Goal: Information Seeking & Learning: Compare options

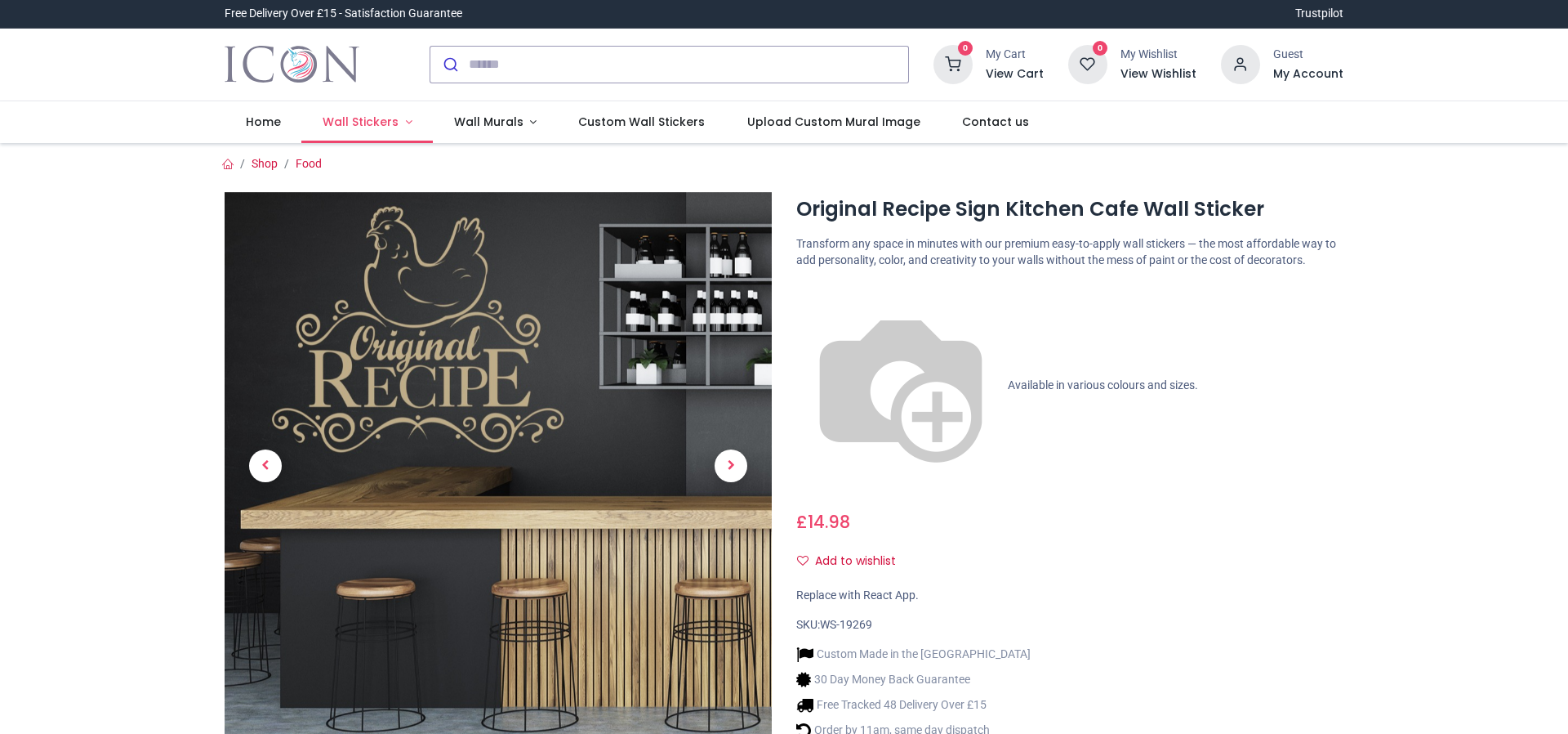
click at [392, 129] on link "Wall Stickers" at bounding box center [367, 123] width 132 height 43
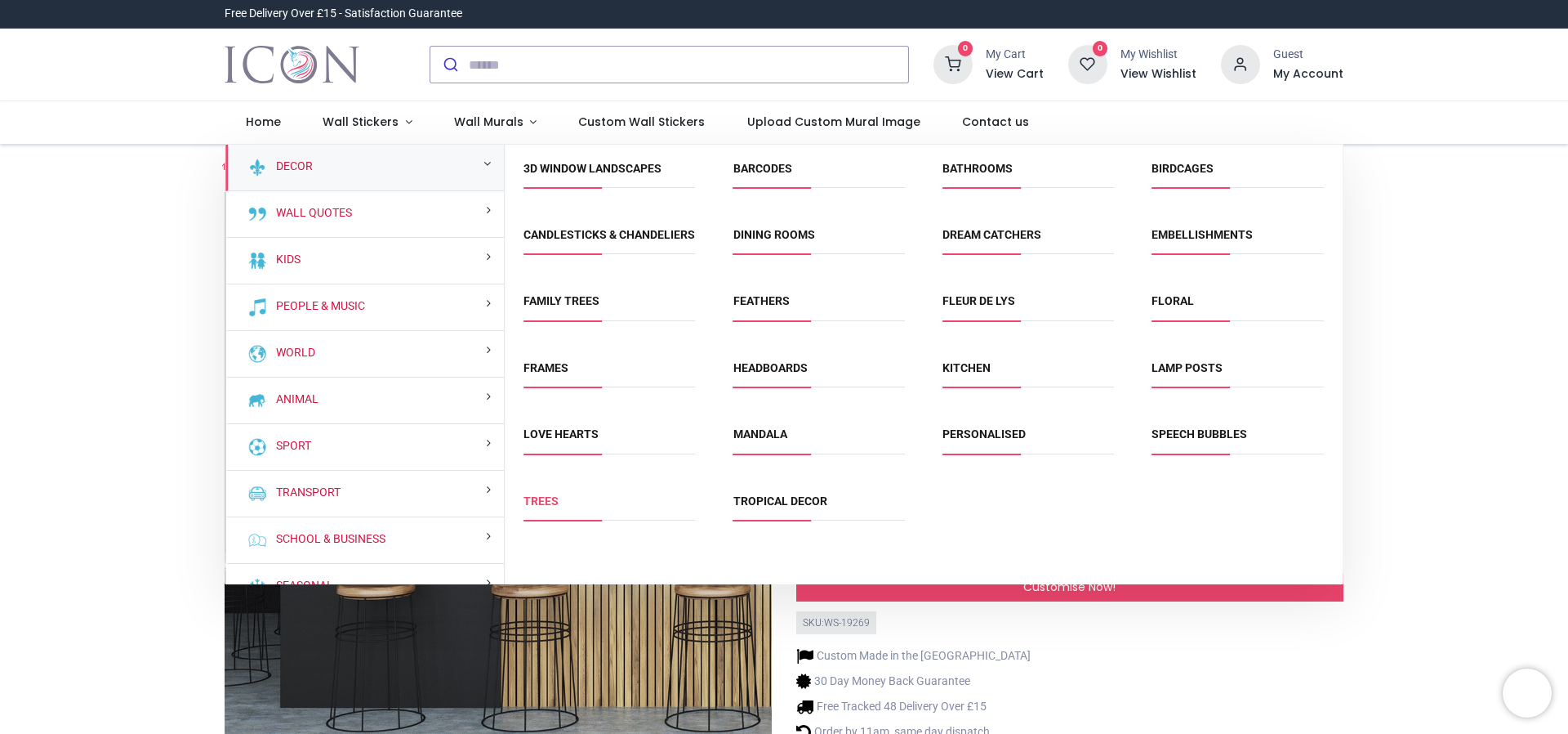
click at [543, 508] on link "Trees" at bounding box center [542, 500] width 35 height 13
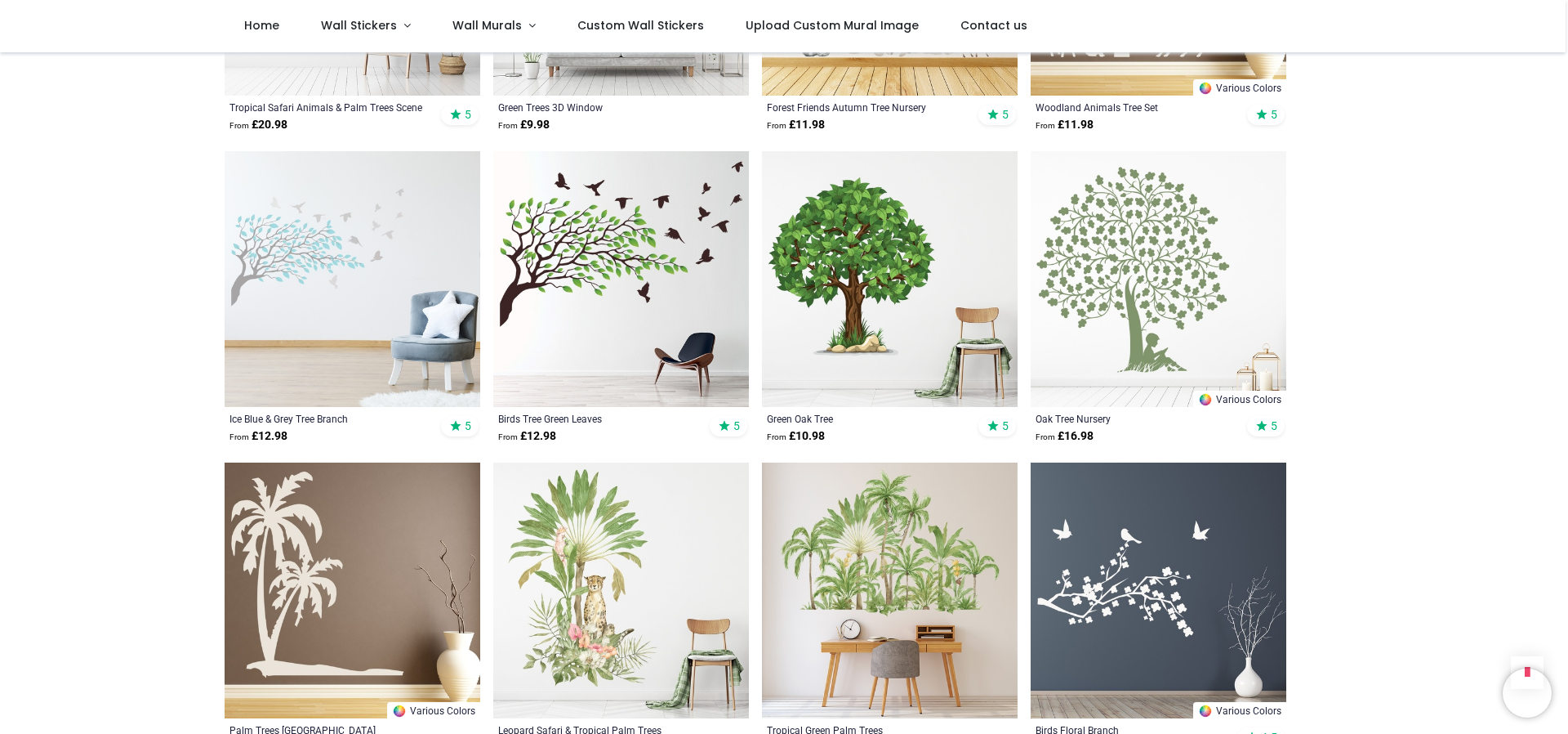
scroll to position [1634, 0]
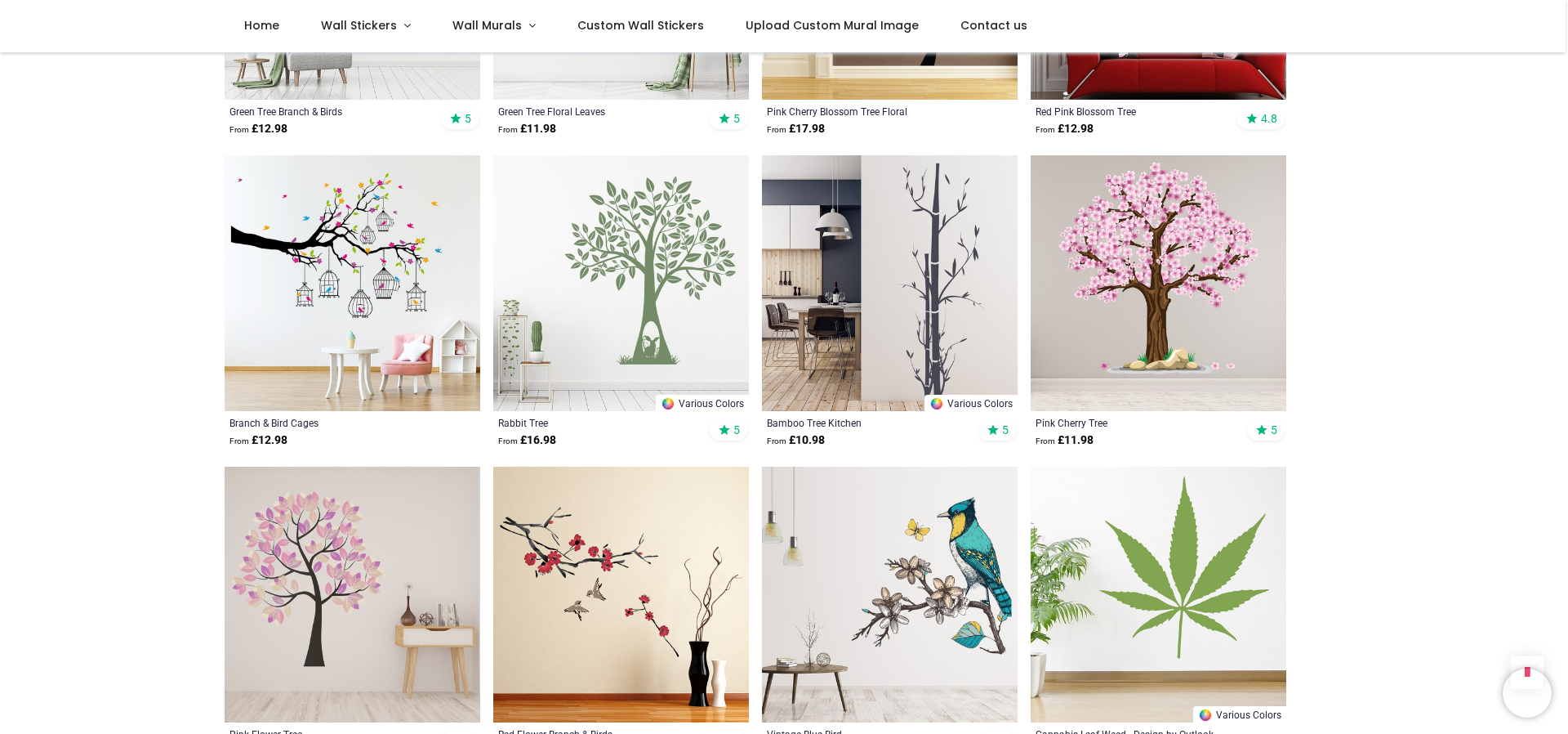
scroll to position [3268, 0]
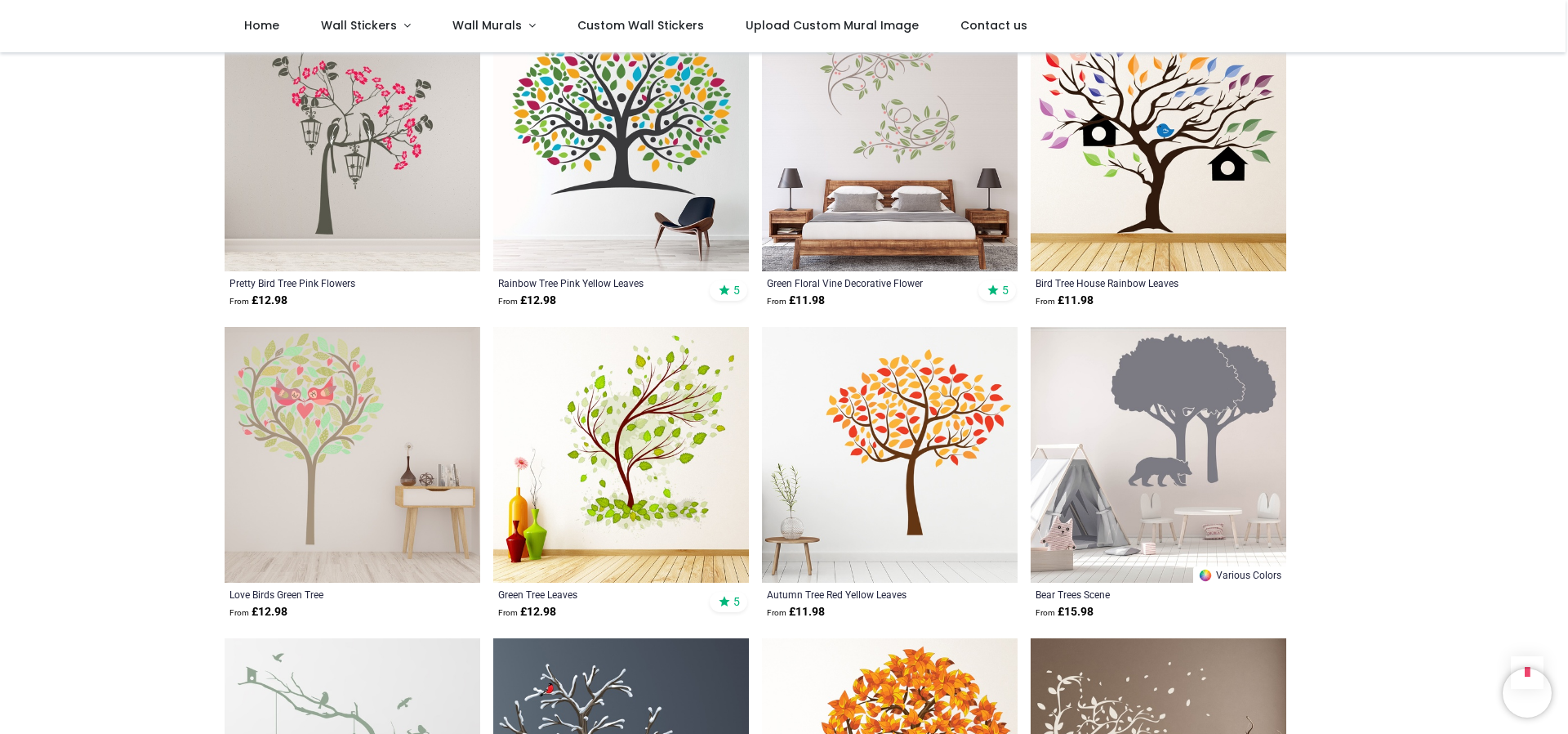
scroll to position [6210, 0]
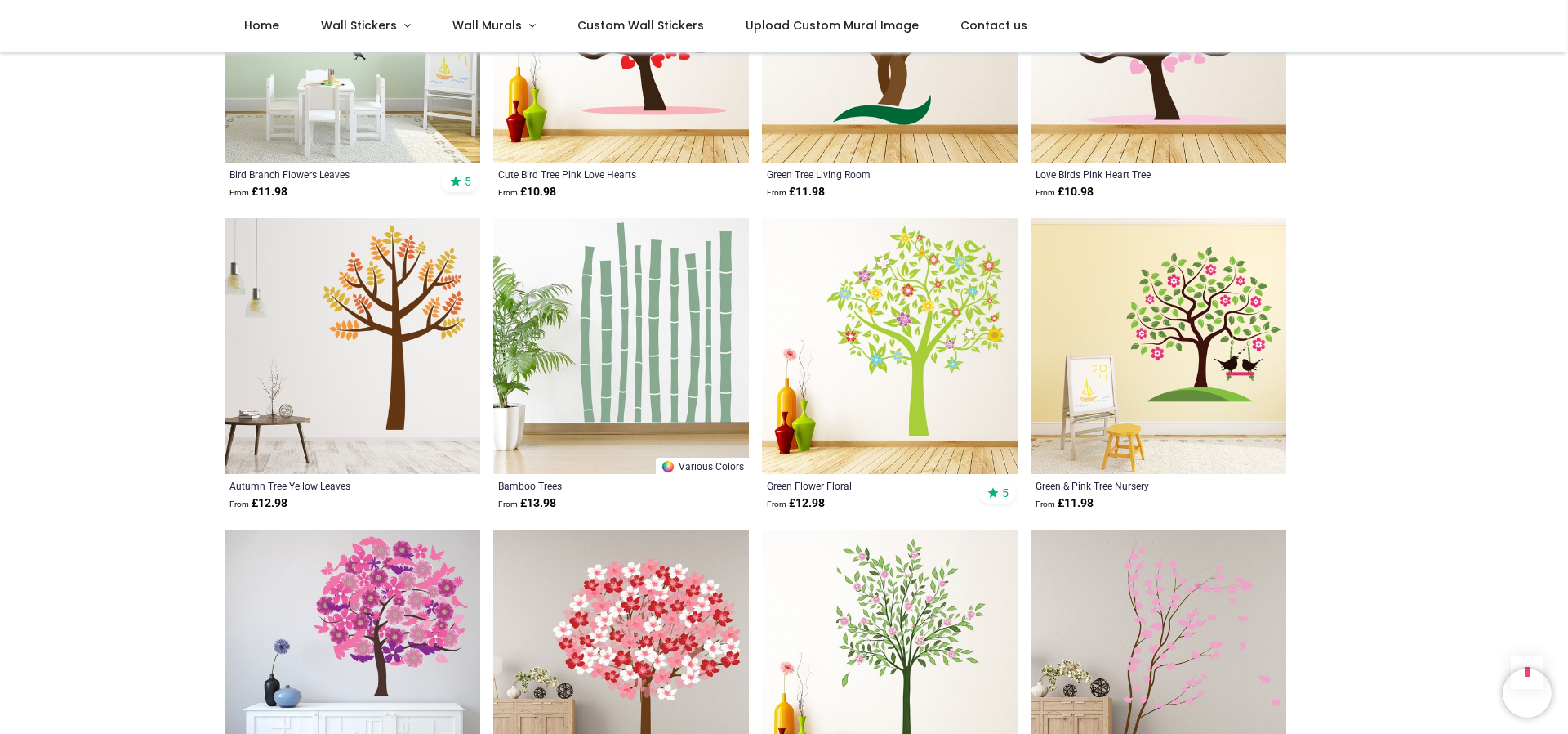
scroll to position [8579, 0]
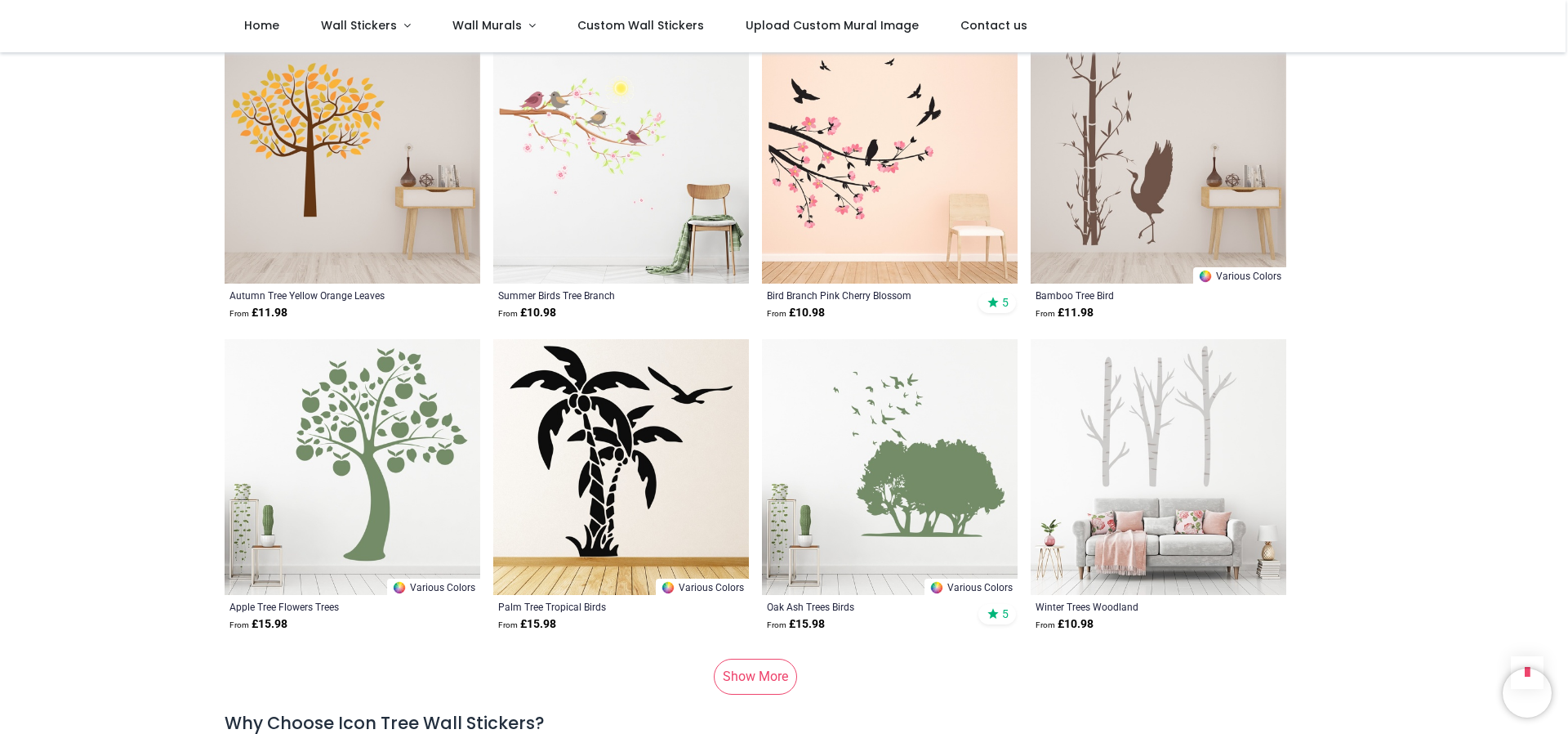
scroll to position [10948, 0]
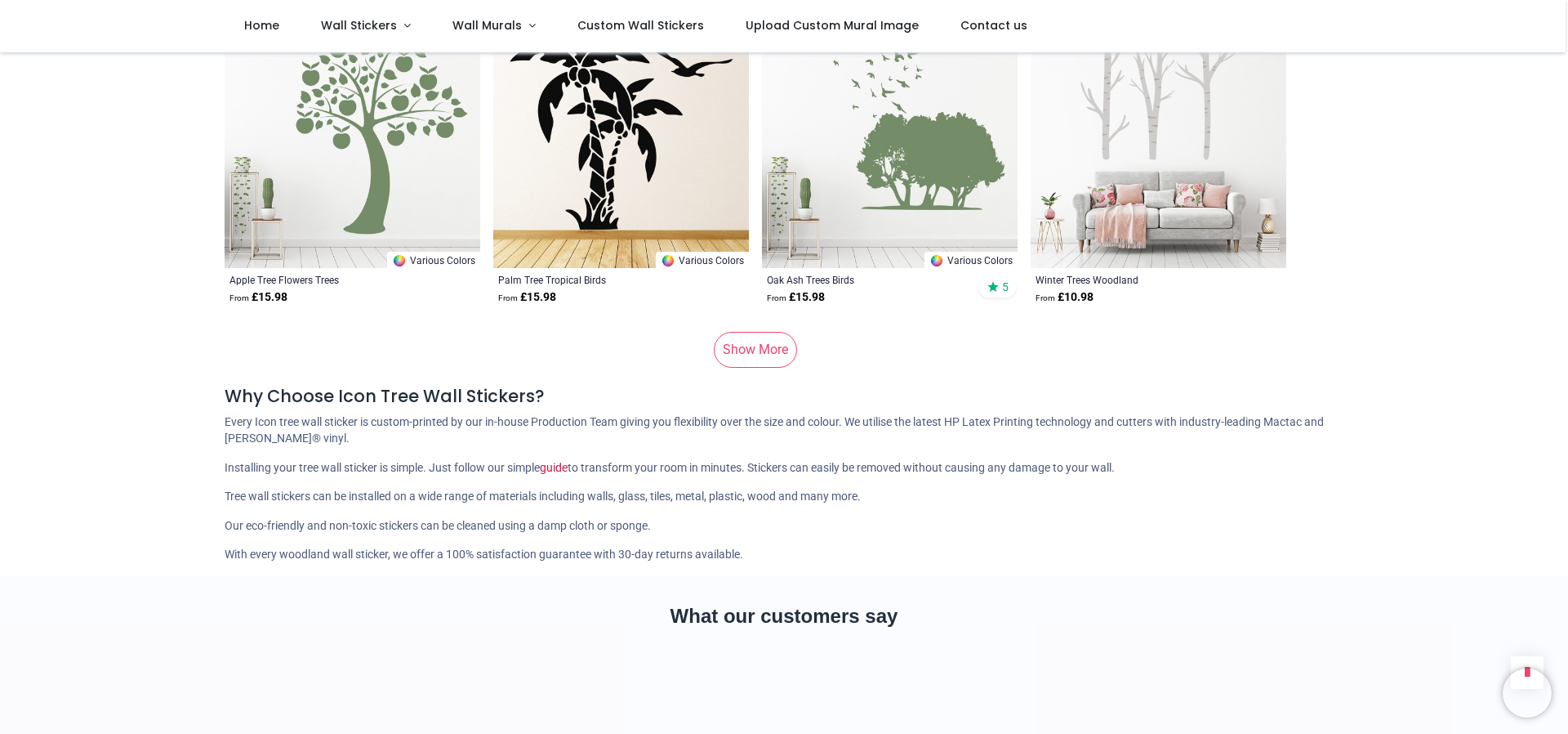
click at [743, 345] on link "Show More" at bounding box center [755, 349] width 83 height 36
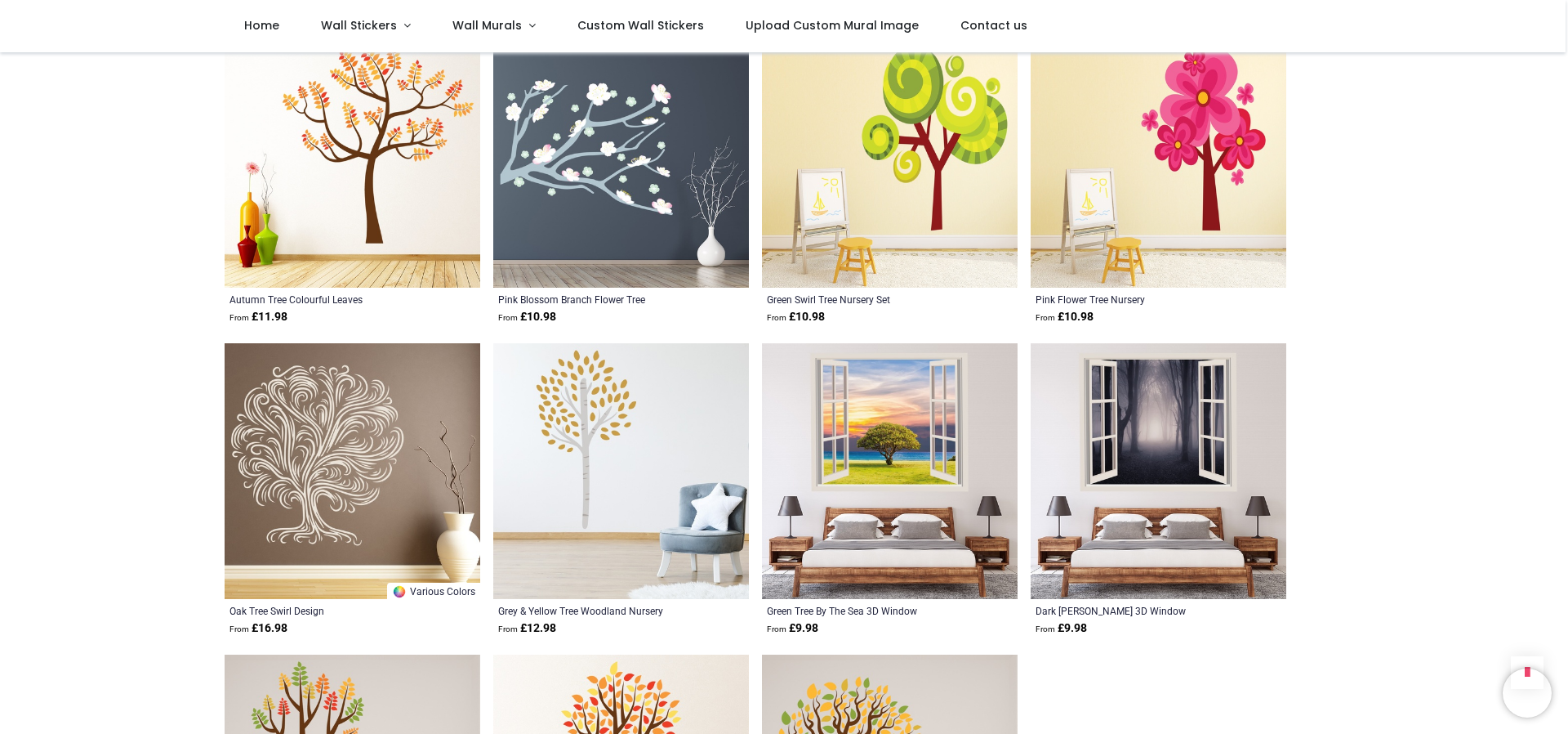
scroll to position [12581, 0]
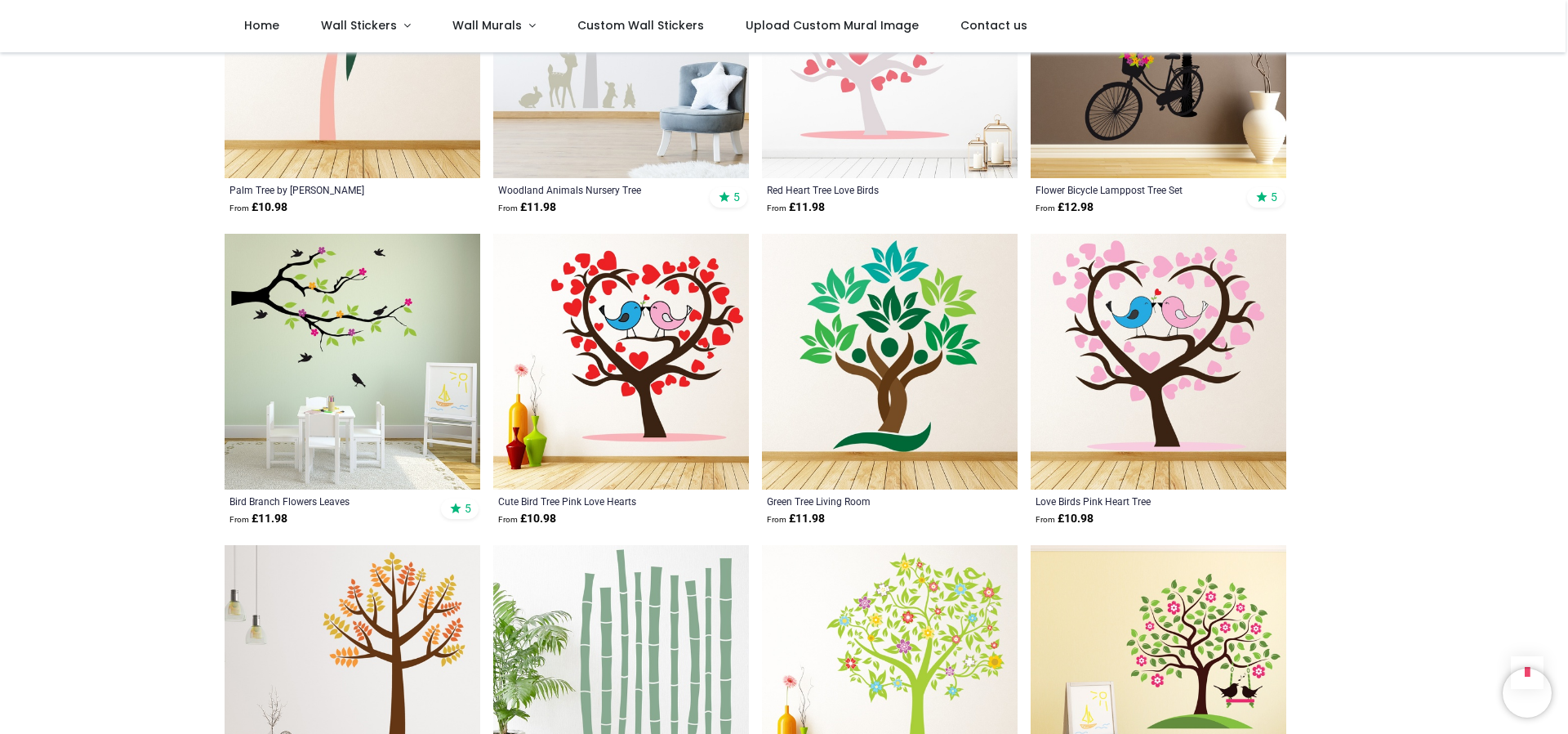
scroll to position [7762, 0]
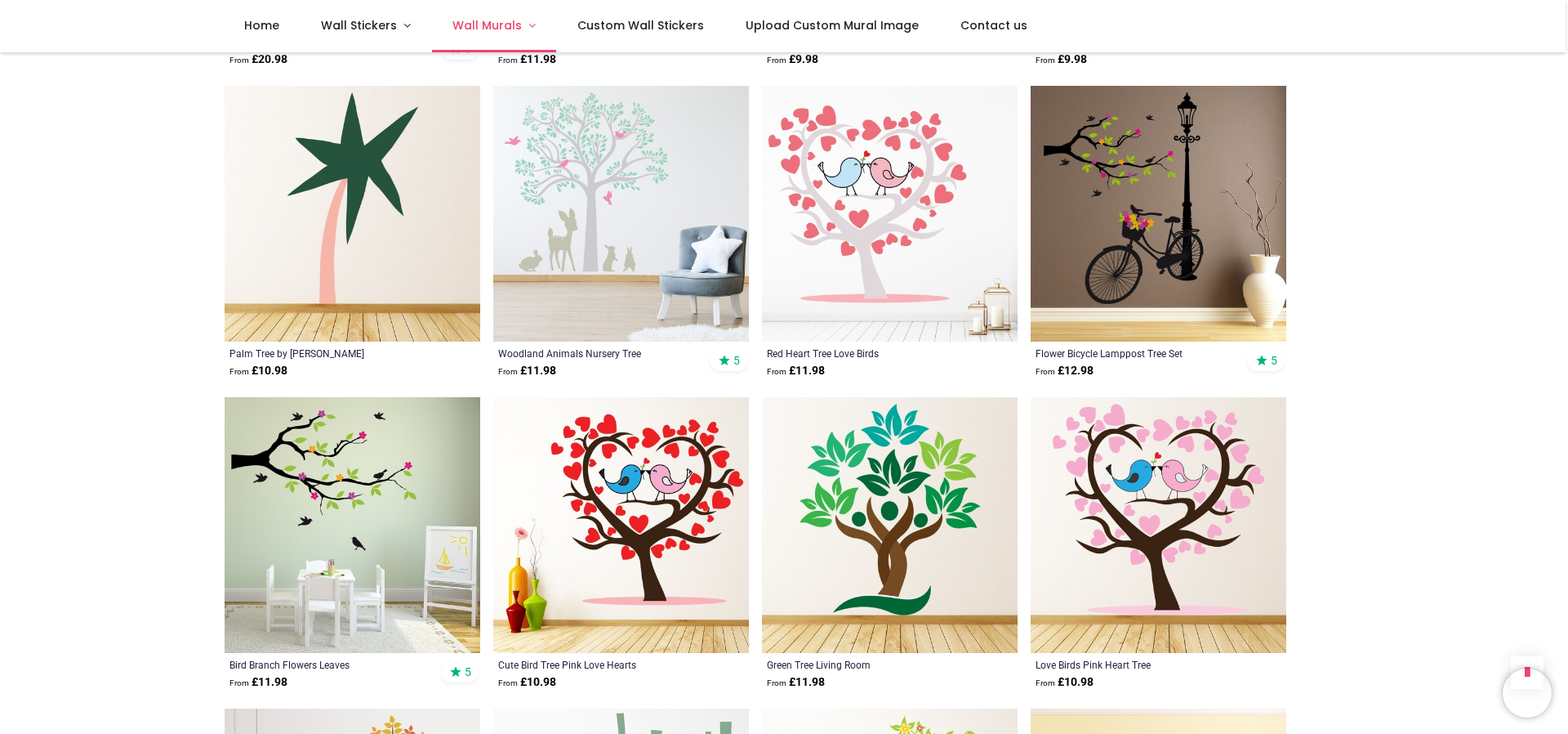
click at [483, 27] on span "Wall Murals" at bounding box center [487, 25] width 69 height 17
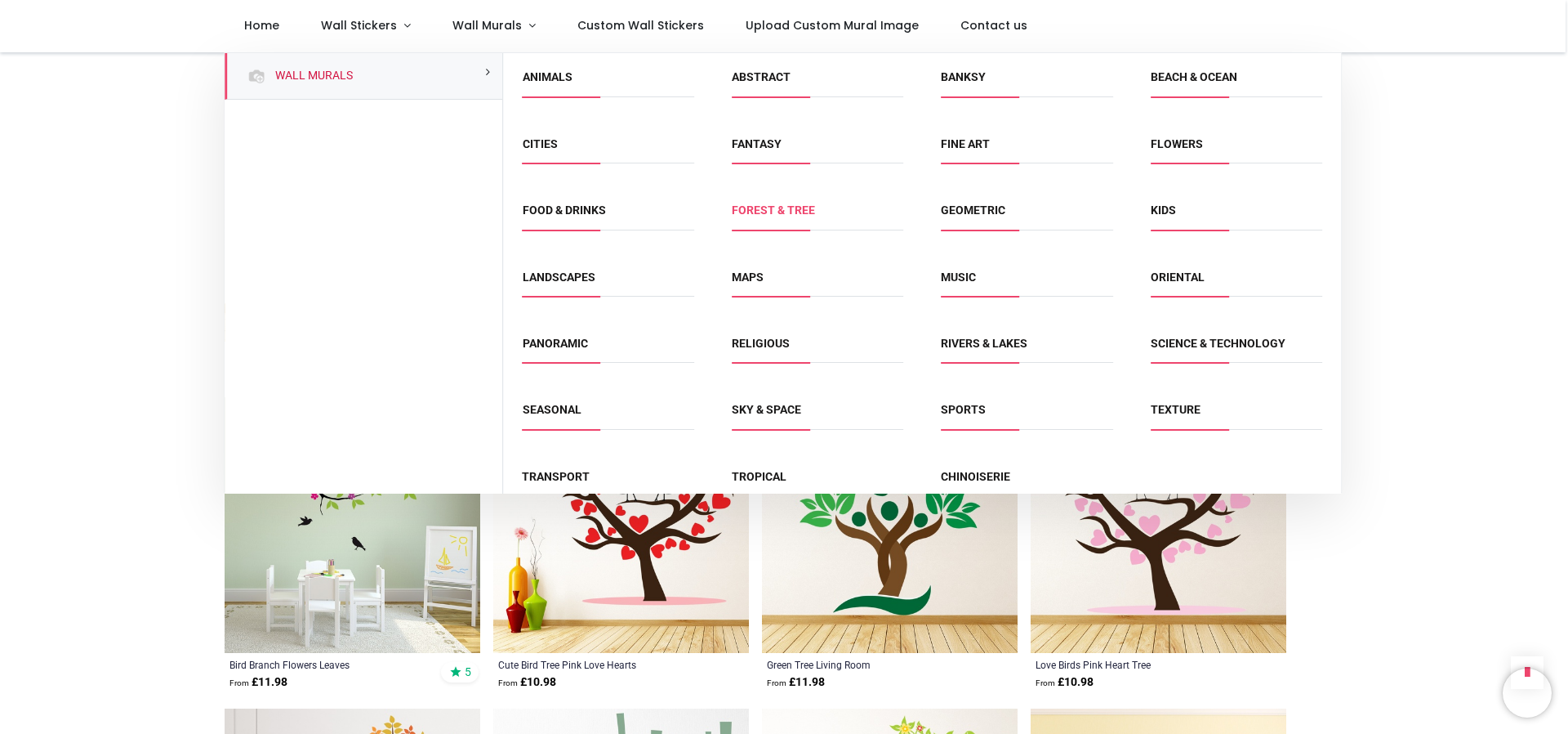
click at [774, 211] on link "Forest & Tree" at bounding box center [773, 209] width 83 height 13
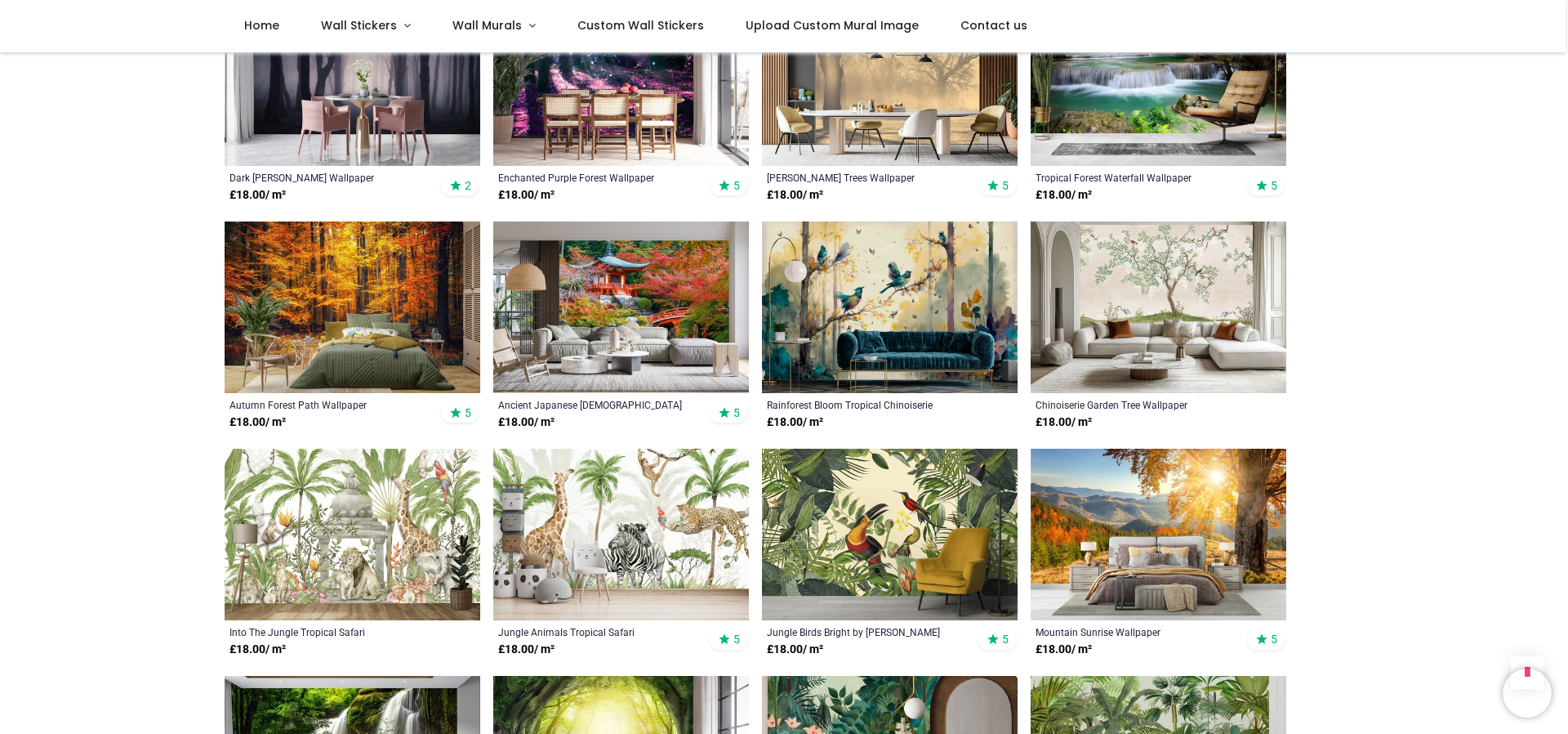
scroll to position [1307, 0]
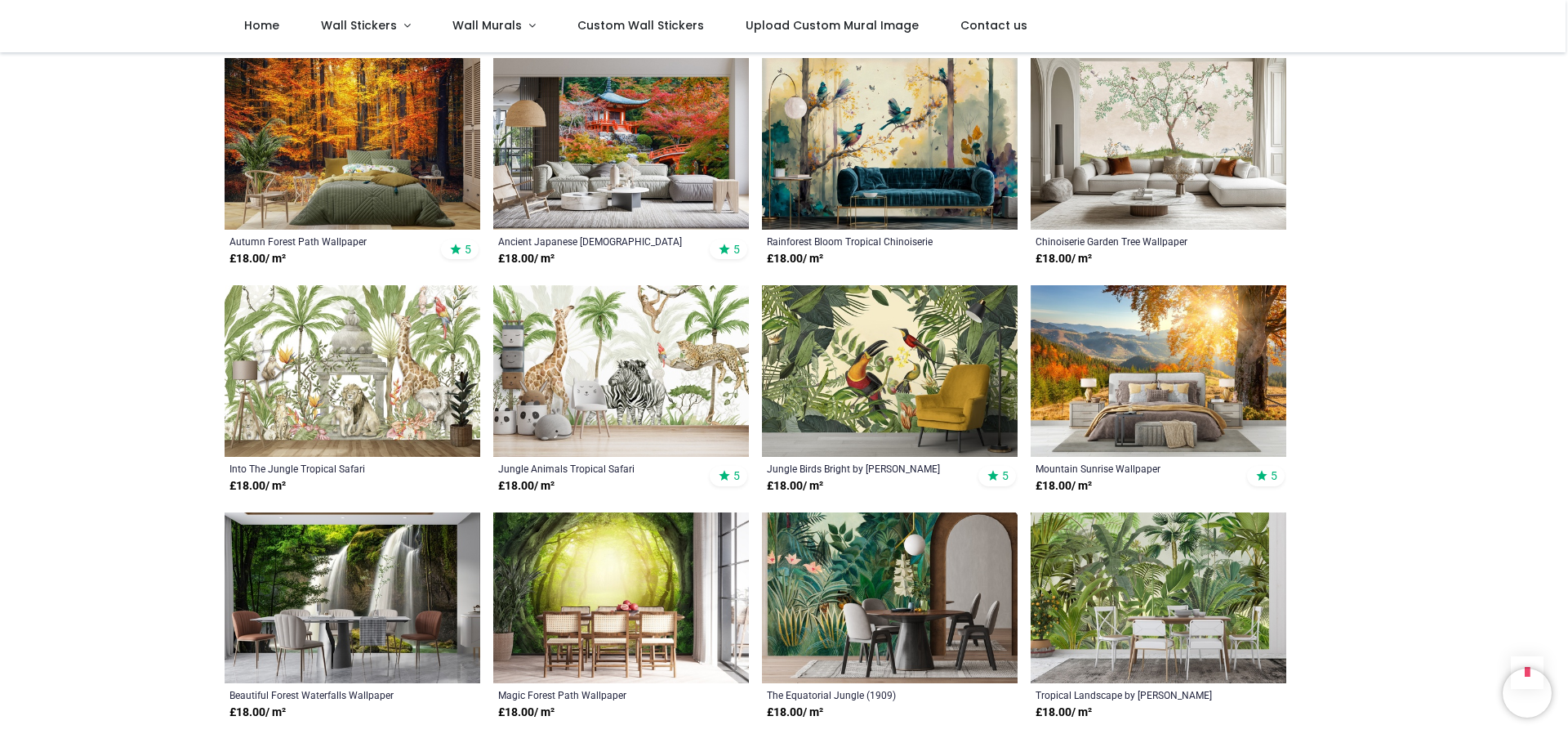
scroll to position [572, 0]
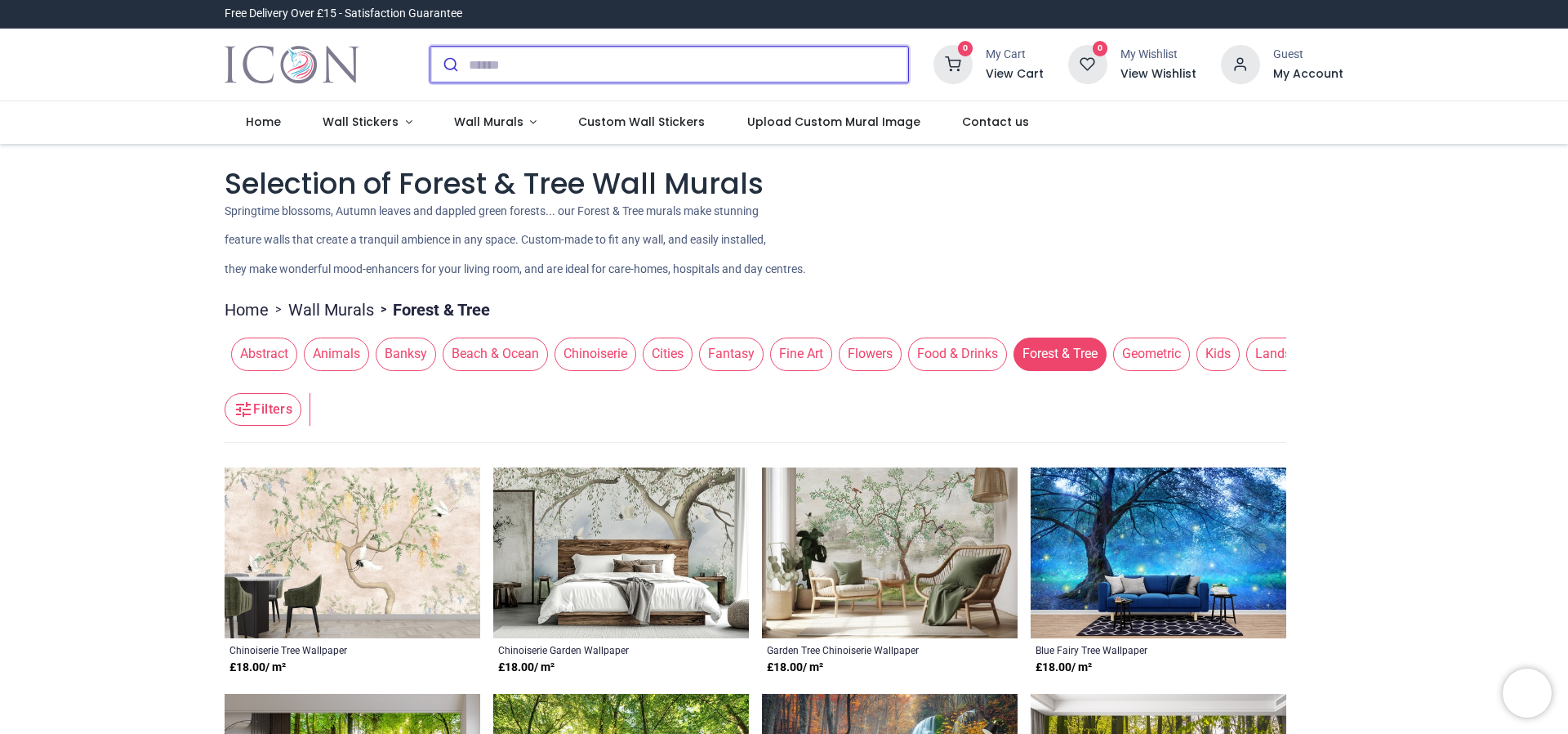
click at [503, 72] on input "search" at bounding box center [688, 64] width 439 height 36
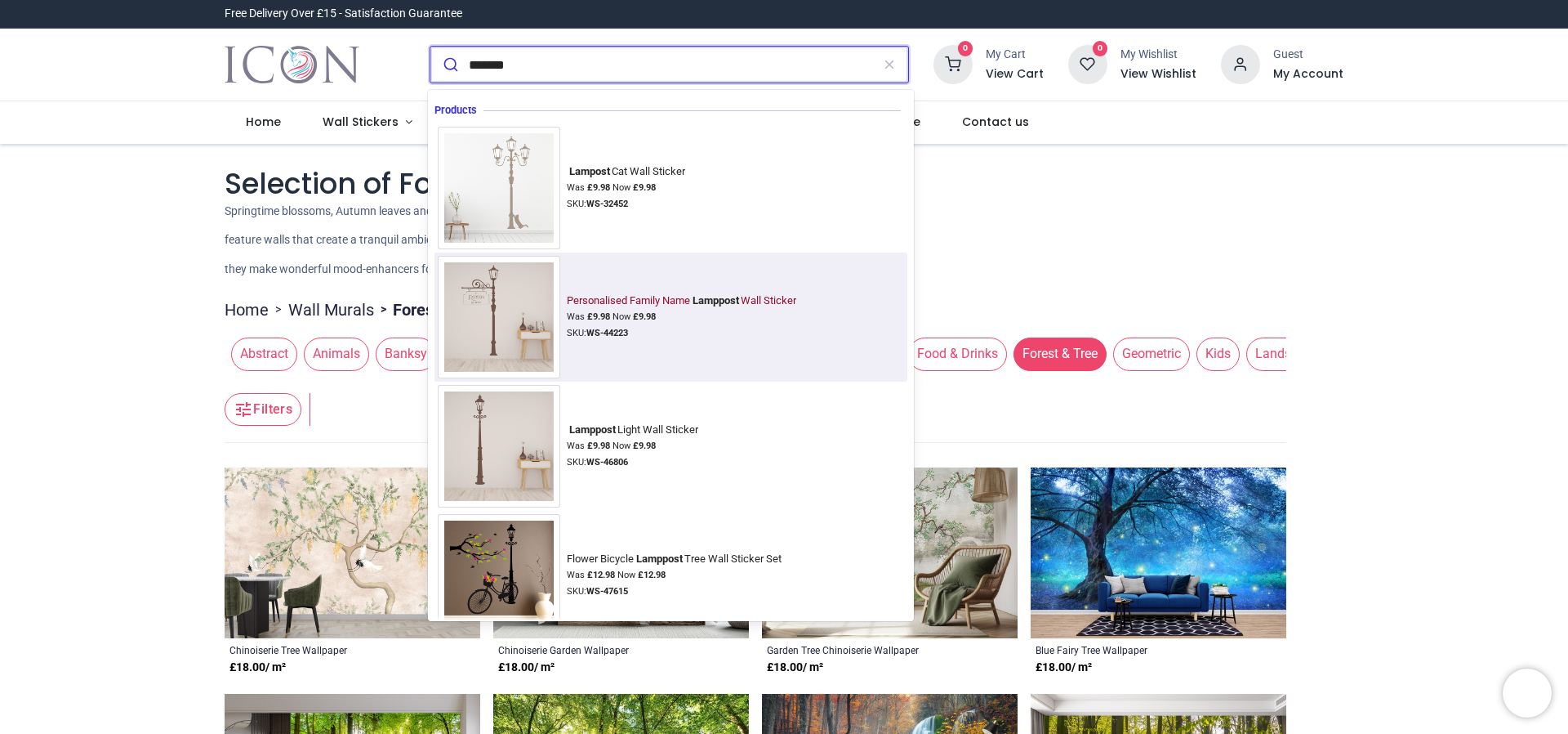
scroll to position [25, 0]
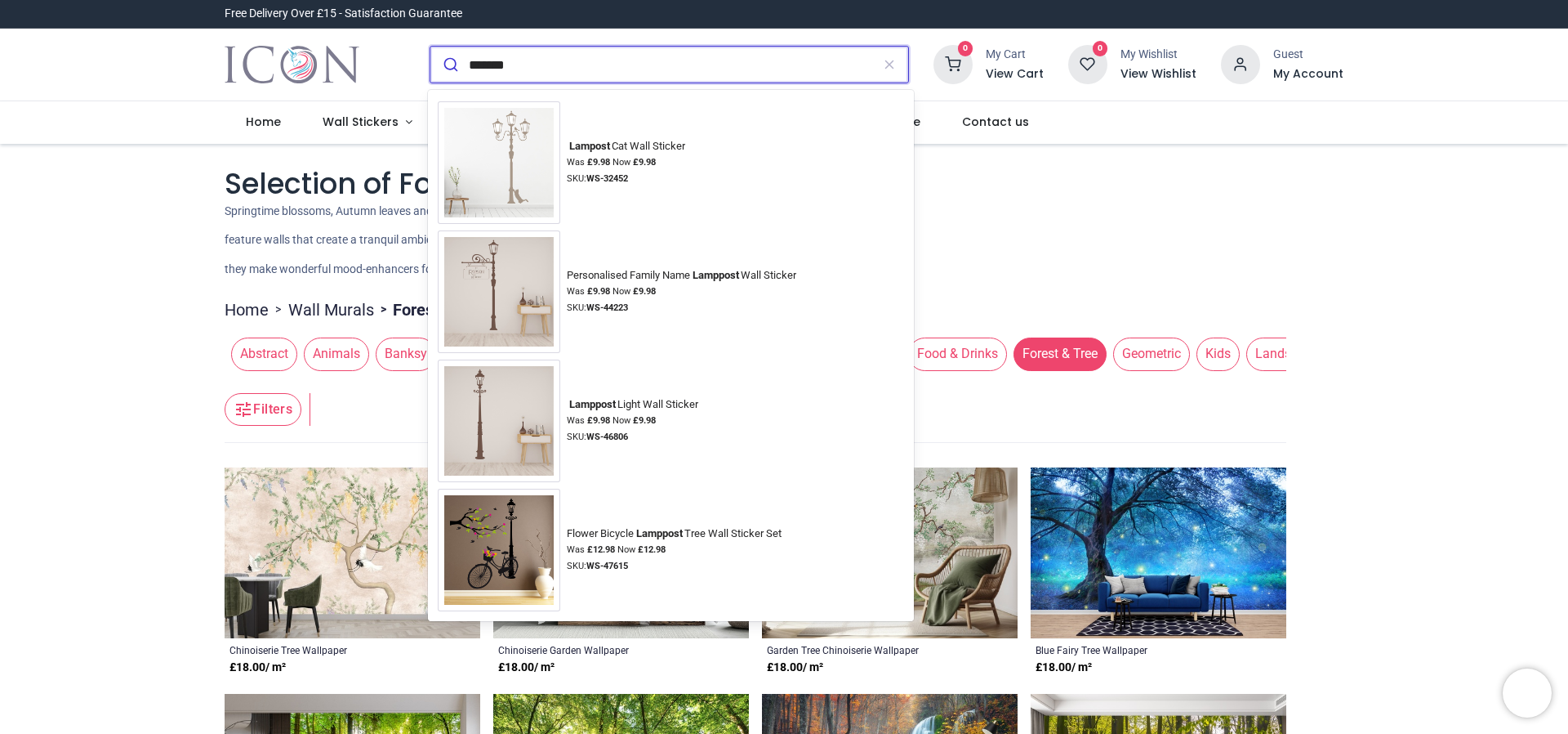
click at [574, 61] on input "*******" at bounding box center [669, 64] width 403 height 36
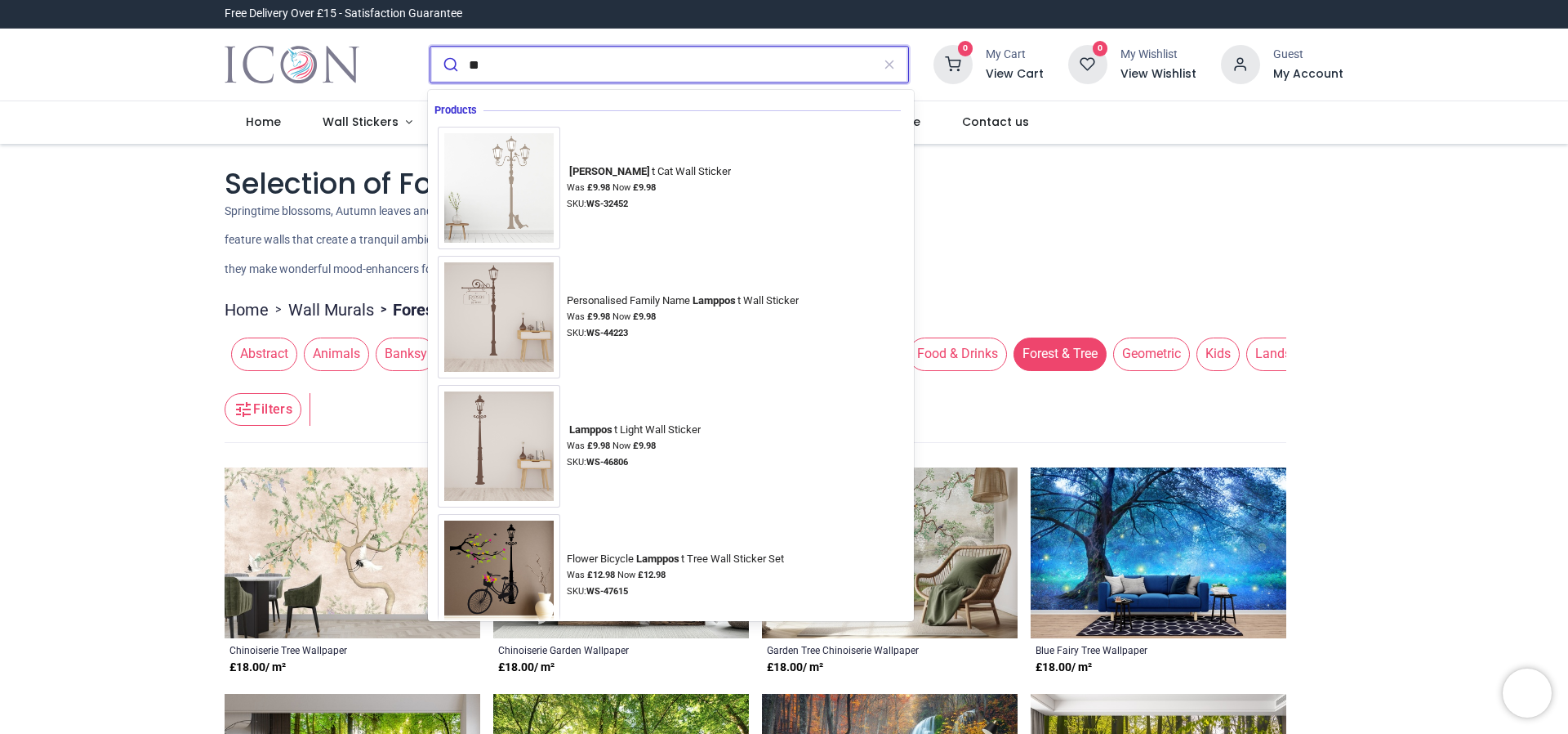
type input "*"
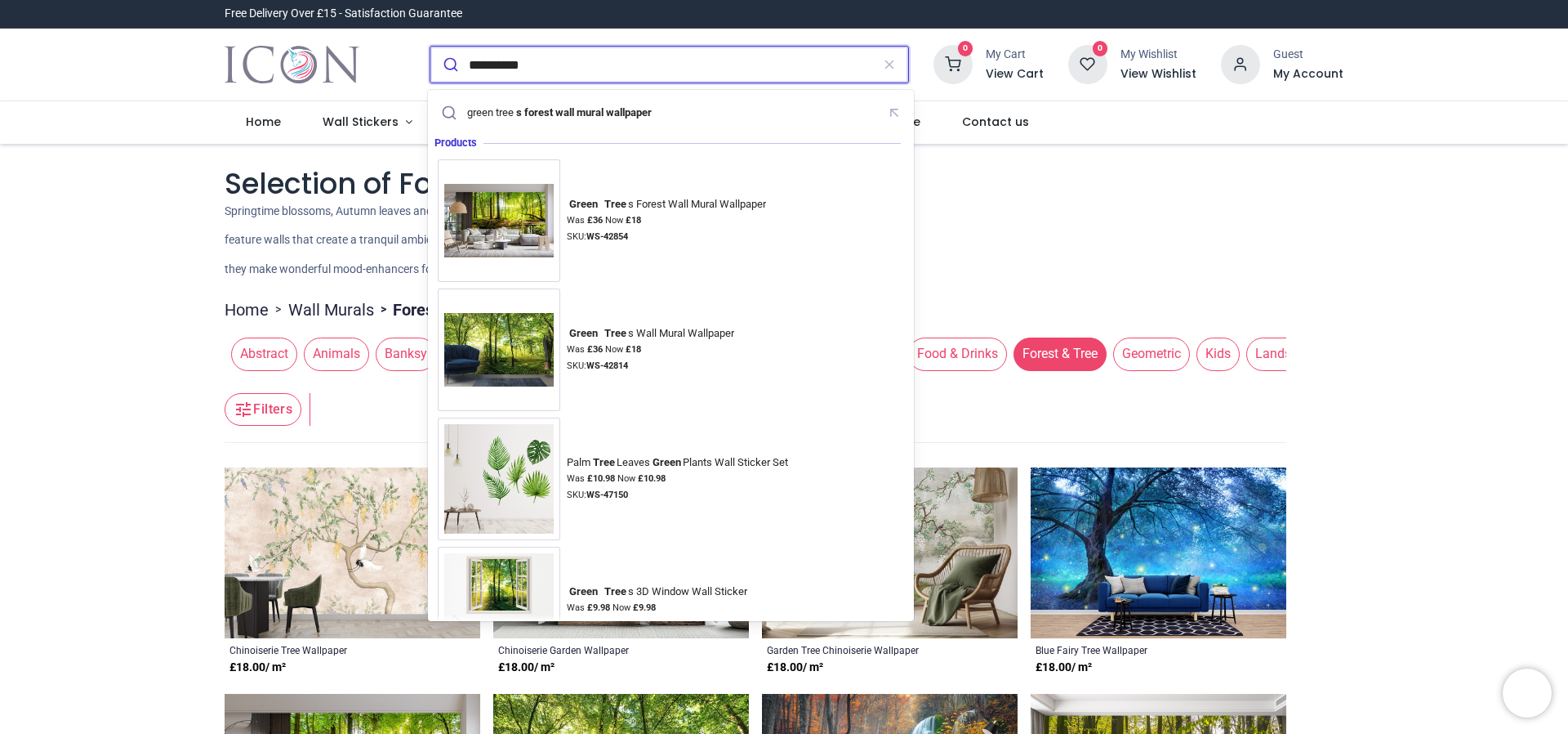
type input "**********"
click at [430, 47] on button "submit" at bounding box center [449, 64] width 38 height 36
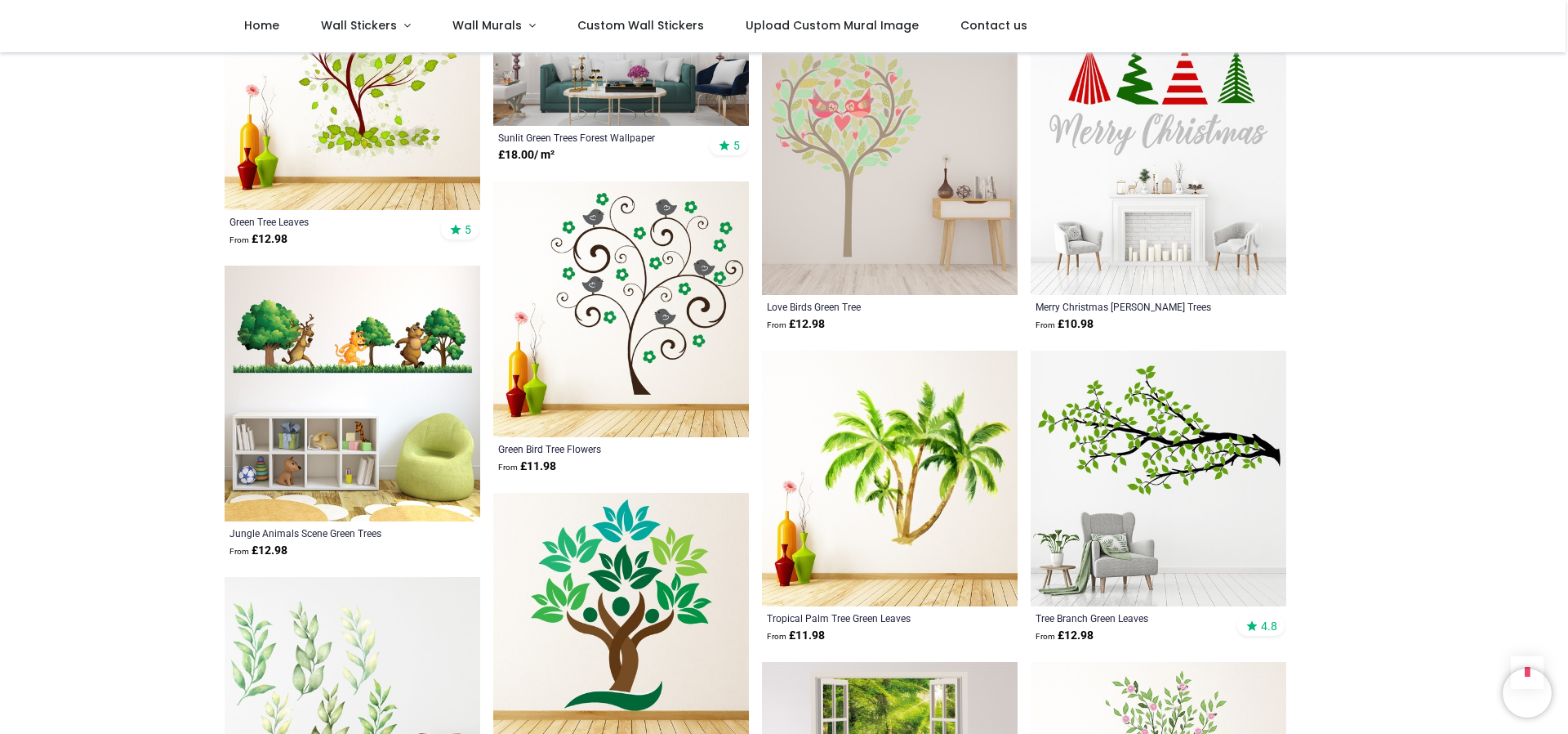
scroll to position [1226, 0]
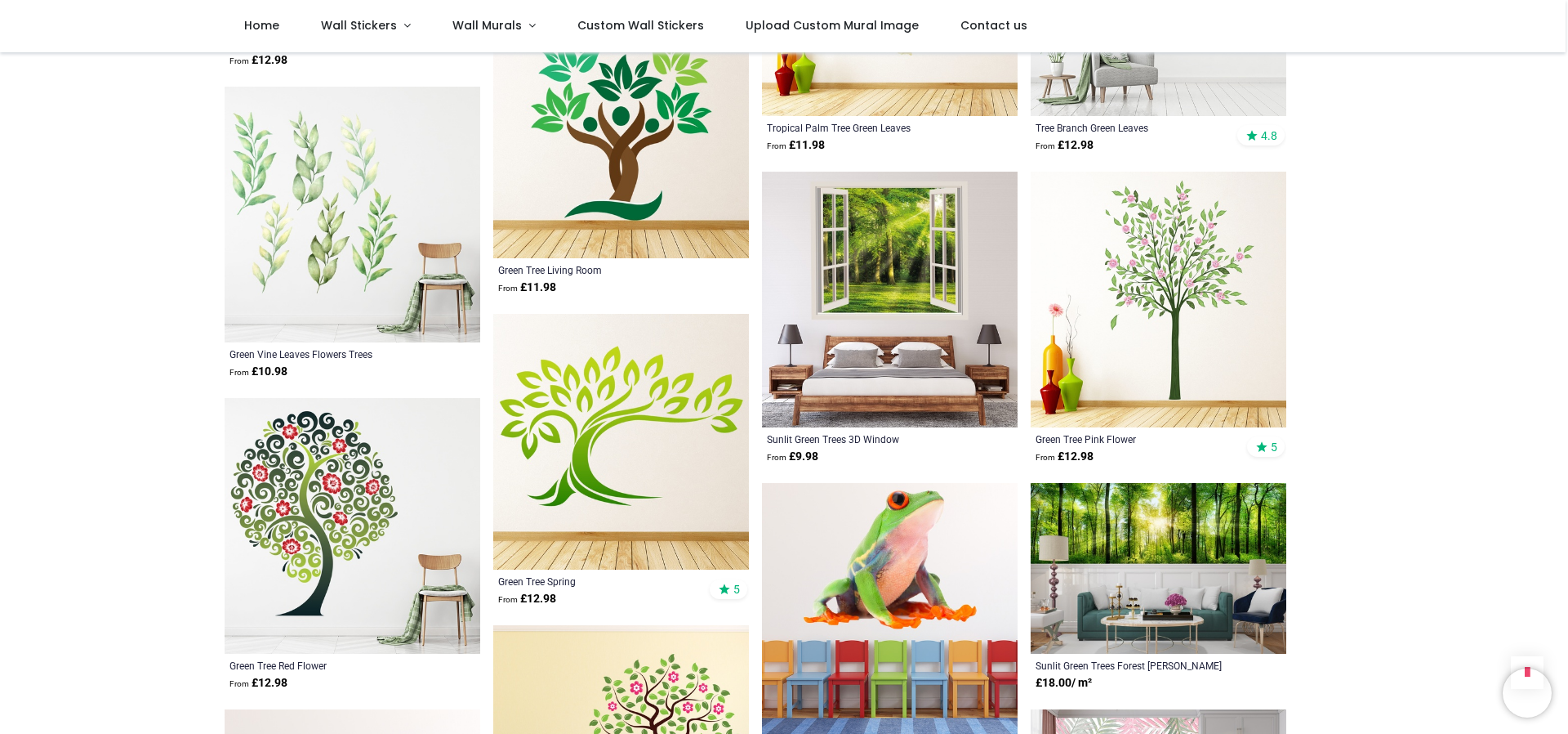
scroll to position [1226, 0]
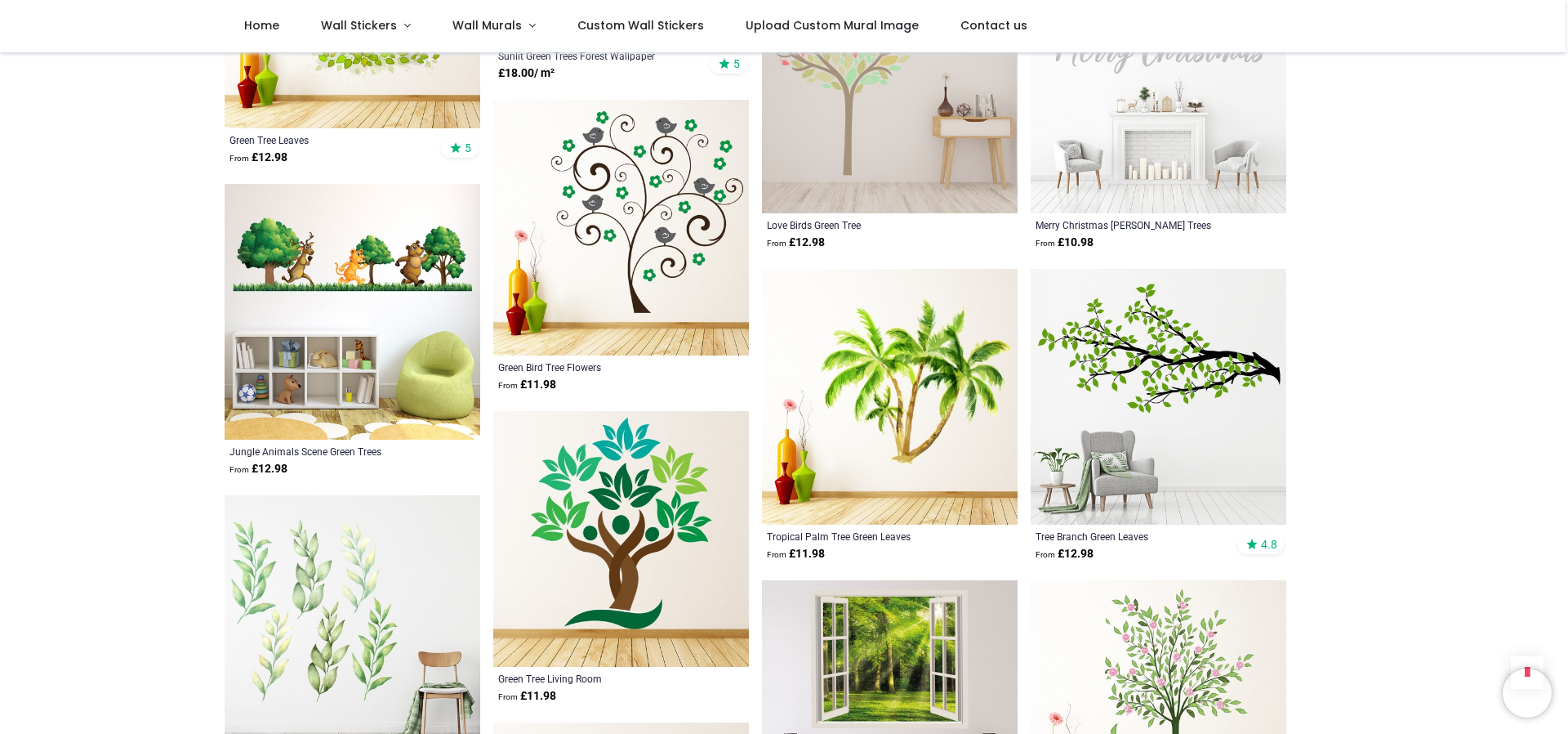
click at [1175, 318] on img at bounding box center [1158, 396] width 256 height 256
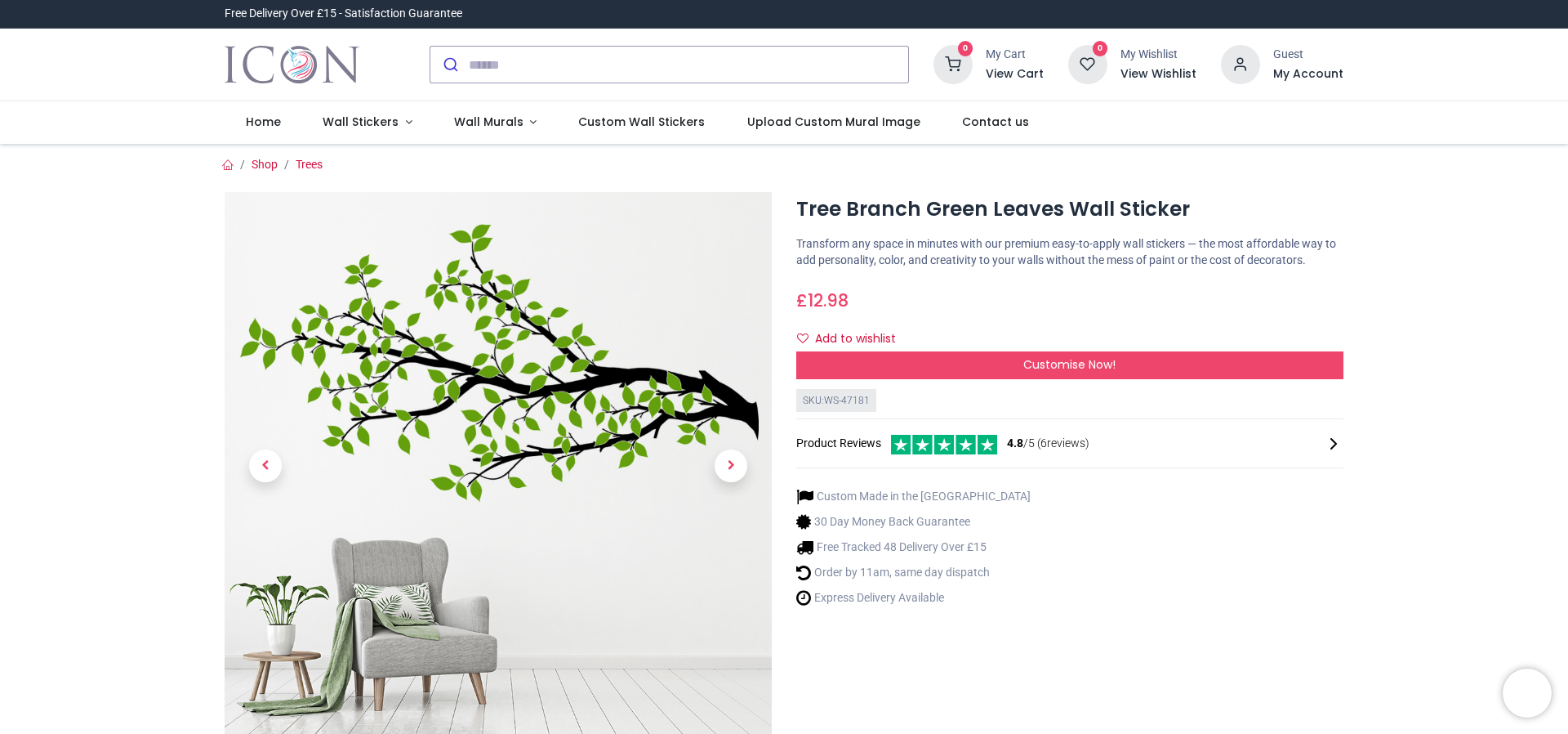
scroll to position [163, 0]
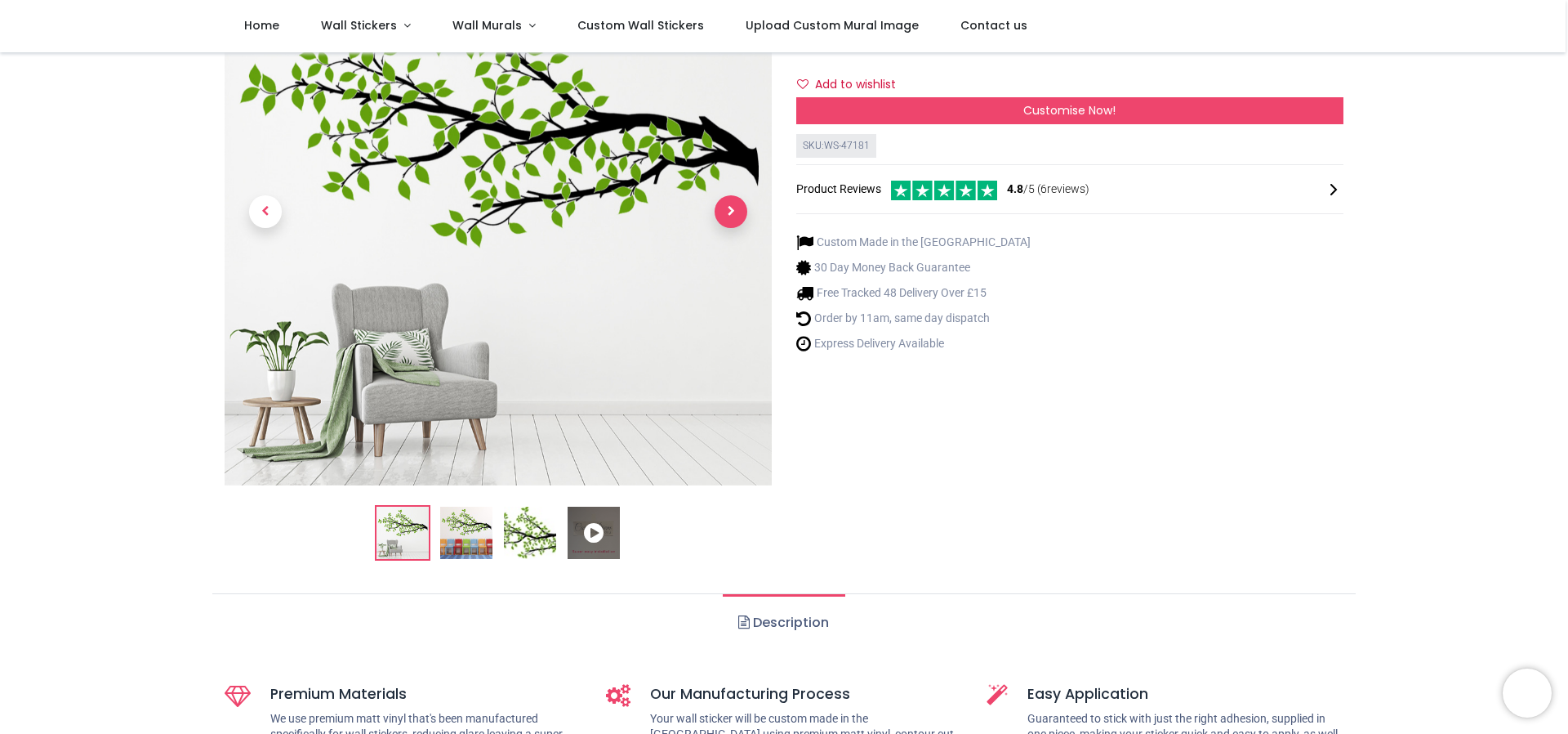
click at [725, 210] on span "Next" at bounding box center [730, 211] width 32 height 32
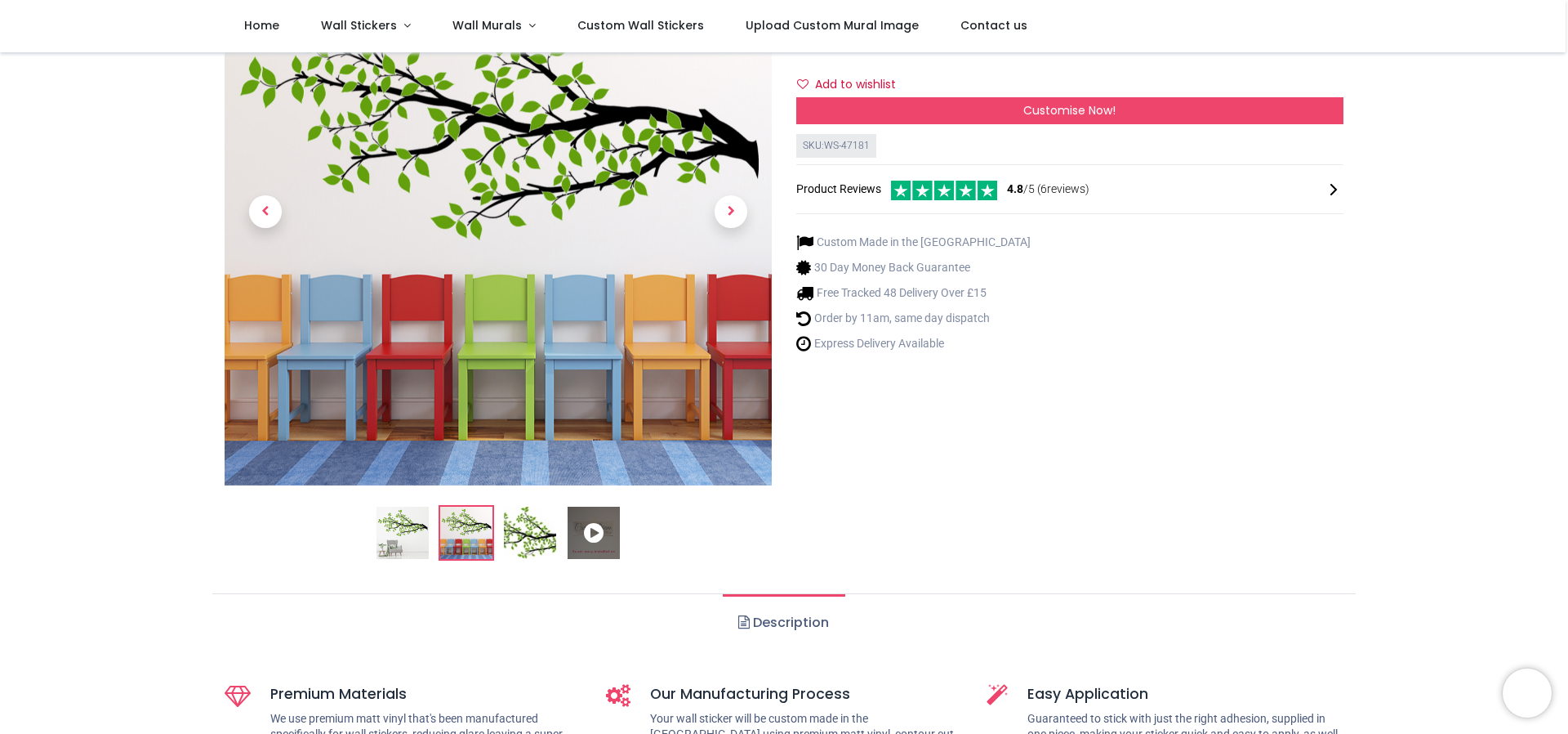
scroll to position [82, 0]
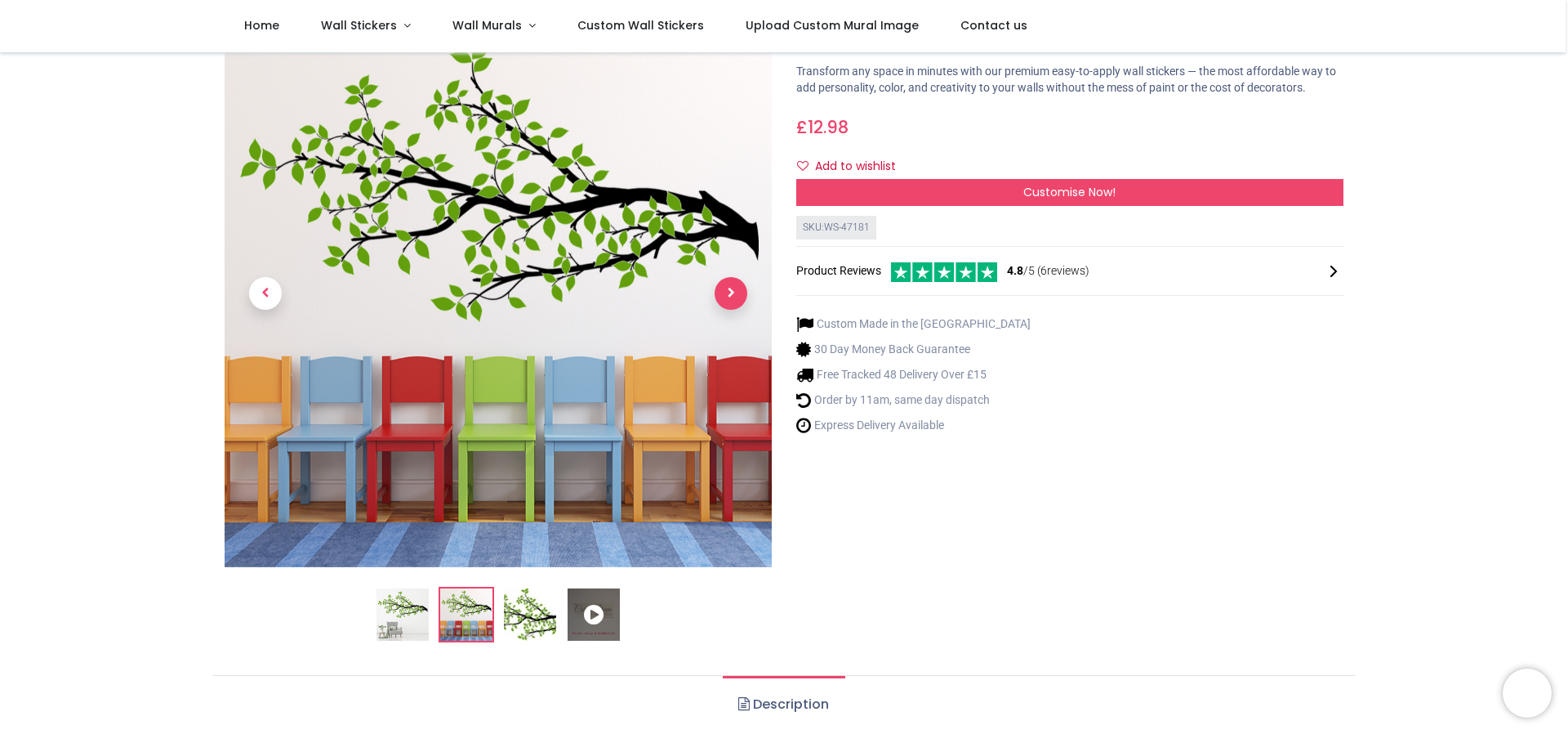
click at [730, 293] on span "Next" at bounding box center [730, 293] width 32 height 32
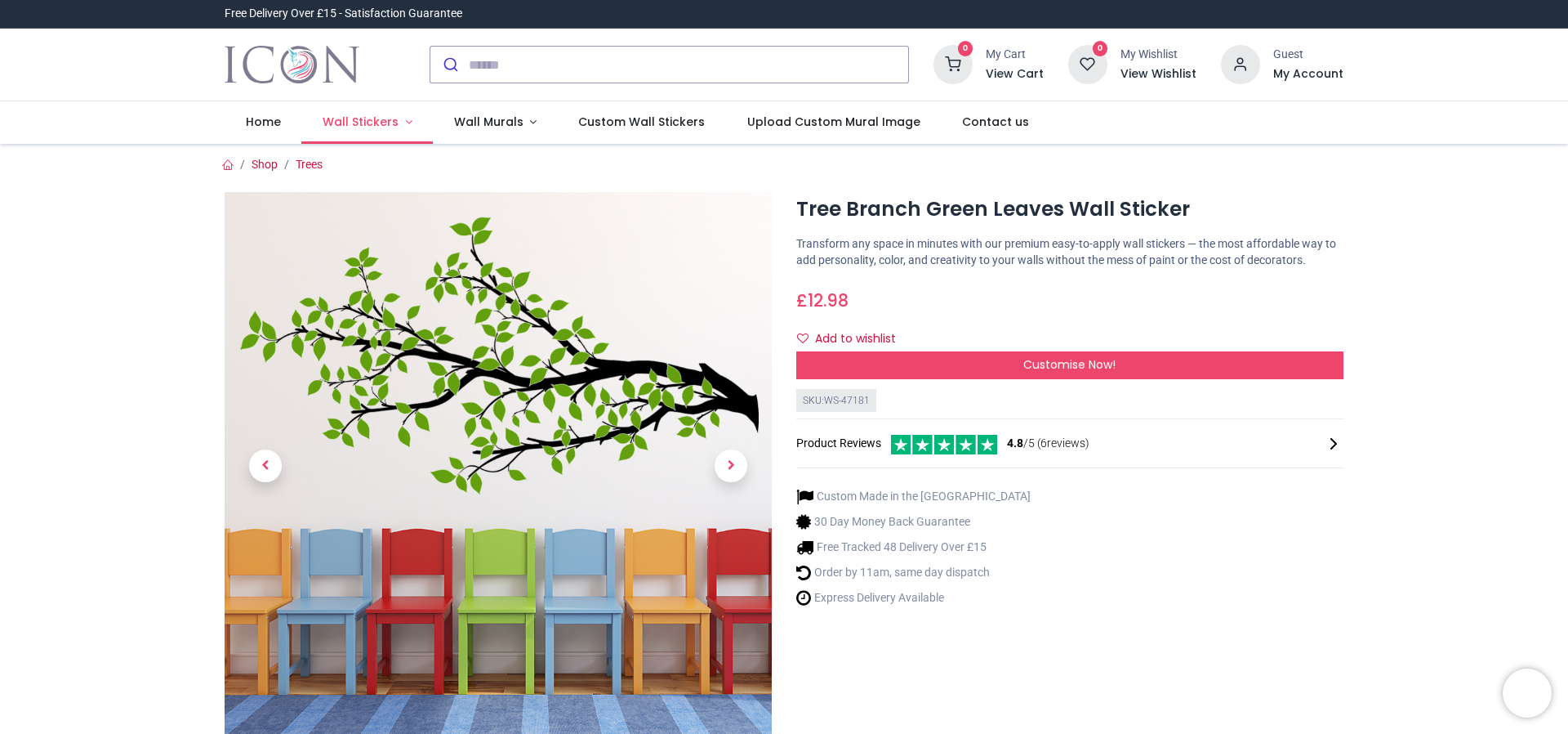
click at [399, 119] on link "Wall Stickers" at bounding box center [367, 123] width 132 height 43
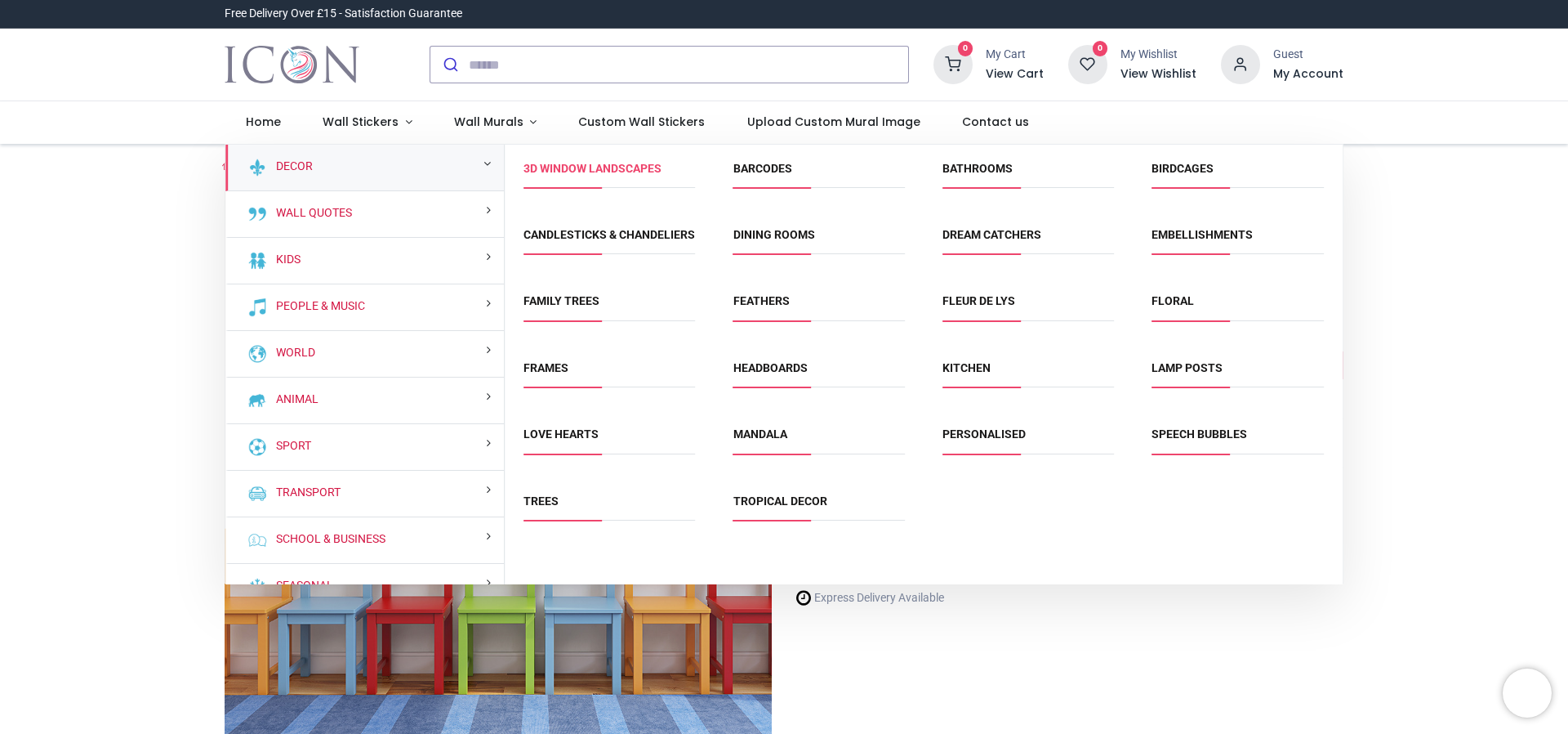
click at [598, 171] on link "3D Window Landscapes" at bounding box center [592, 168] width 138 height 13
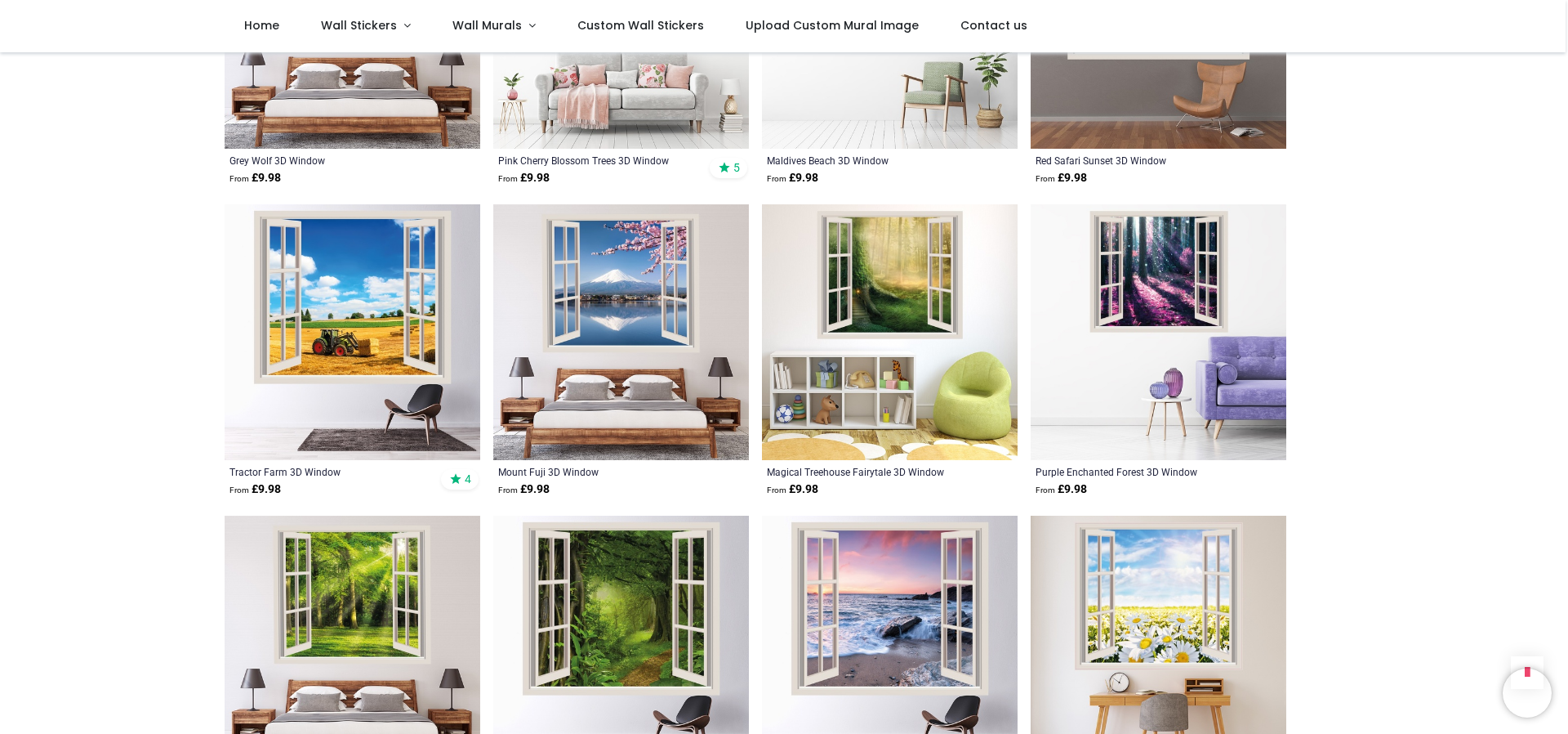
scroll to position [1797, 0]
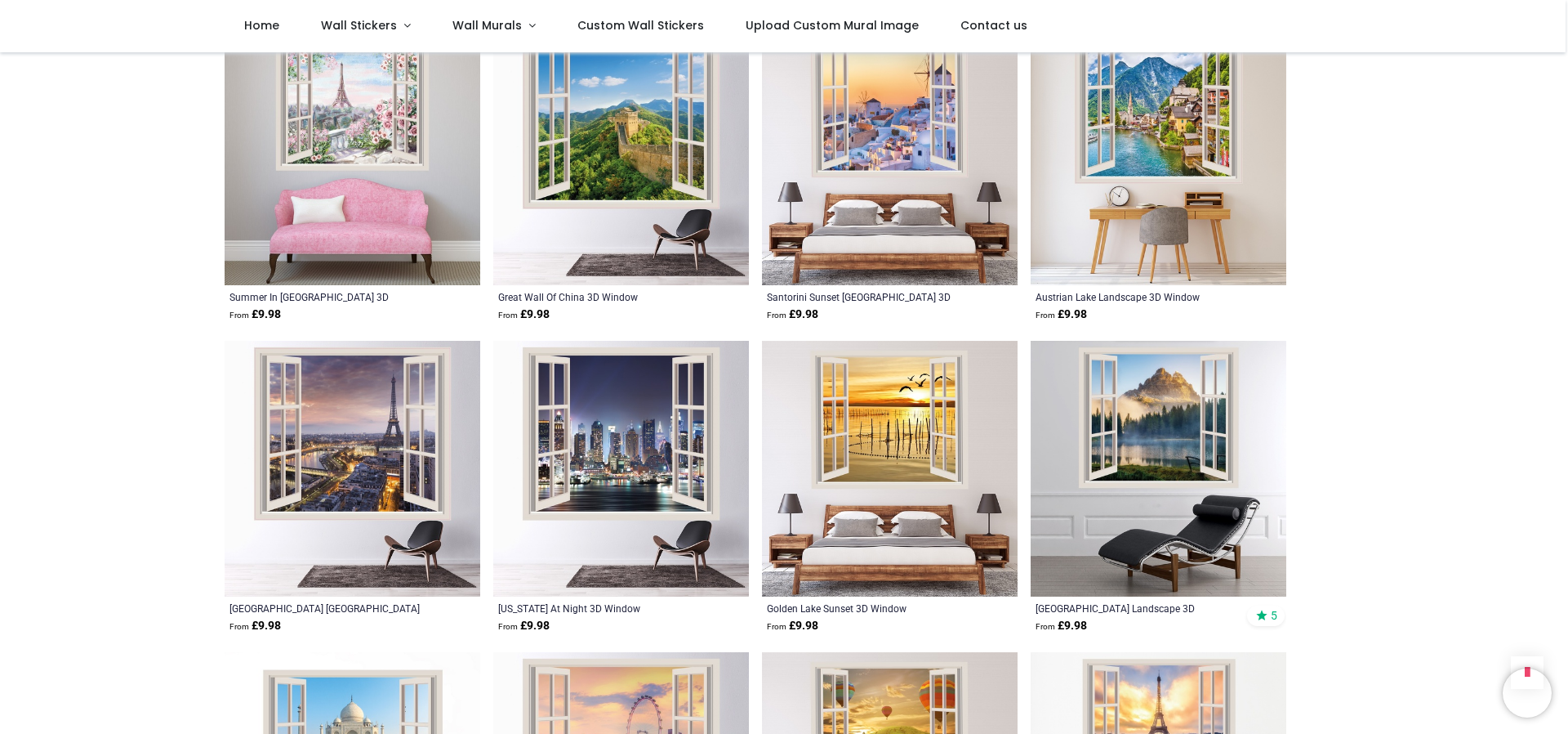
scroll to position [3922, 0]
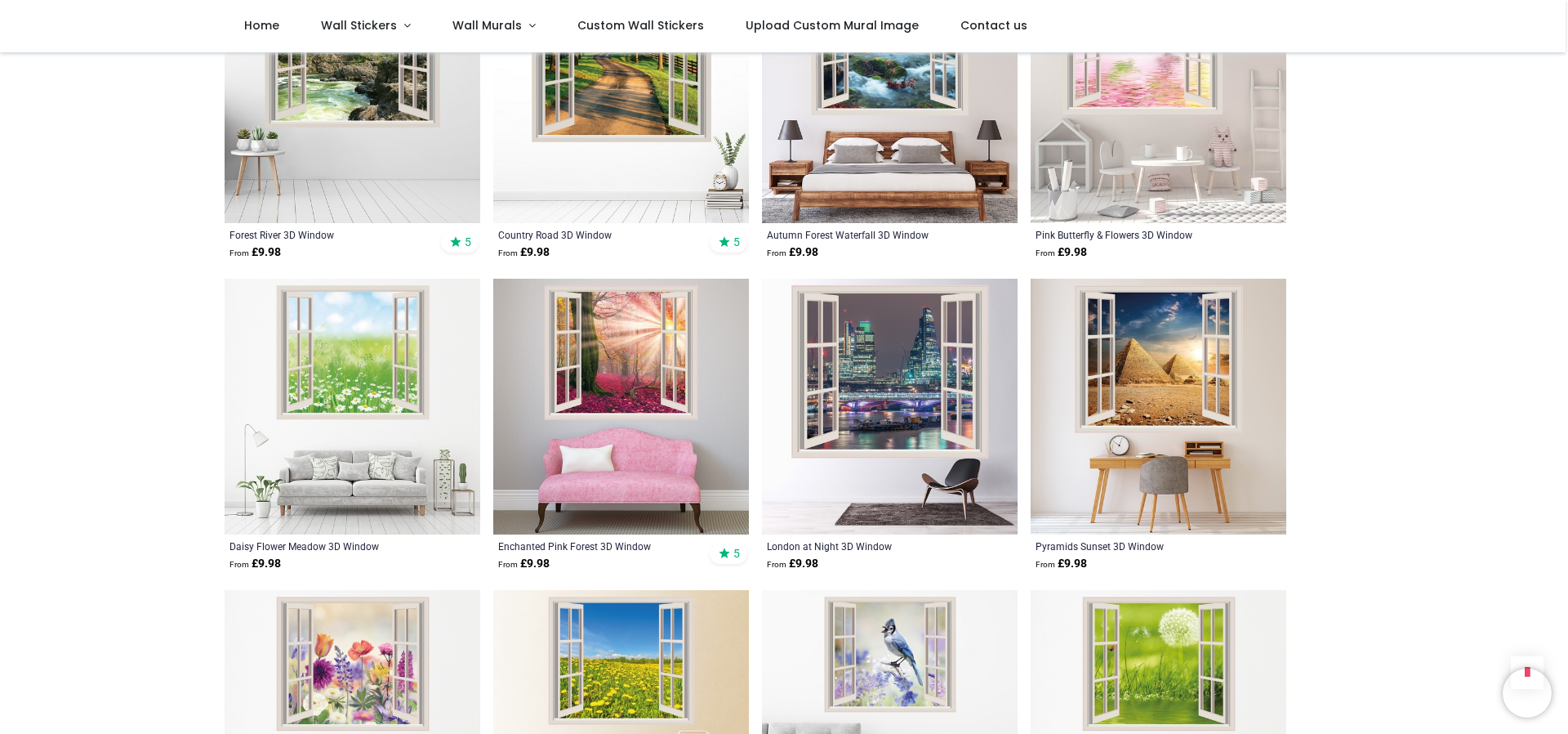
scroll to position [5556, 0]
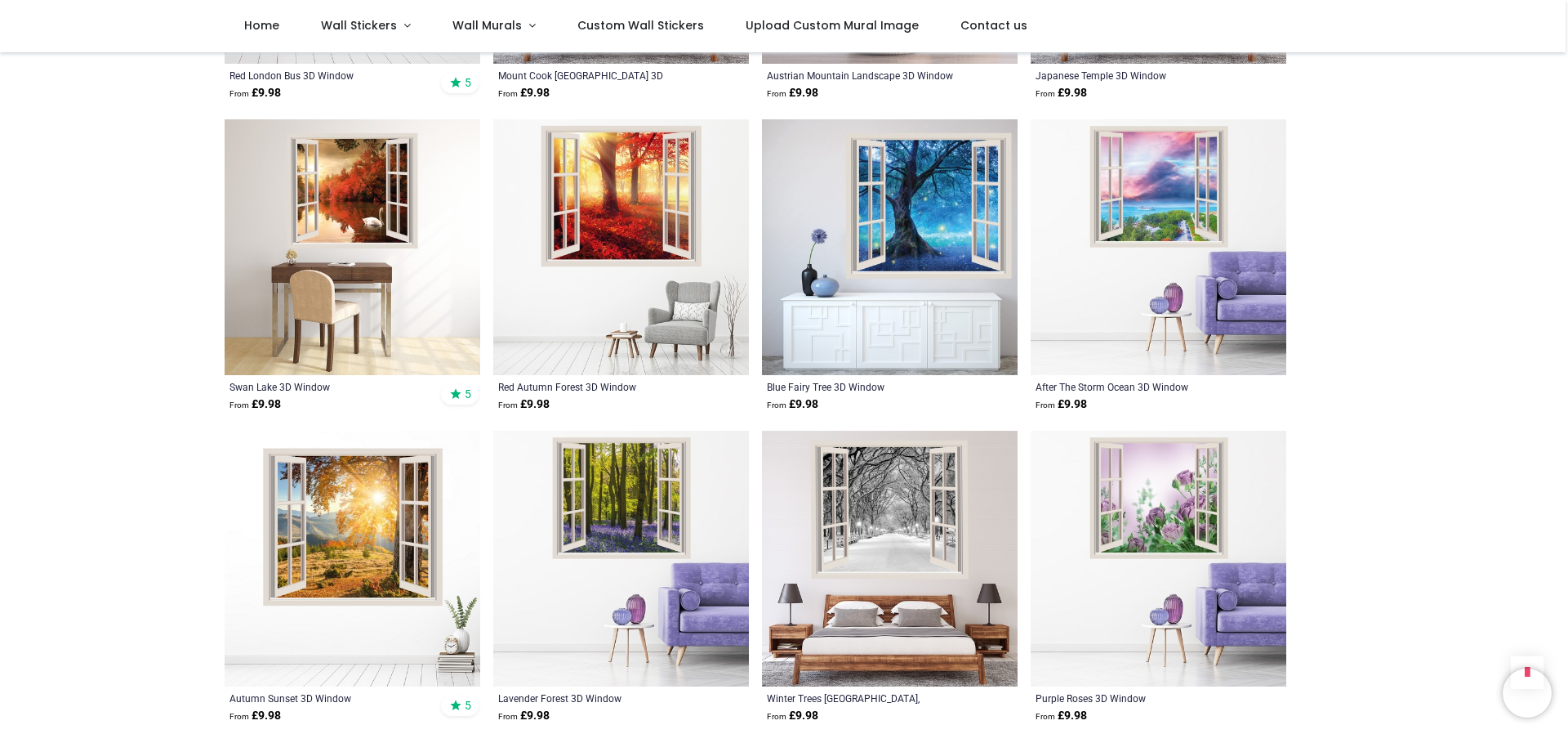
scroll to position [6945, 0]
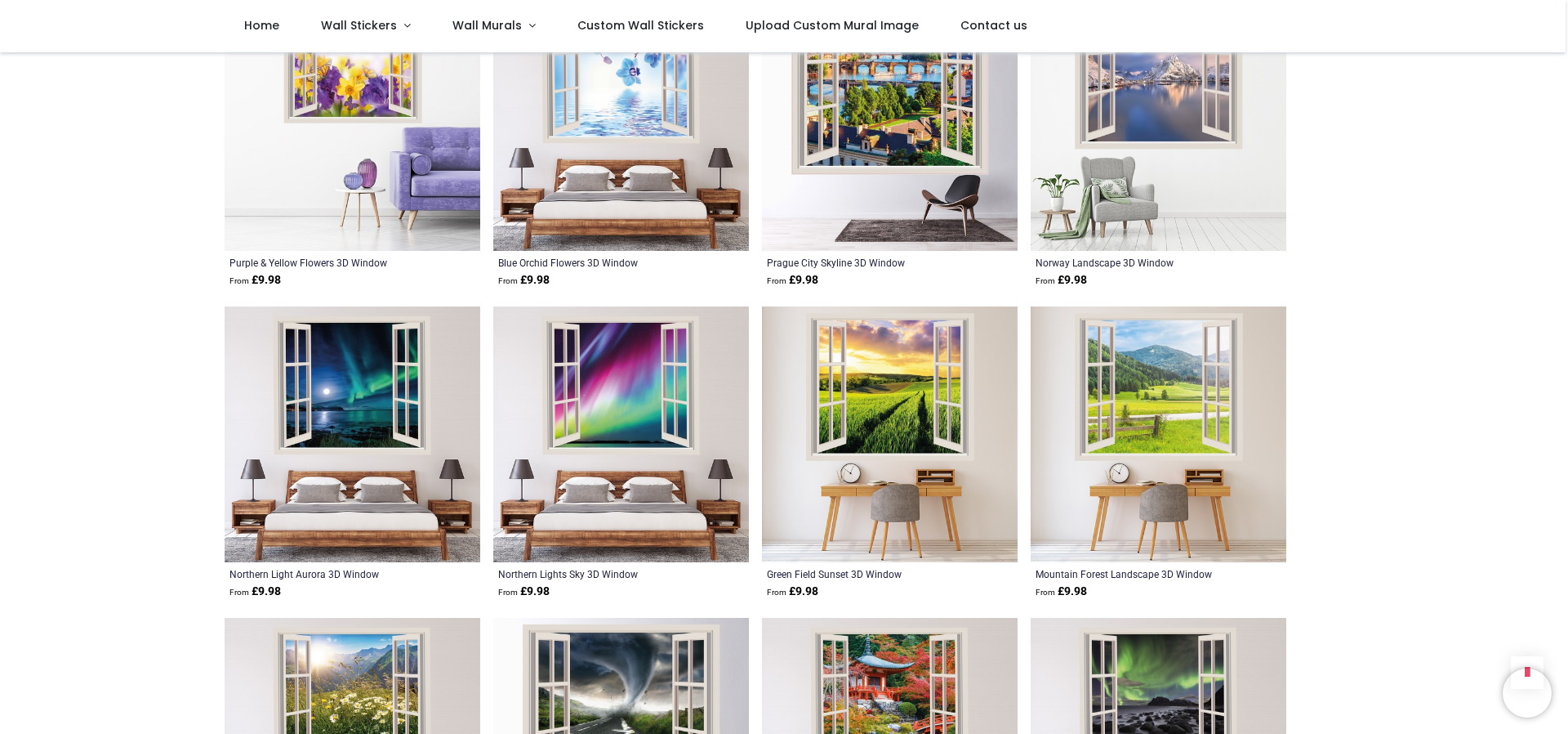
scroll to position [9478, 0]
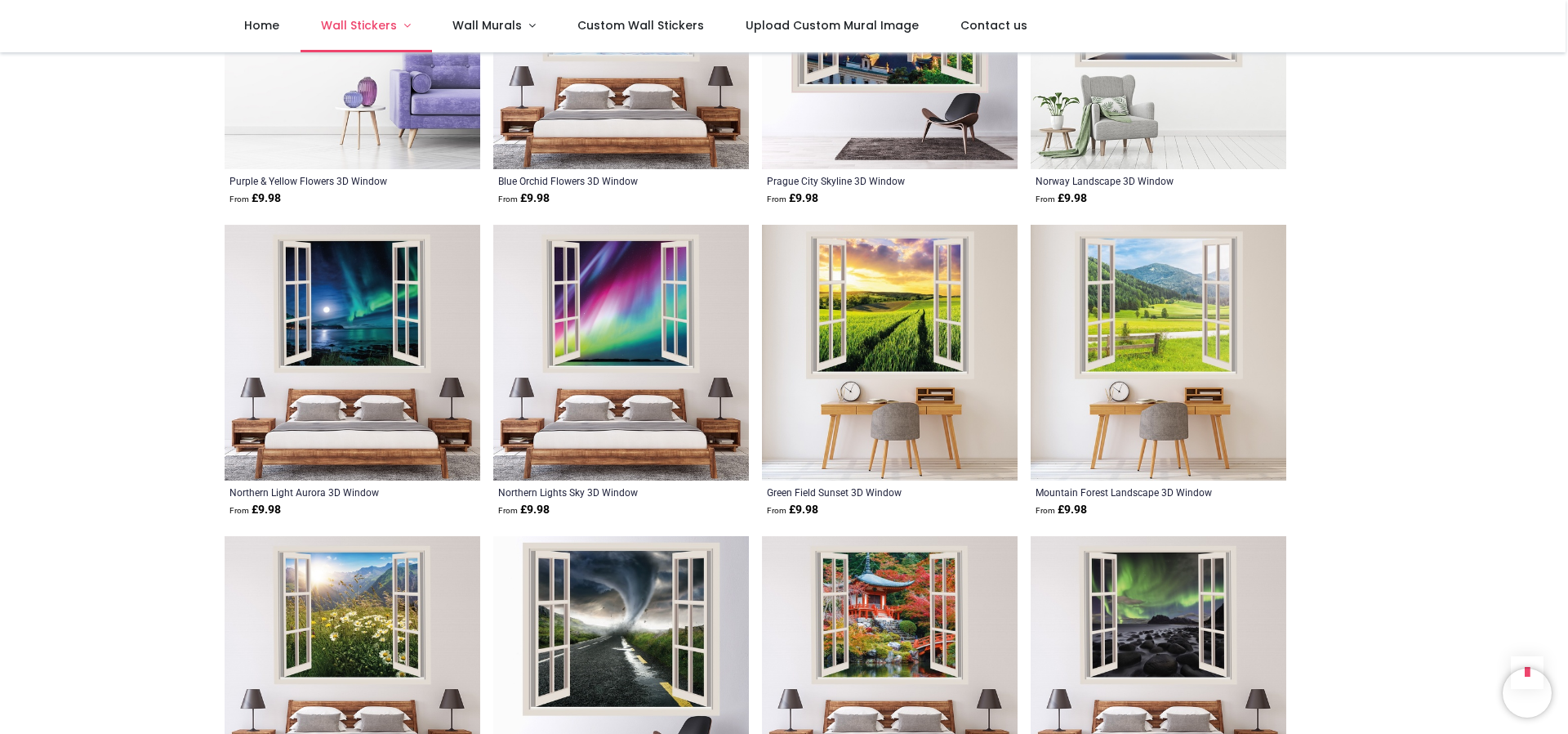
click at [371, 28] on span "Wall Stickers" at bounding box center [359, 25] width 76 height 17
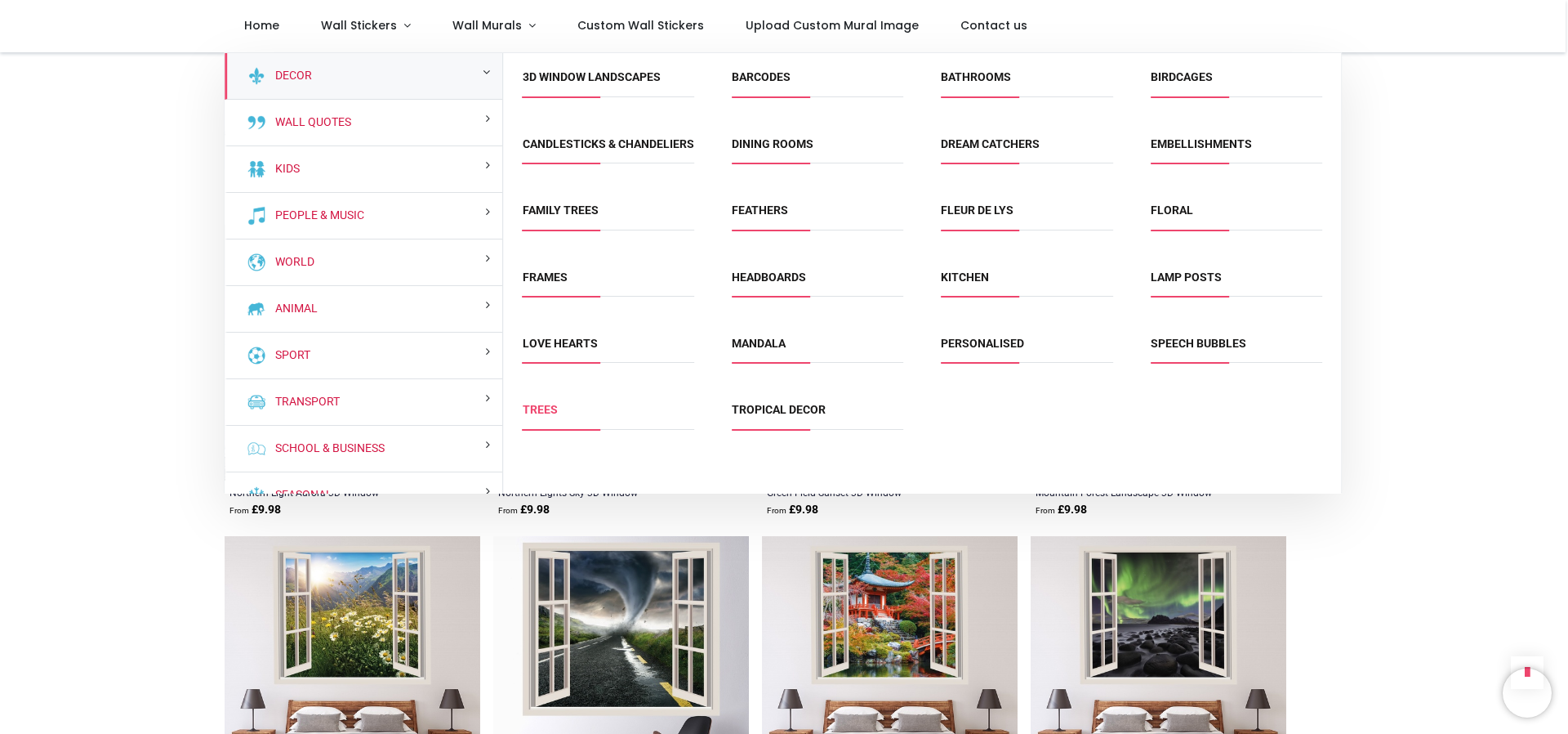
click at [545, 416] on link "Trees" at bounding box center [541, 409] width 35 height 13
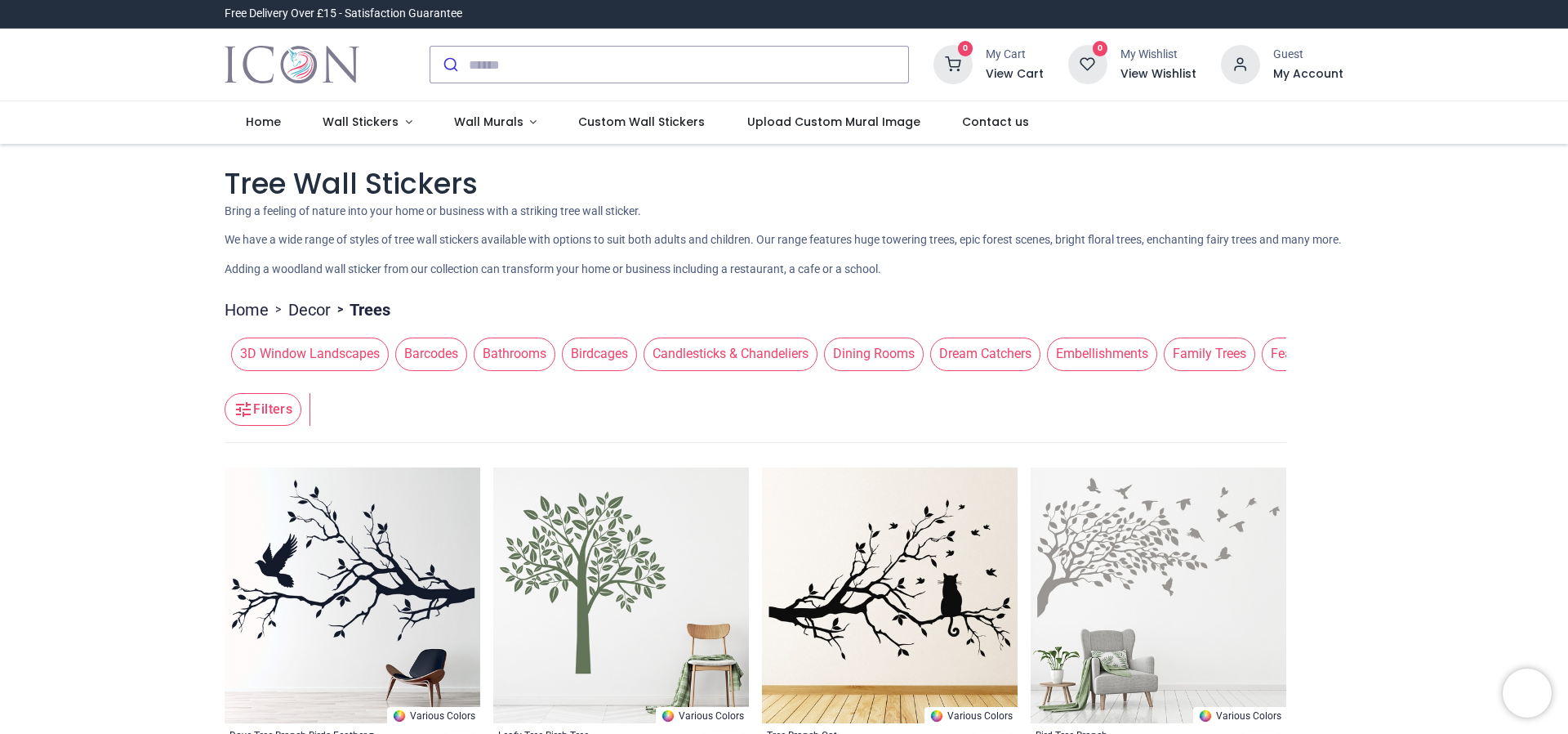
click at [878, 370] on span "Dining Rooms" at bounding box center [874, 353] width 100 height 32
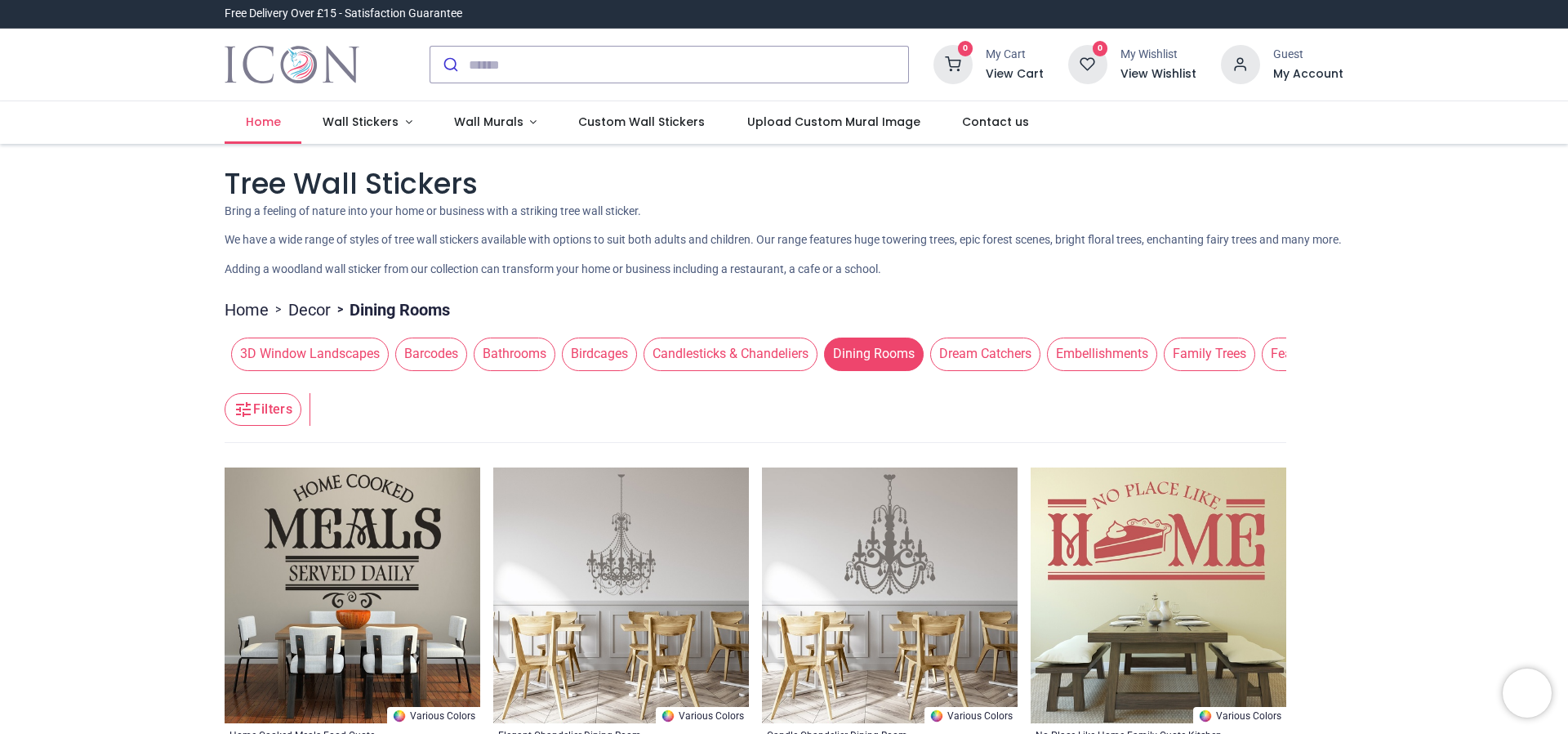
click at [252, 128] on span "Home" at bounding box center [263, 121] width 35 height 17
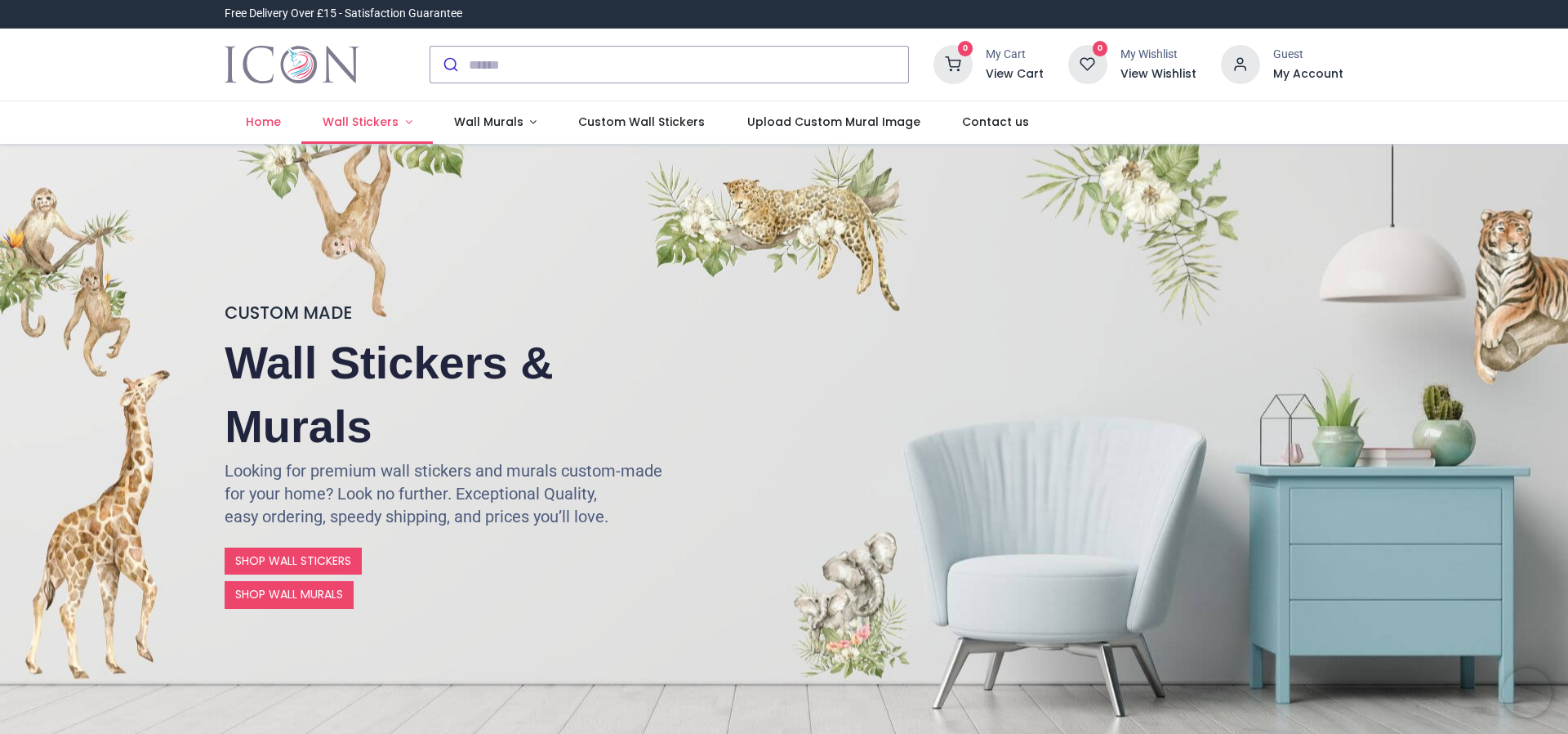
click at [391, 126] on span "Wall Stickers" at bounding box center [361, 121] width 76 height 17
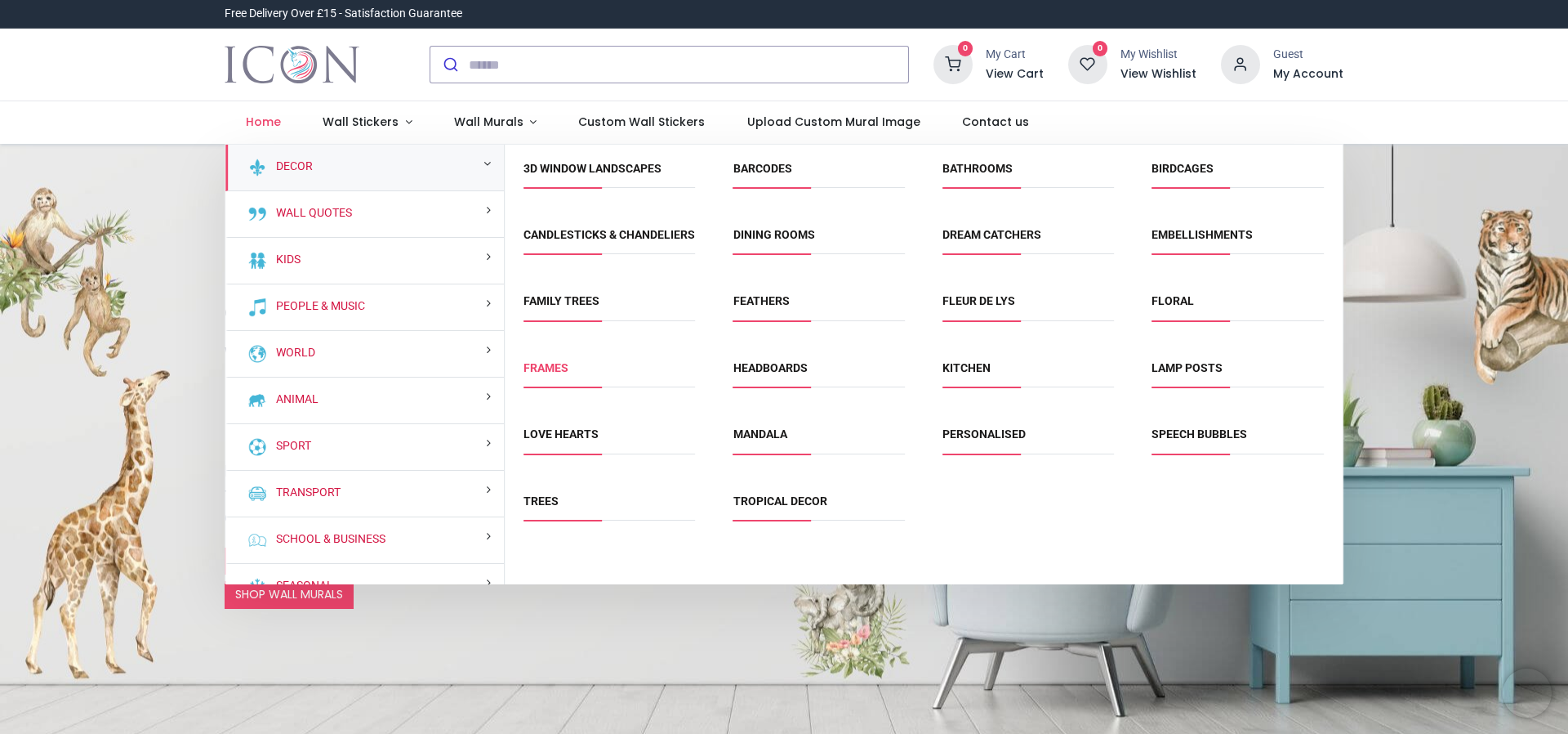
click at [555, 374] on link "Frames" at bounding box center [546, 367] width 45 height 13
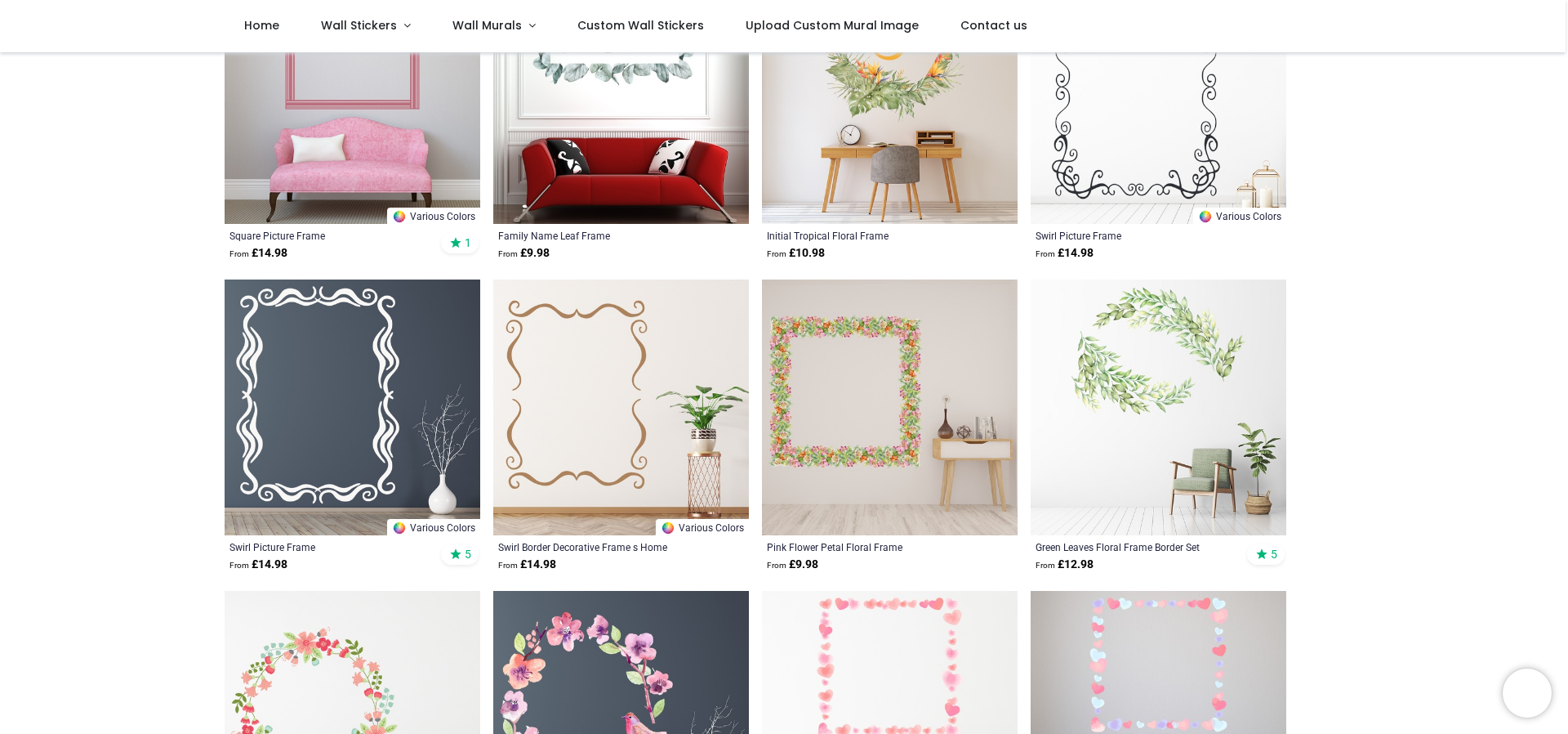
scroll to position [572, 0]
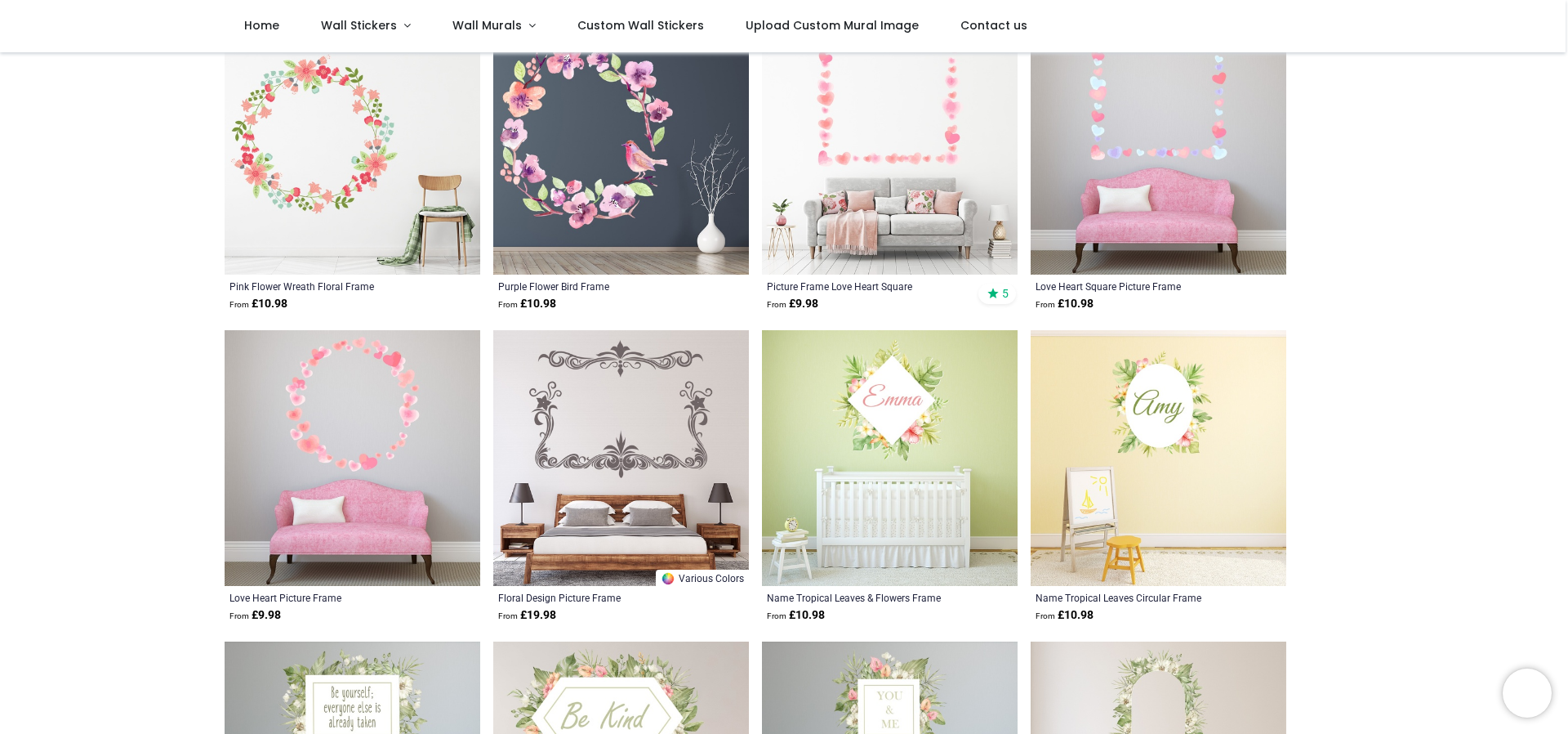
scroll to position [327, 0]
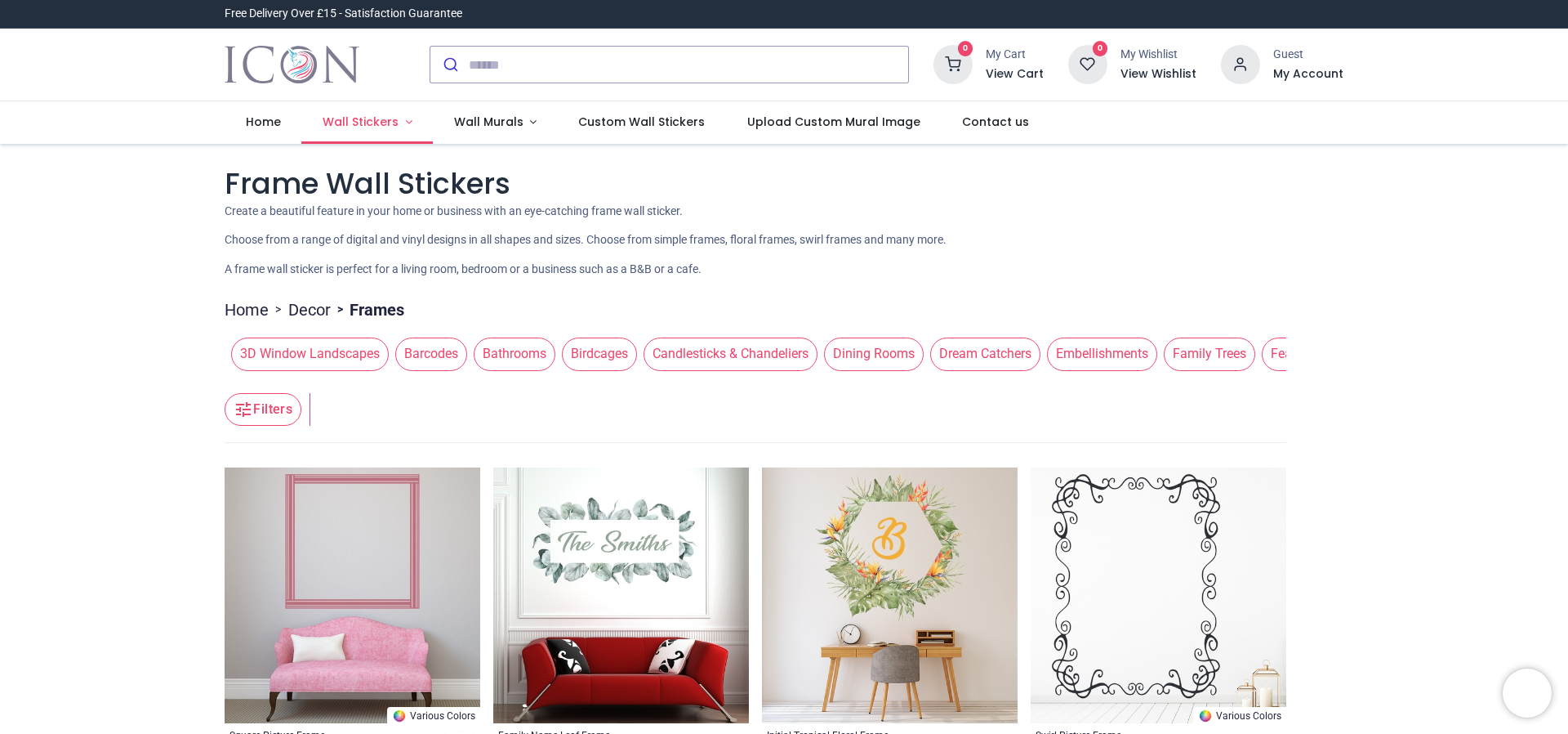
click at [373, 125] on span "Wall Stickers" at bounding box center [361, 121] width 76 height 17
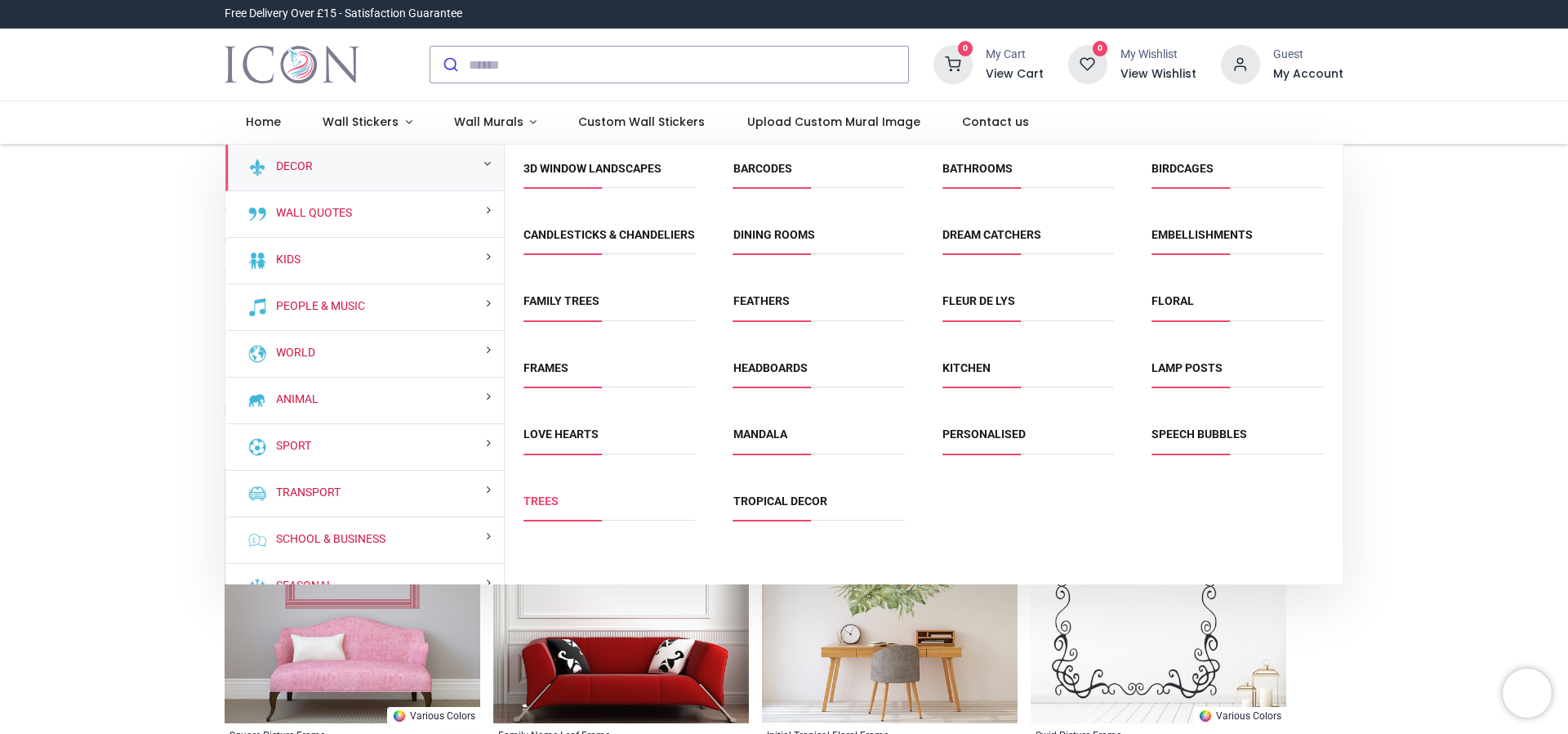
click at [542, 508] on link "Trees" at bounding box center [542, 500] width 35 height 13
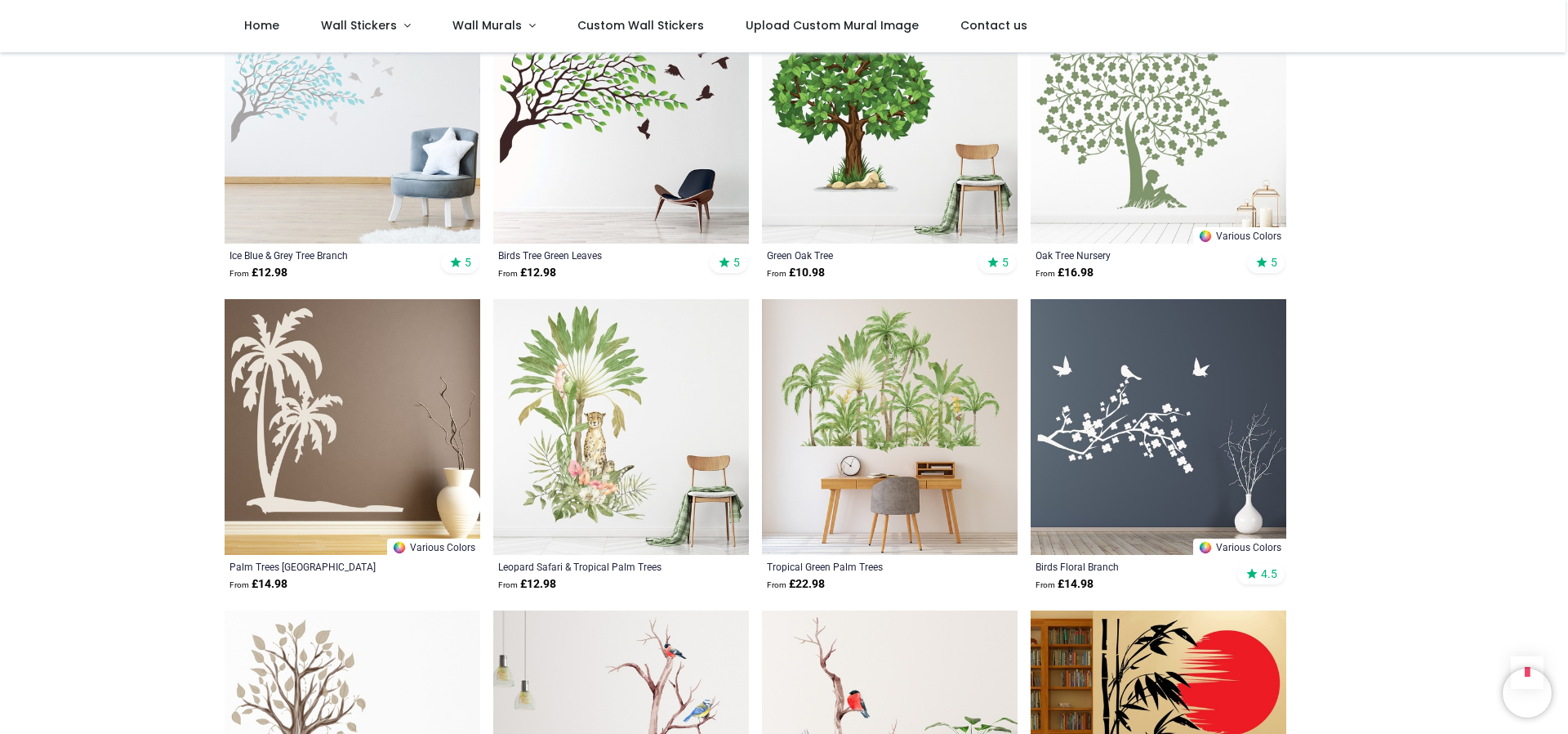
scroll to position [1716, 0]
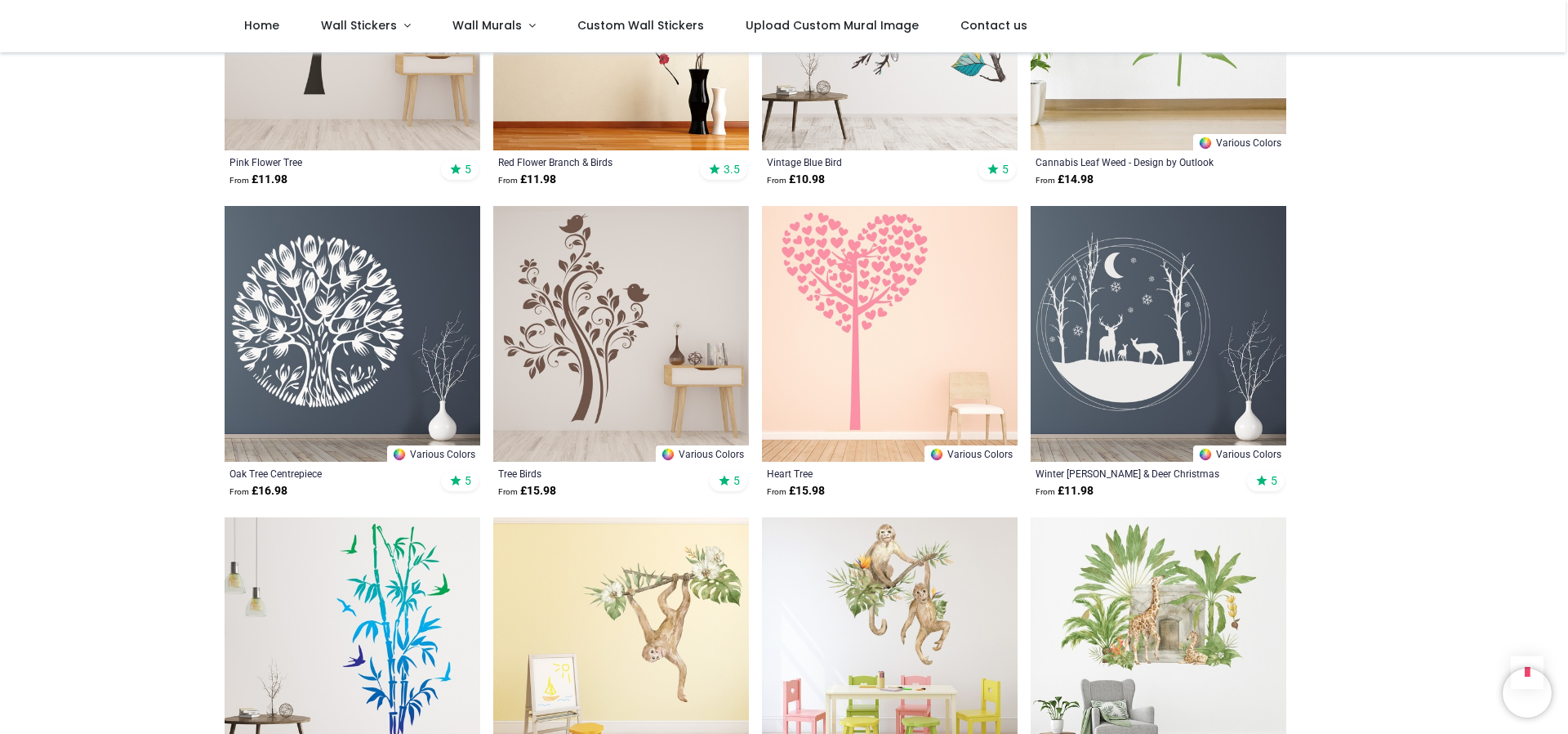
scroll to position [3922, 0]
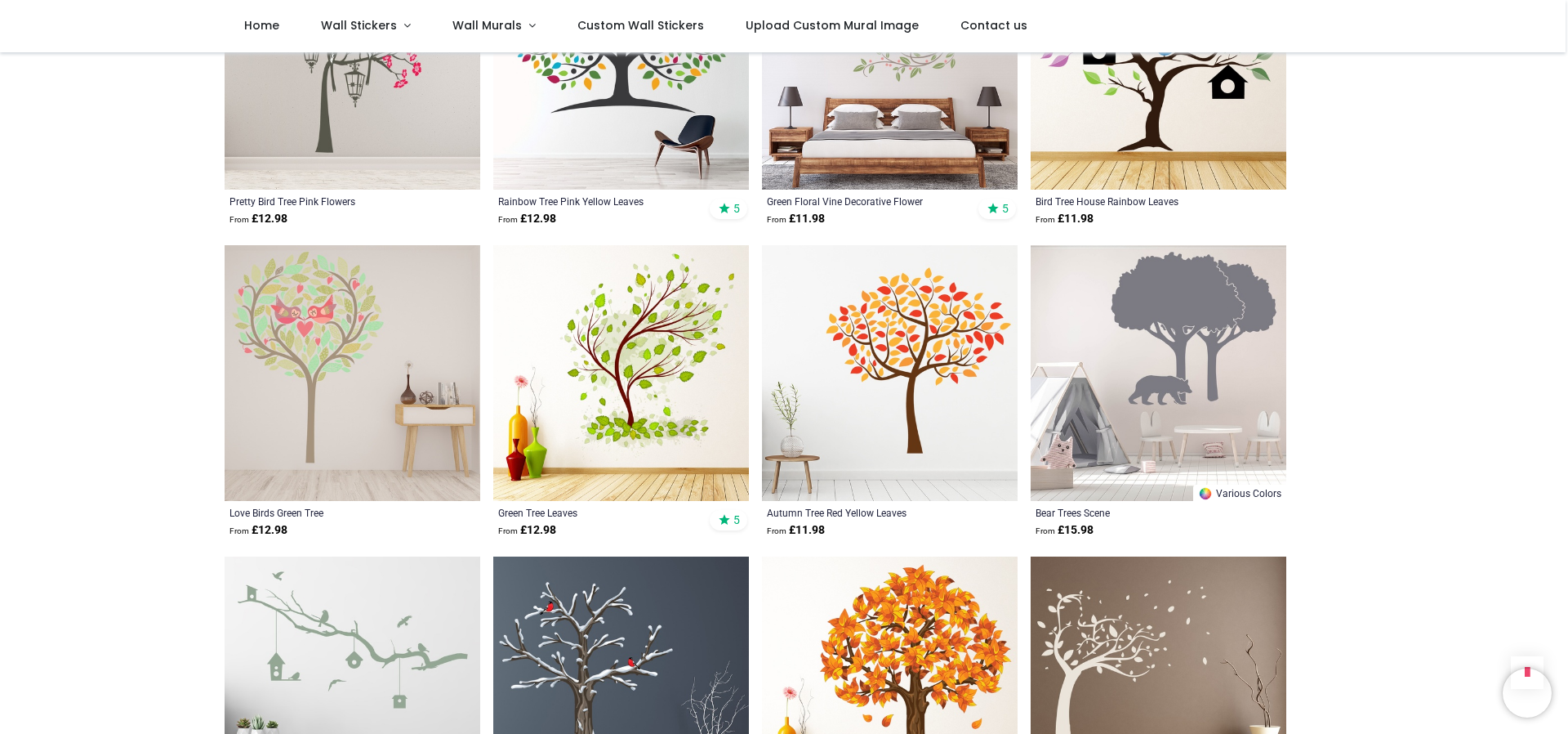
scroll to position [6455, 0]
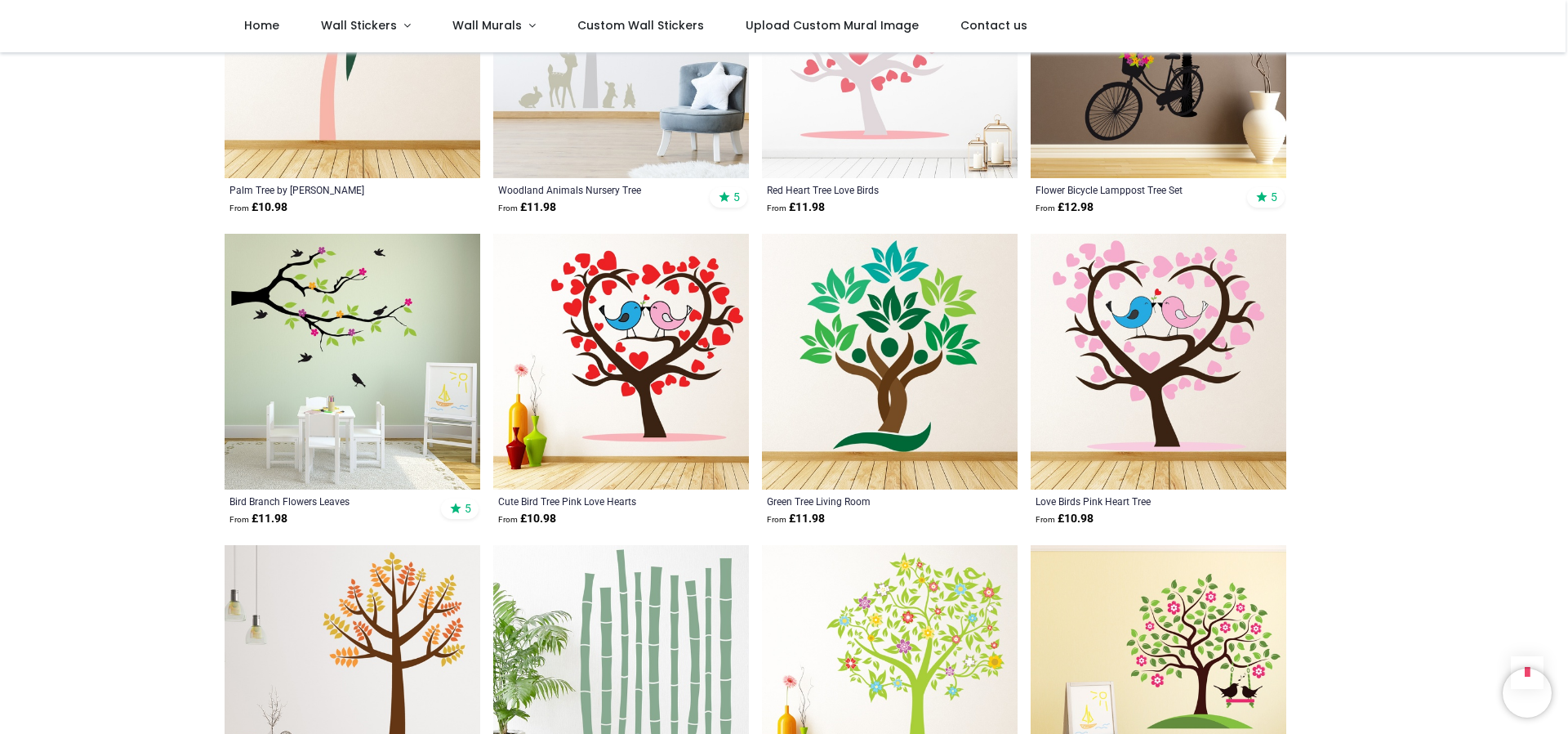
scroll to position [8334, 0]
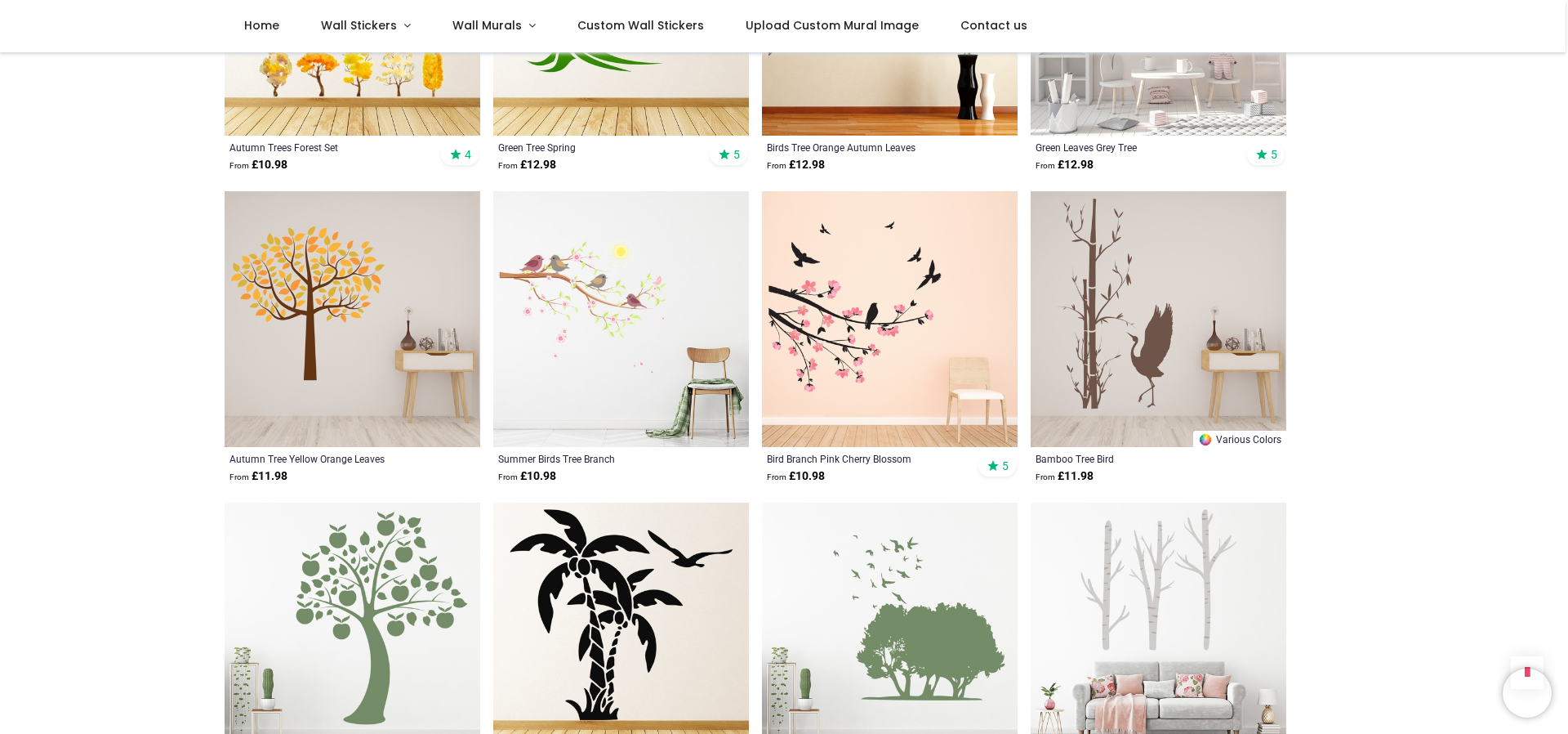
scroll to position [10785, 0]
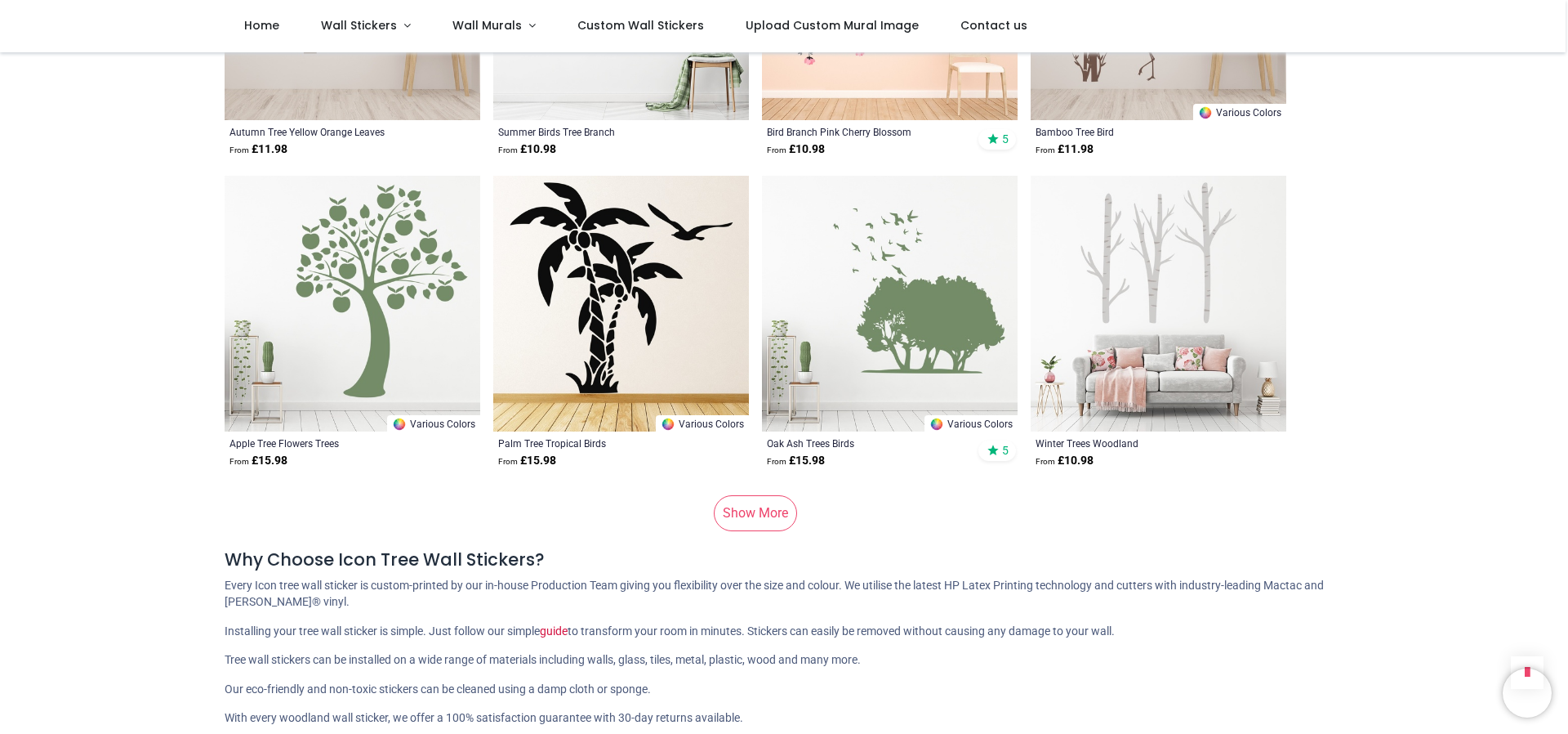
click at [758, 505] on link "Show More" at bounding box center [755, 512] width 83 height 36
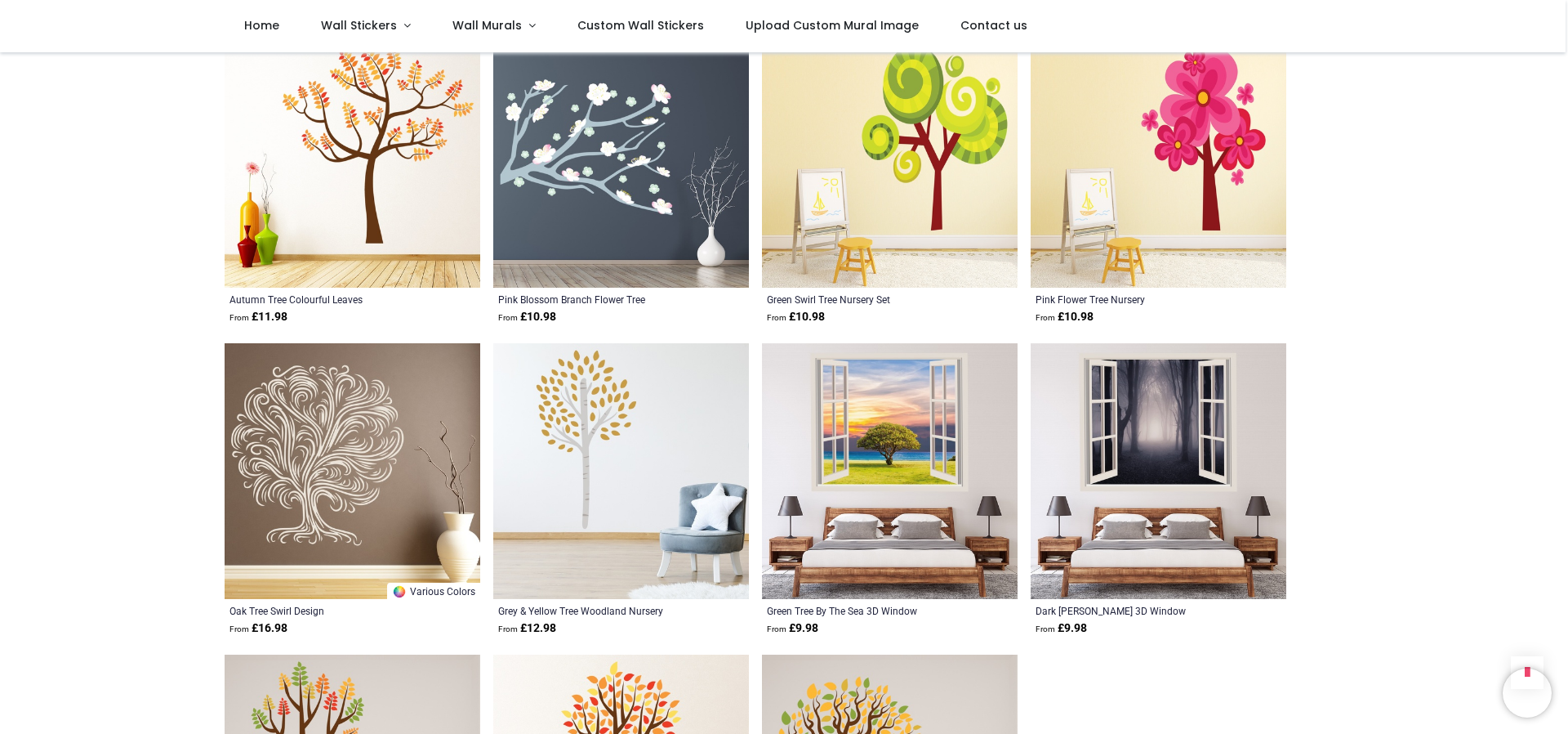
scroll to position [12500, 0]
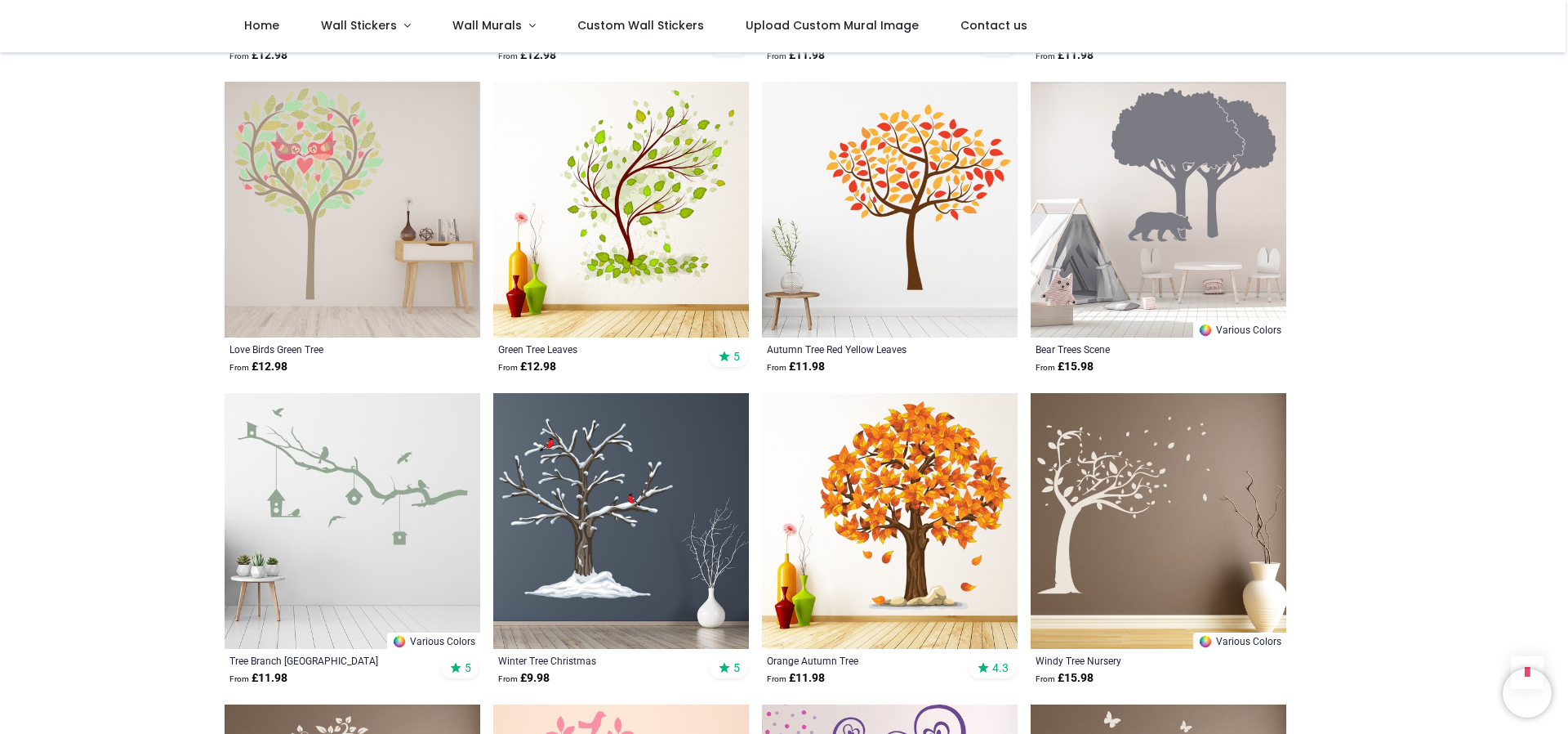
scroll to position [6046, 0]
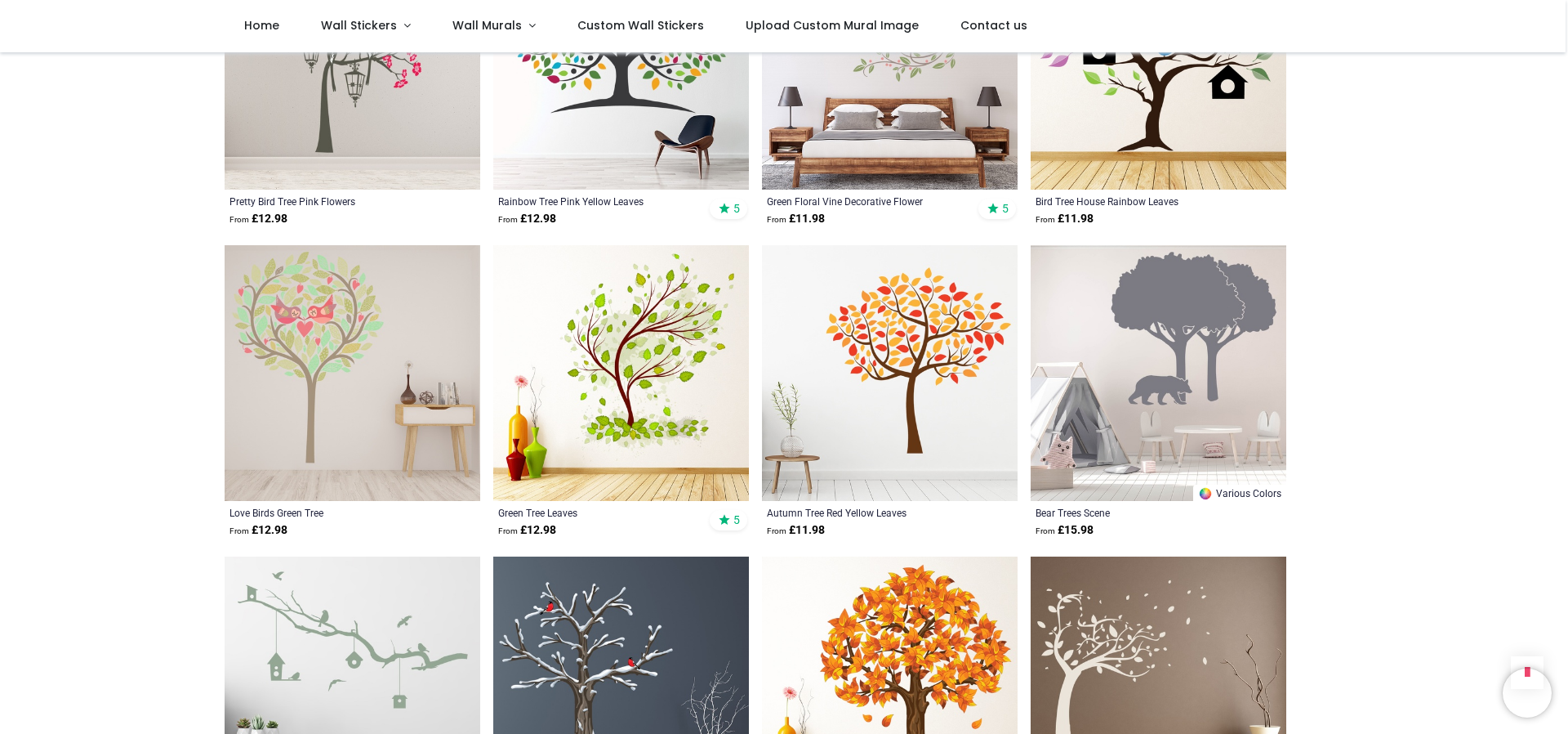
click at [664, 355] on img at bounding box center [622, 373] width 256 height 256
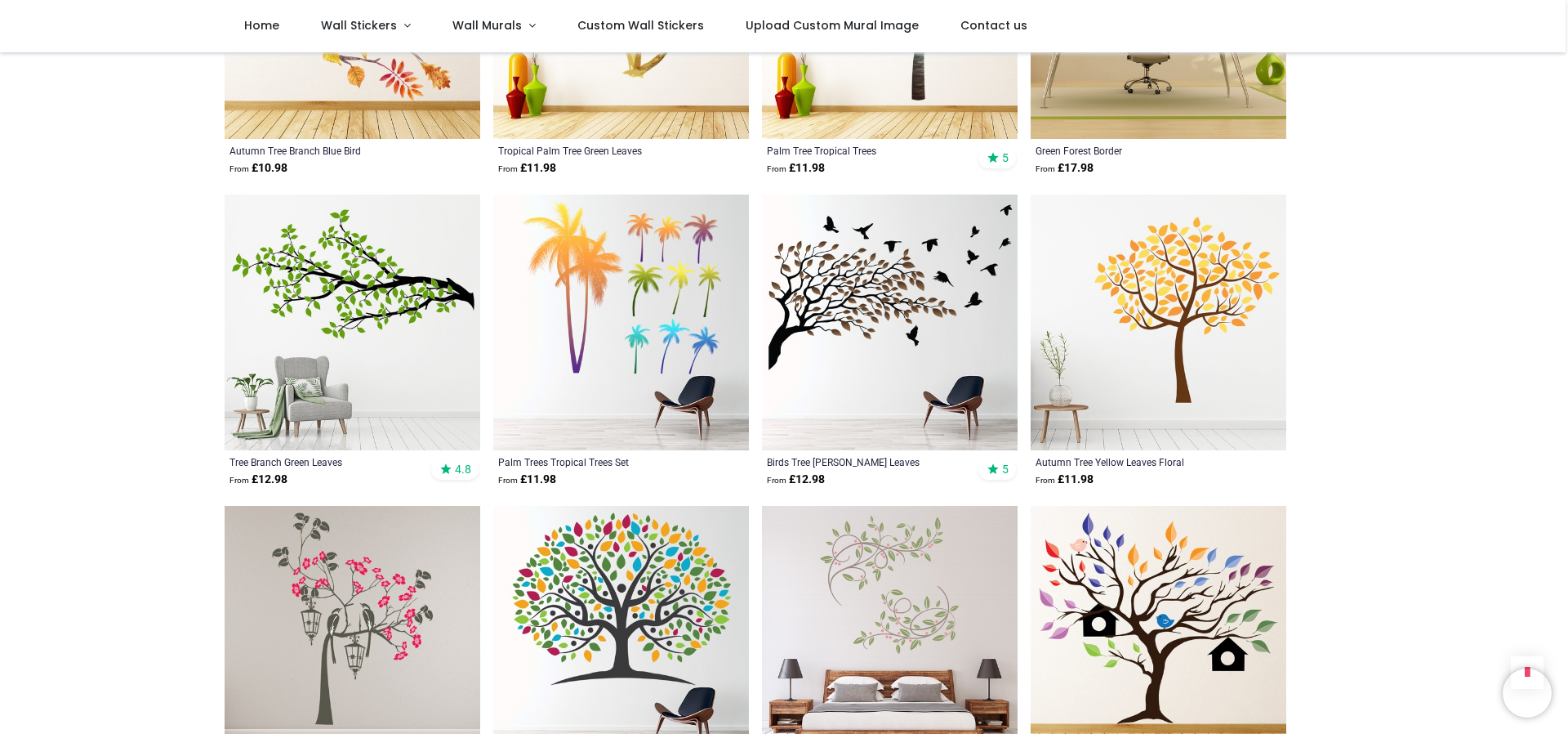
scroll to position [5147, 0]
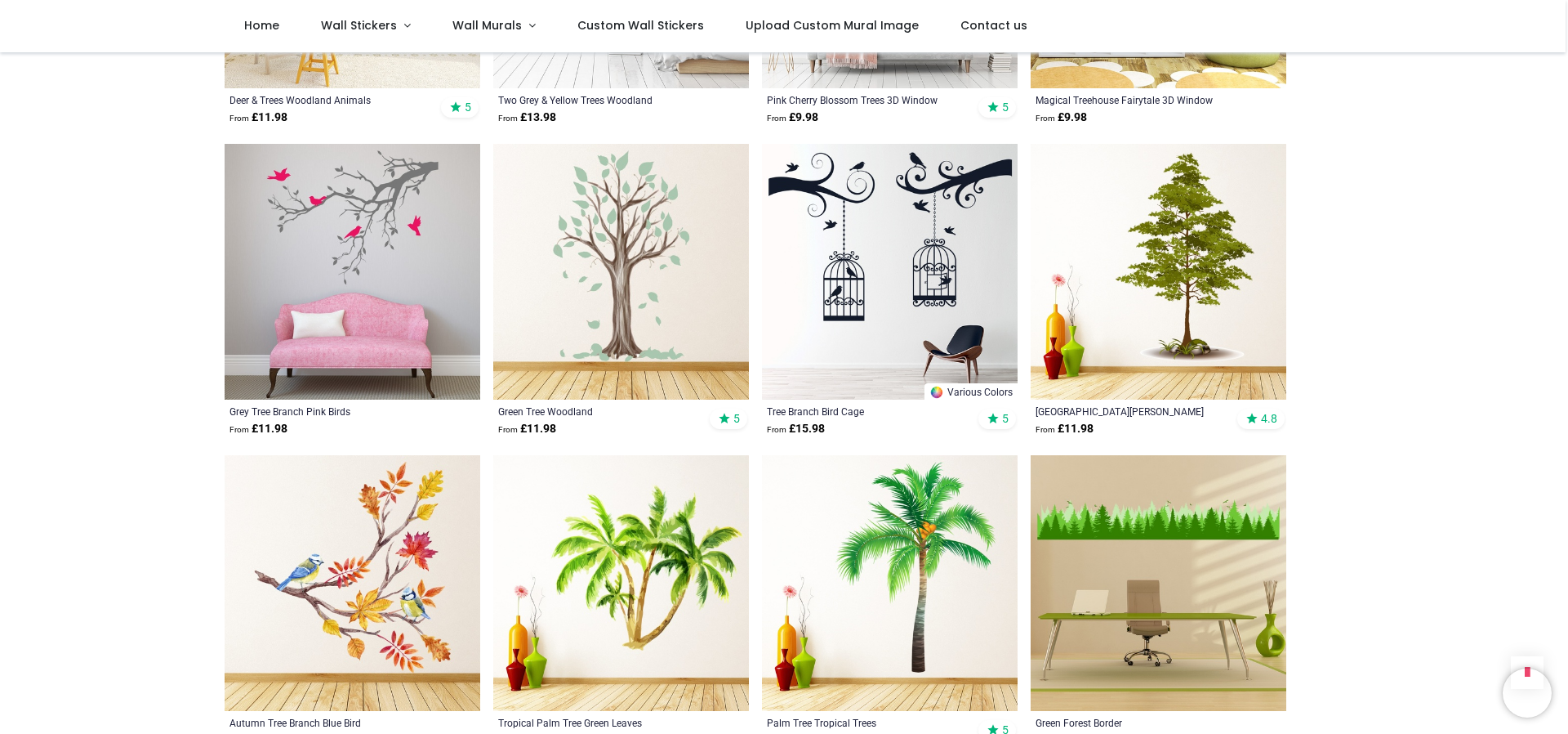
scroll to position [4575, 0]
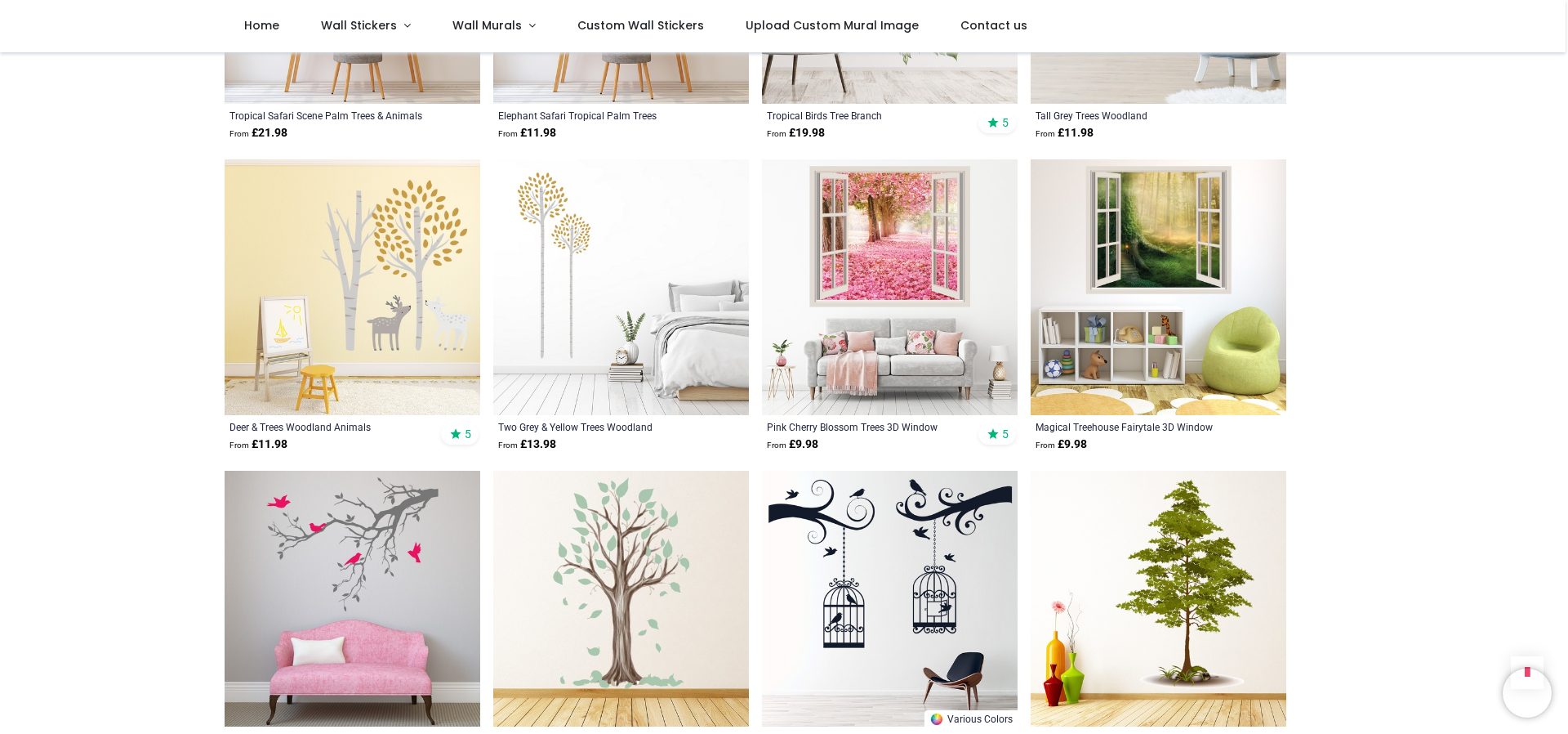
click at [1181, 627] on img at bounding box center [1158, 598] width 256 height 256
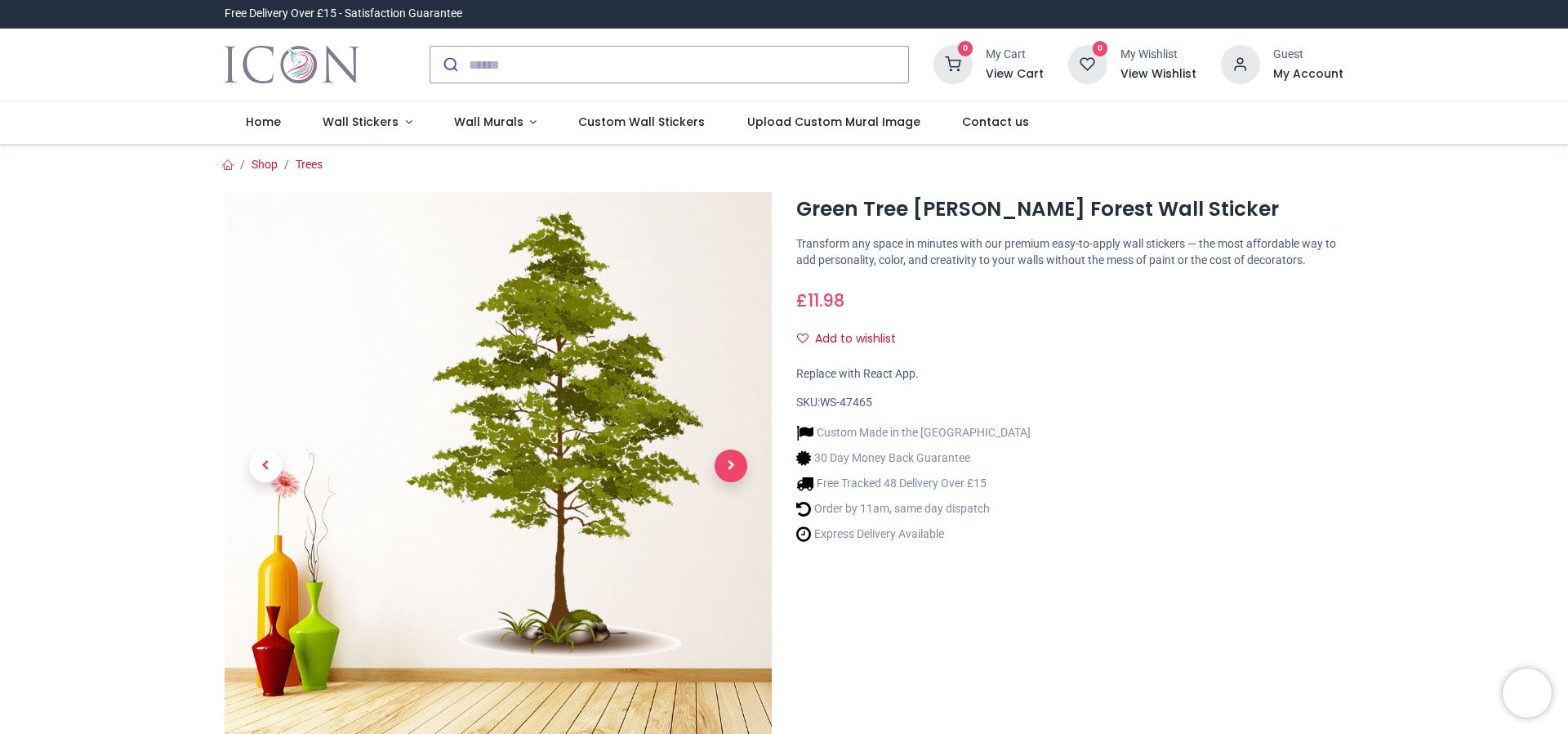
click at [734, 467] on span "Next" at bounding box center [730, 465] width 32 height 32
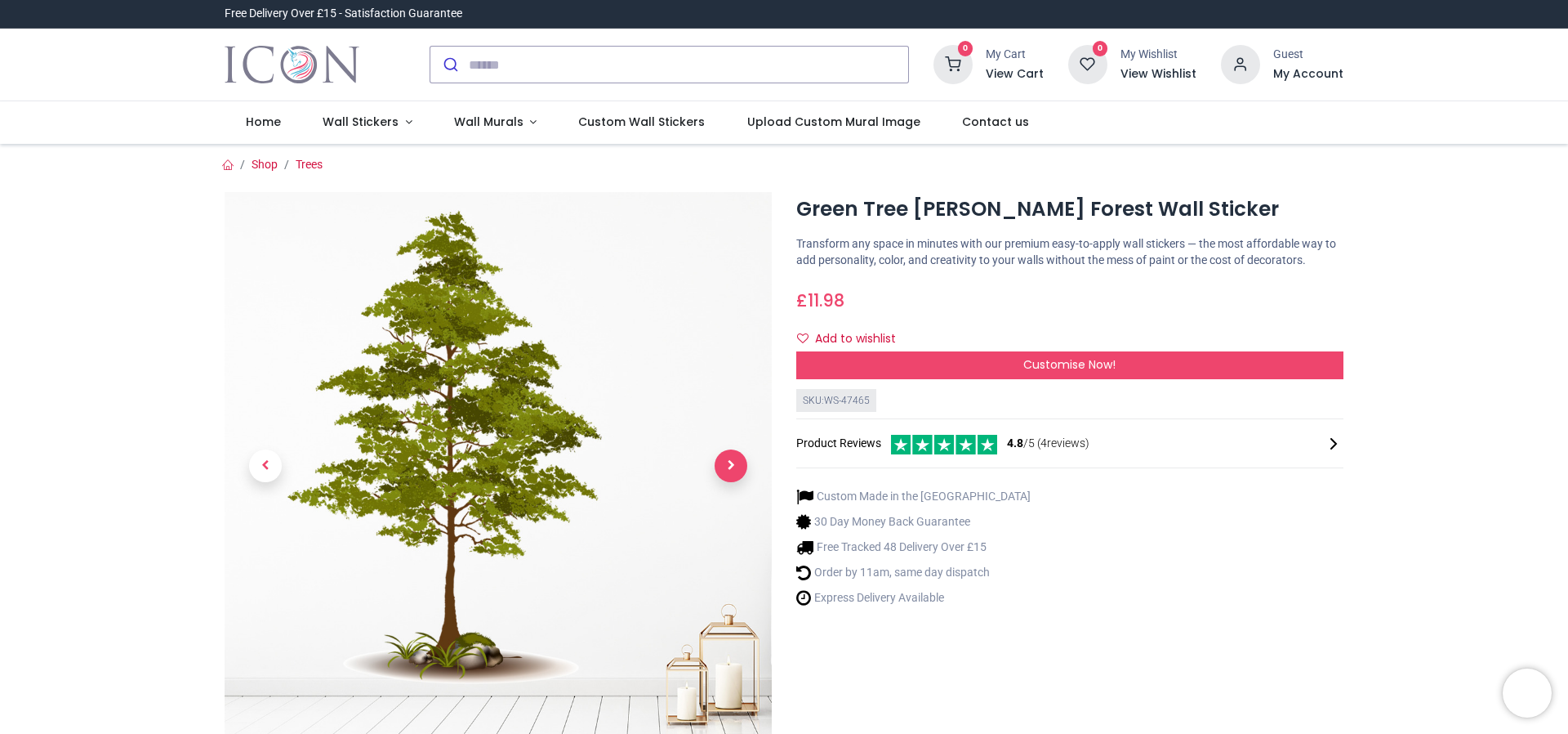
click at [731, 467] on span "Next" at bounding box center [730, 465] width 32 height 32
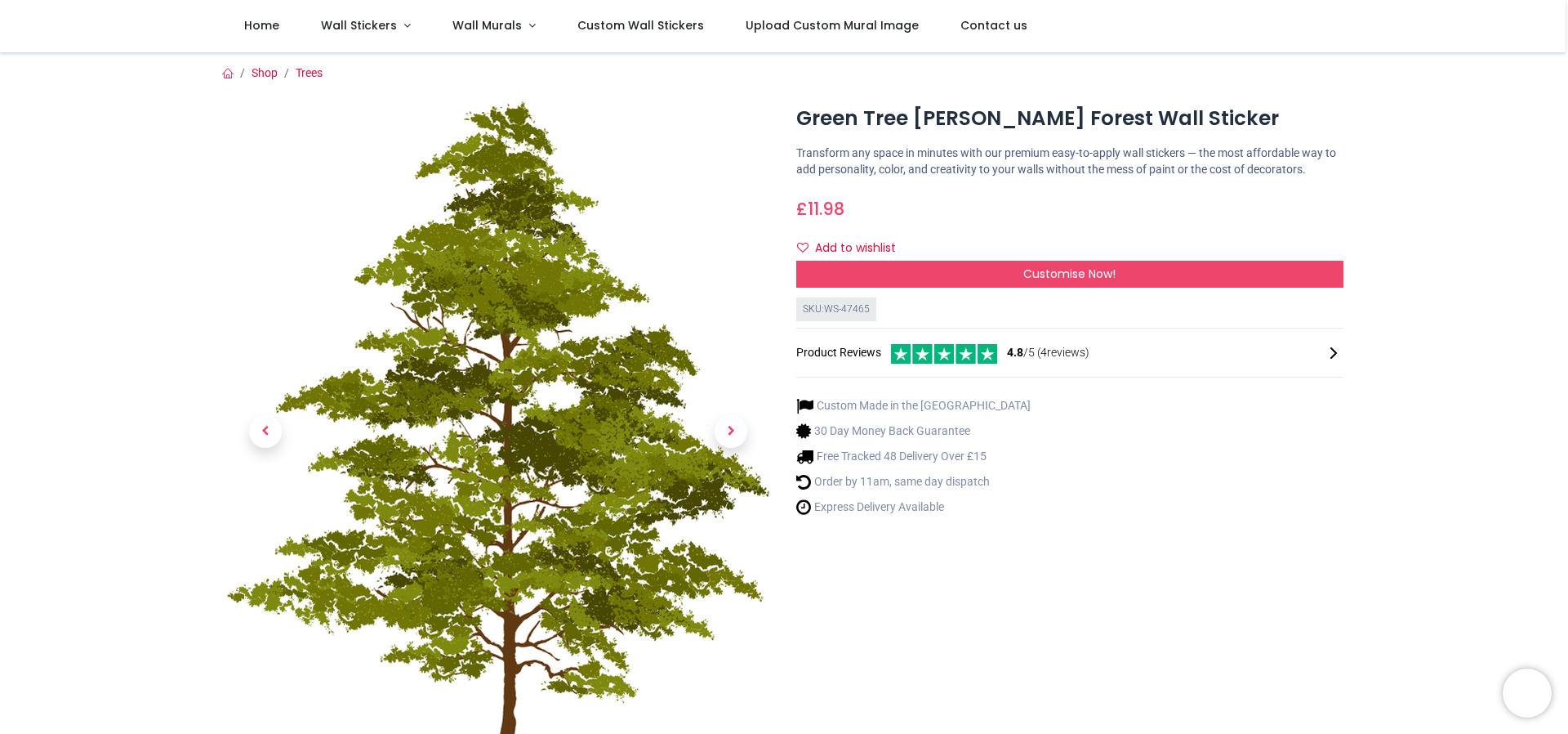
scroll to position [327, 0]
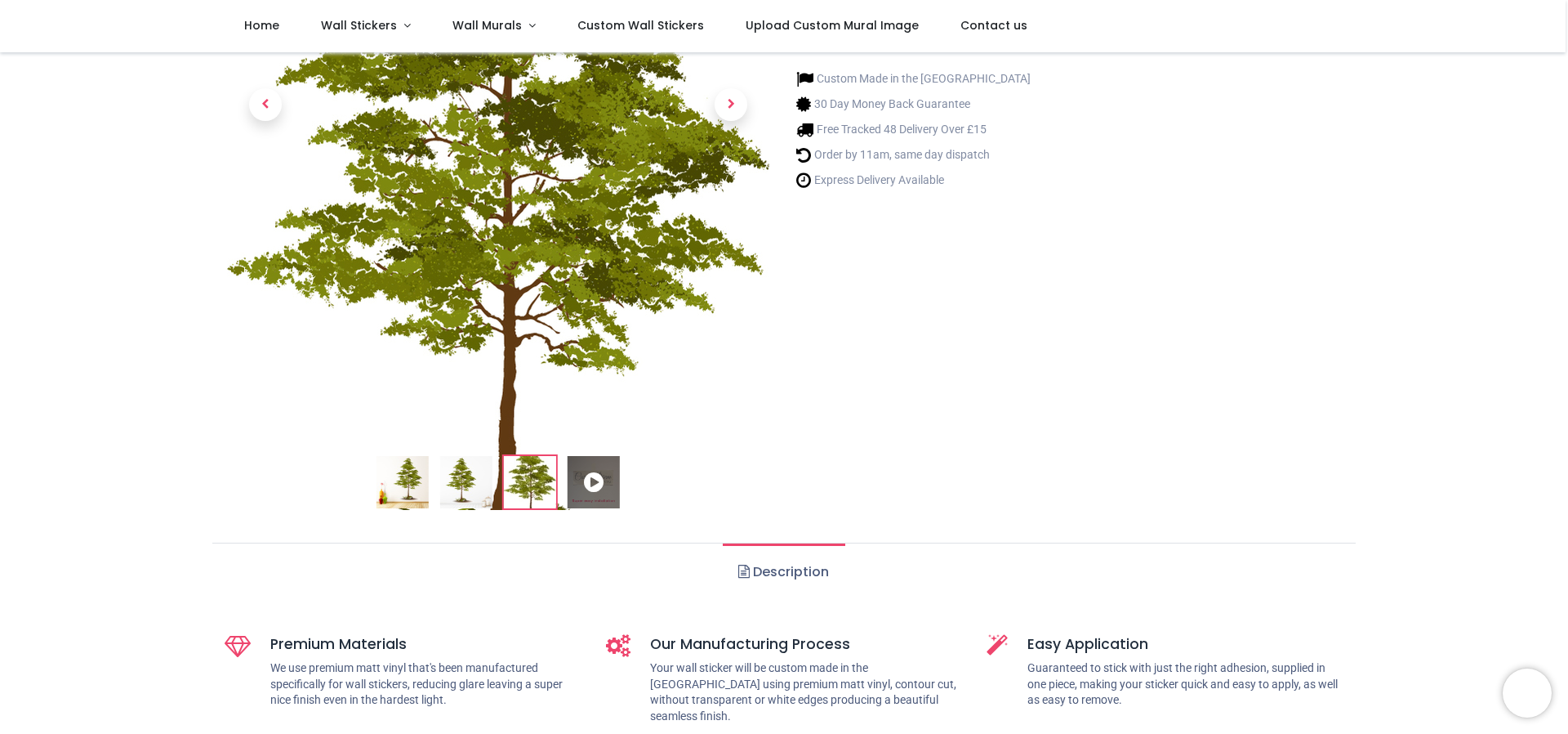
click at [579, 483] on icon at bounding box center [594, 482] width 53 height 53
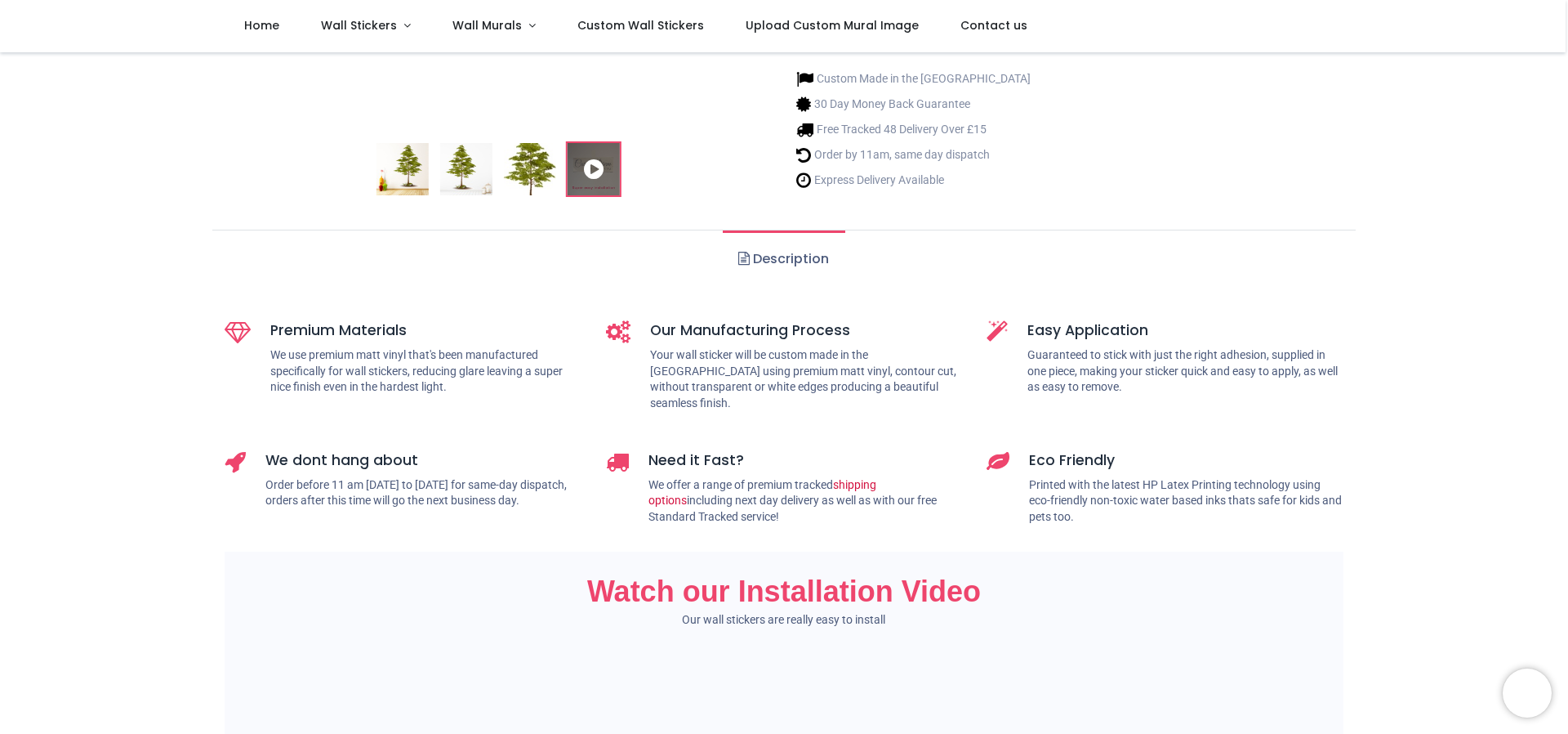
scroll to position [0, 0]
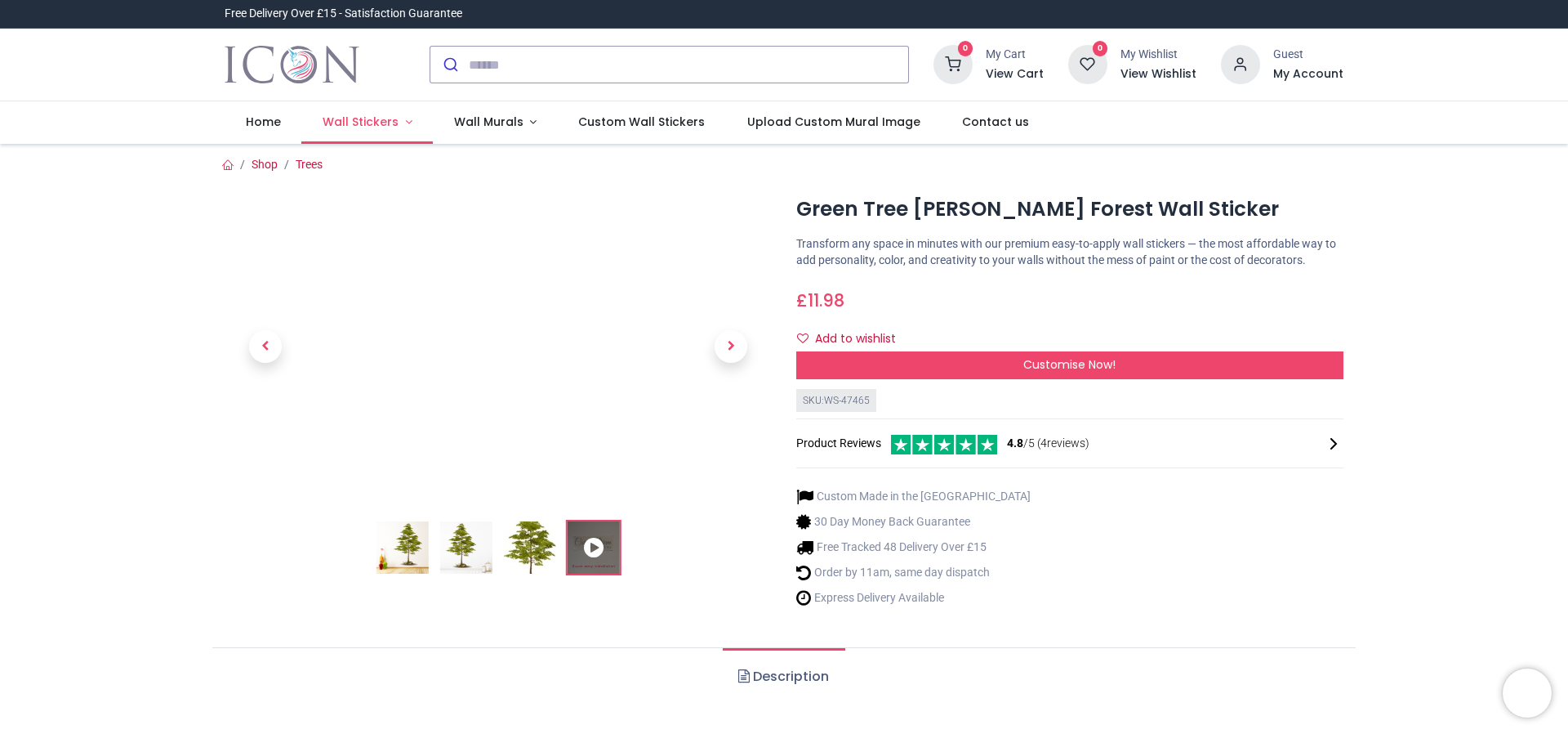
click at [388, 130] on link "Wall Stickers" at bounding box center [367, 123] width 132 height 43
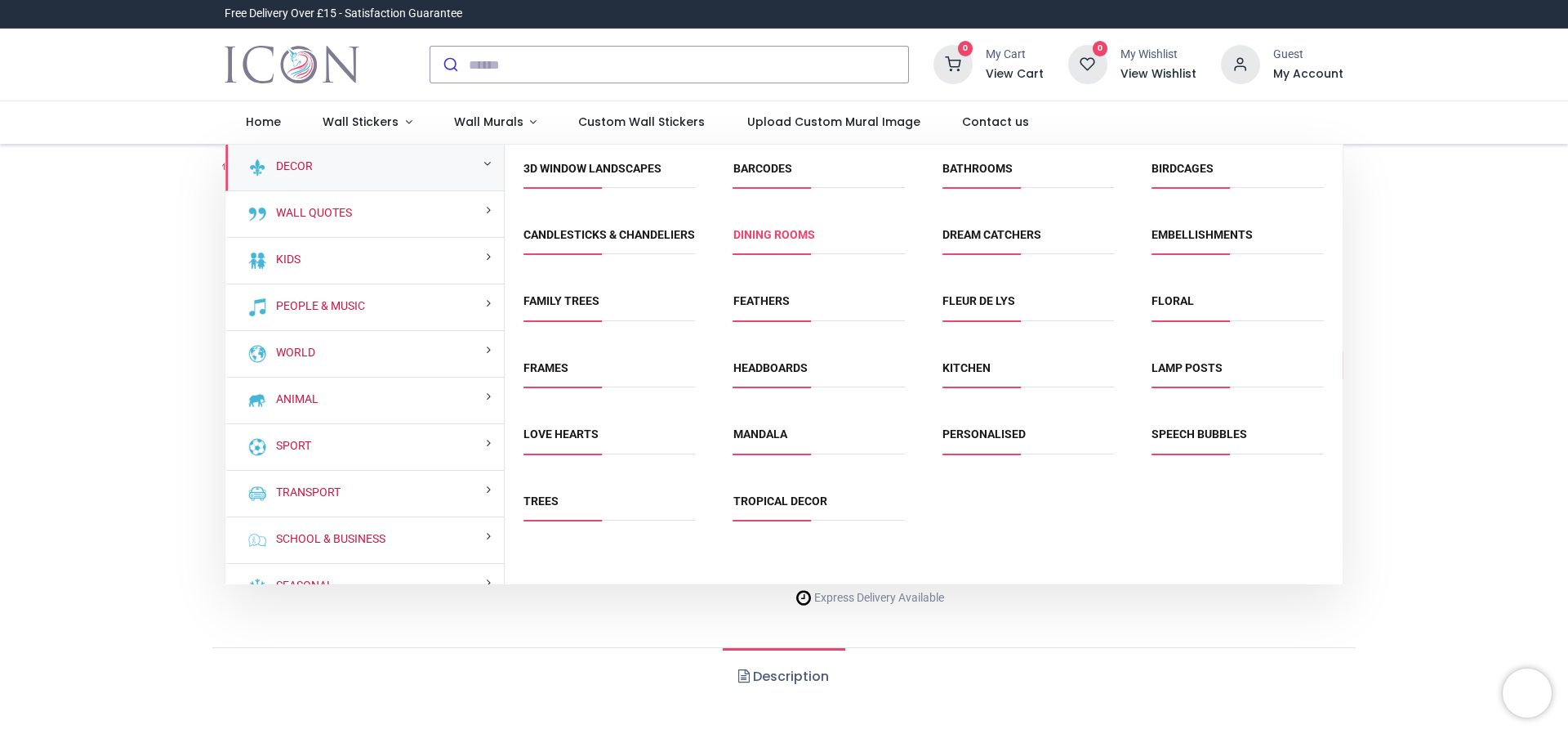
click at [790, 238] on link "Dining Rooms" at bounding box center [775, 234] width 82 height 13
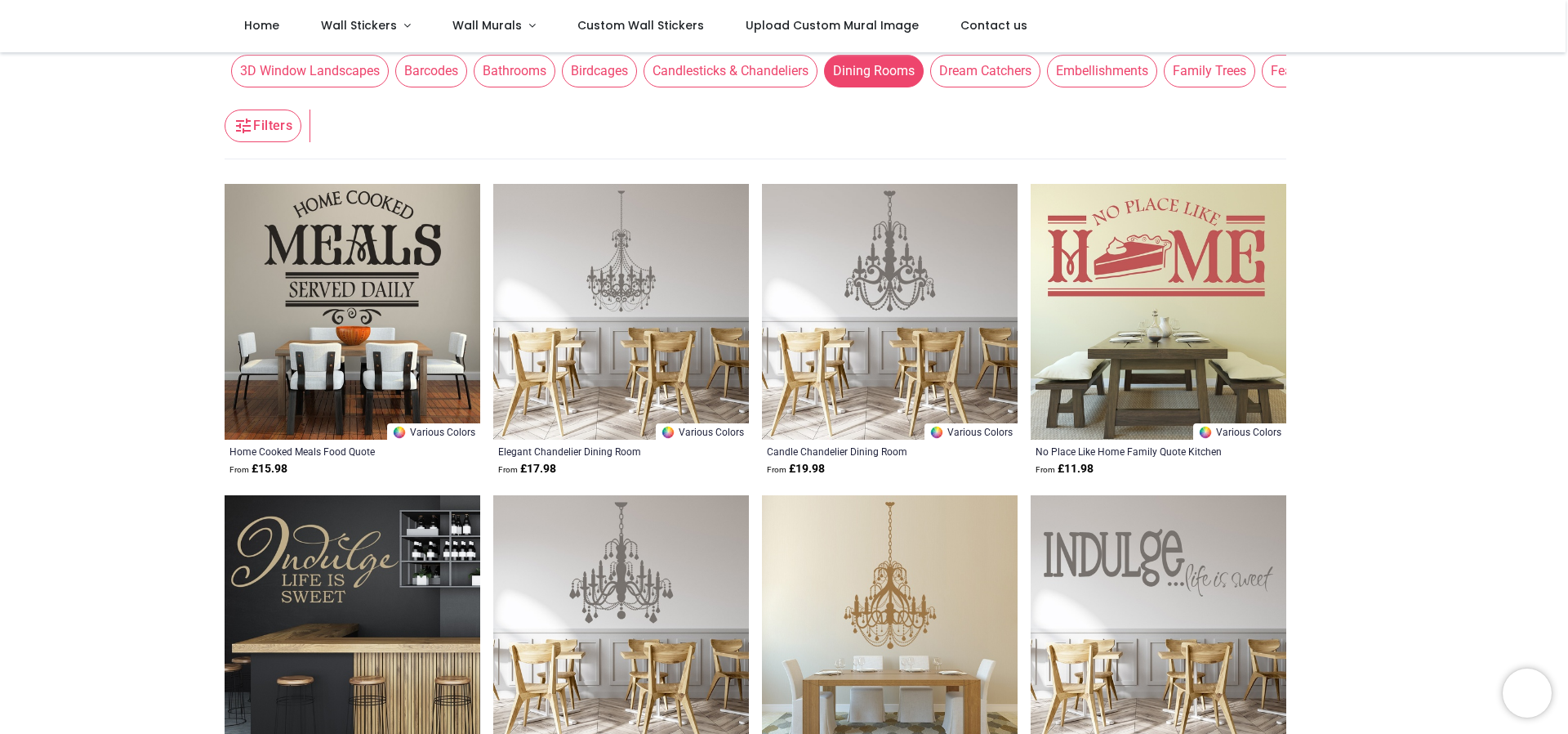
scroll to position [245, 0]
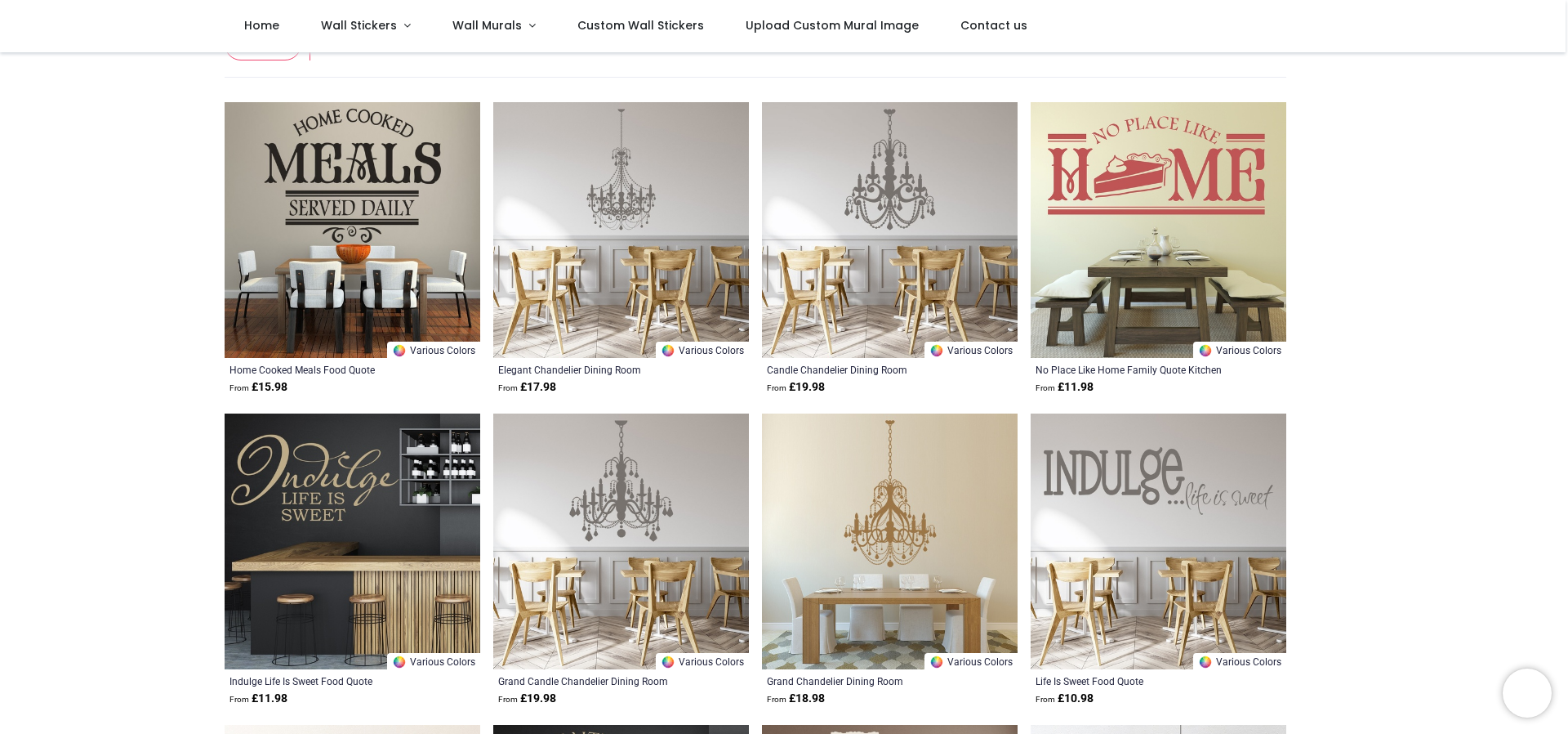
click at [391, 241] on img at bounding box center [352, 230] width 256 height 256
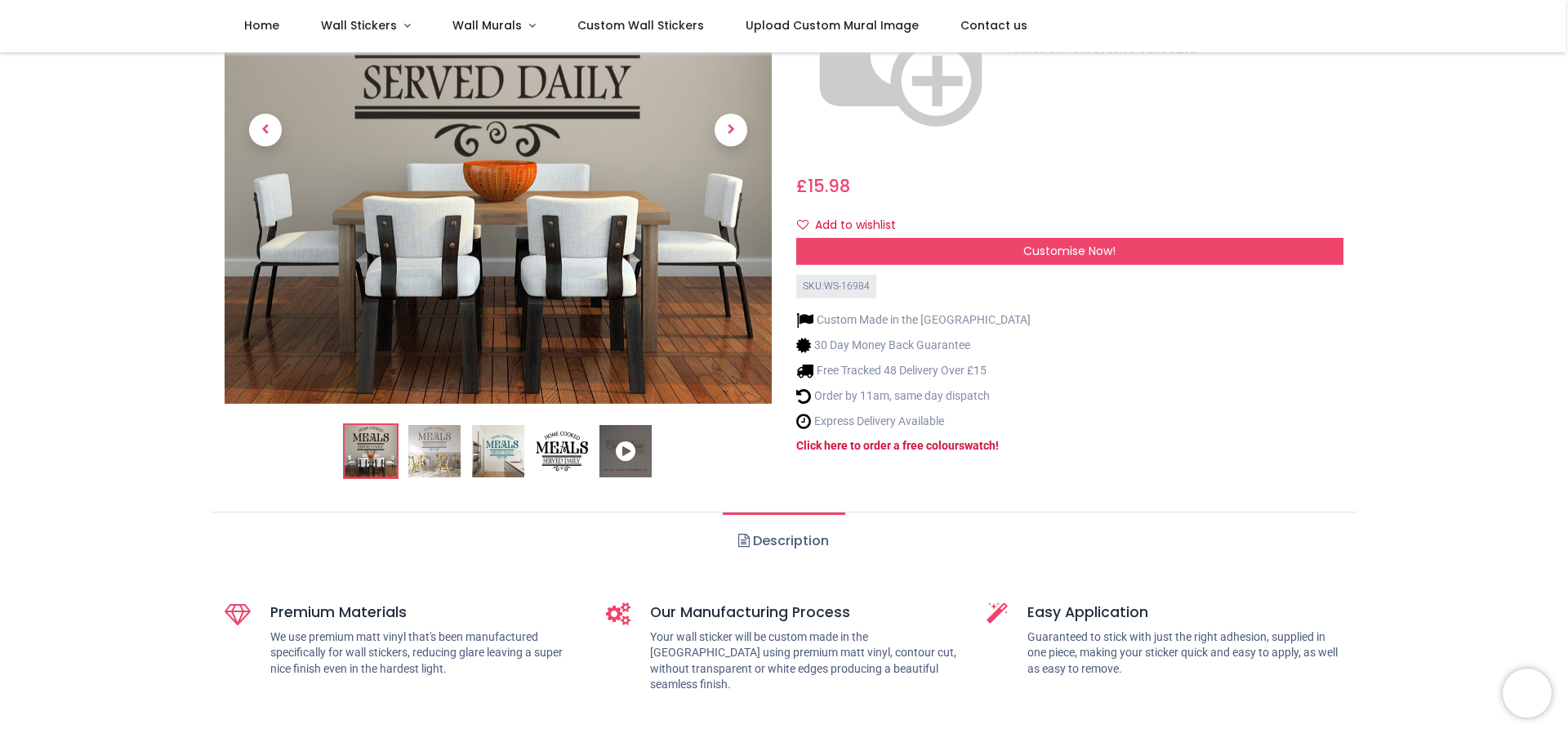
scroll to position [163, 0]
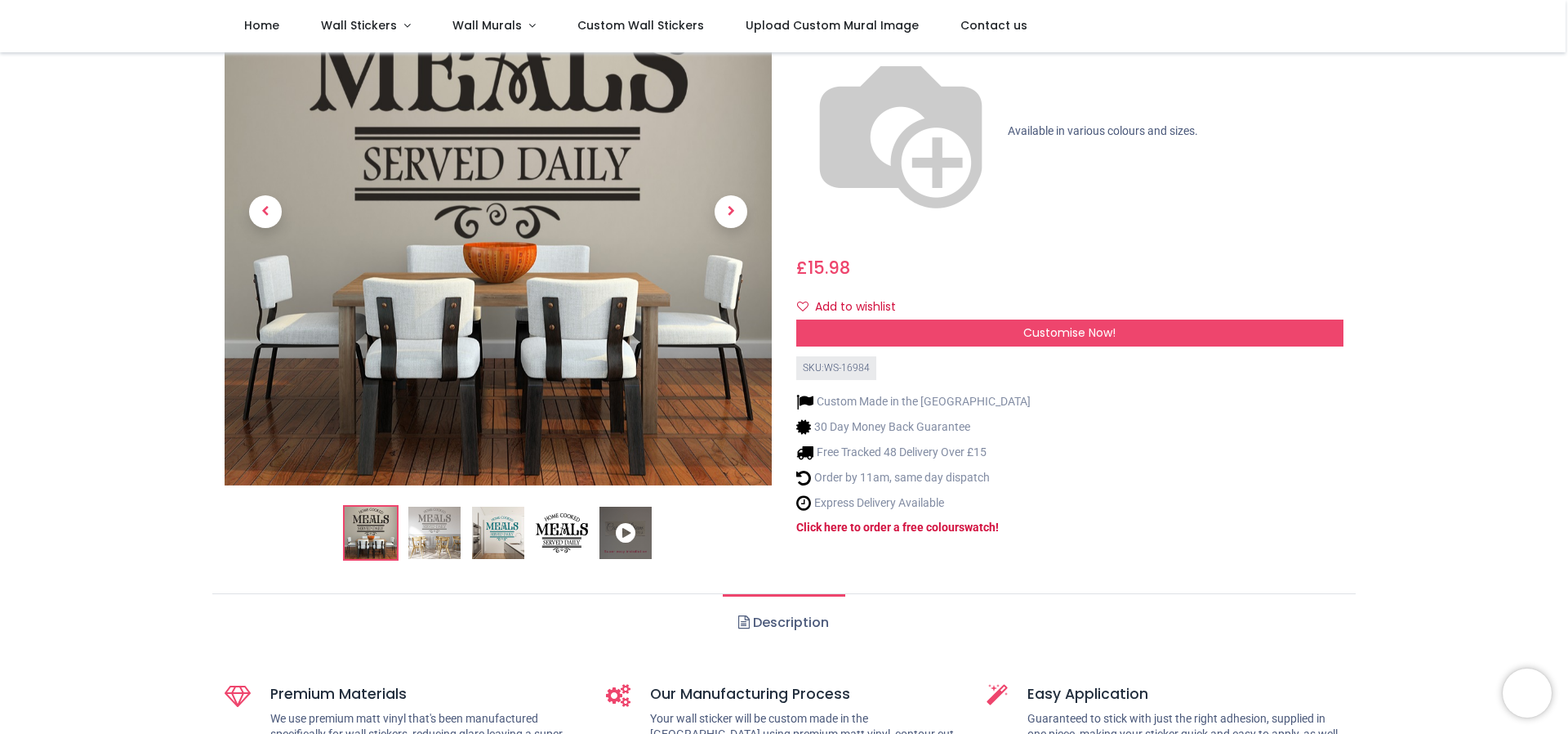
click at [429, 528] on img at bounding box center [435, 533] width 53 height 53
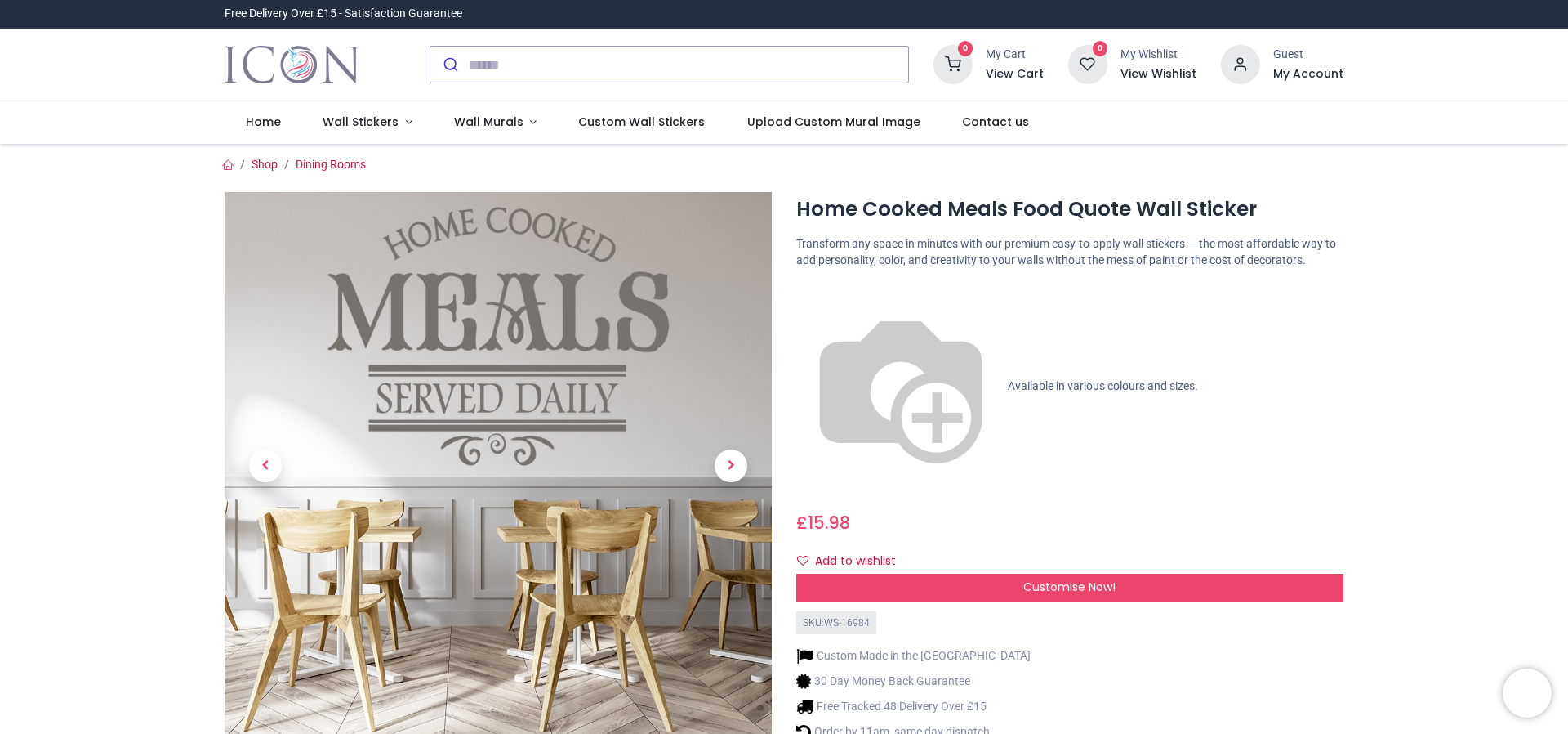
scroll to position [82, 0]
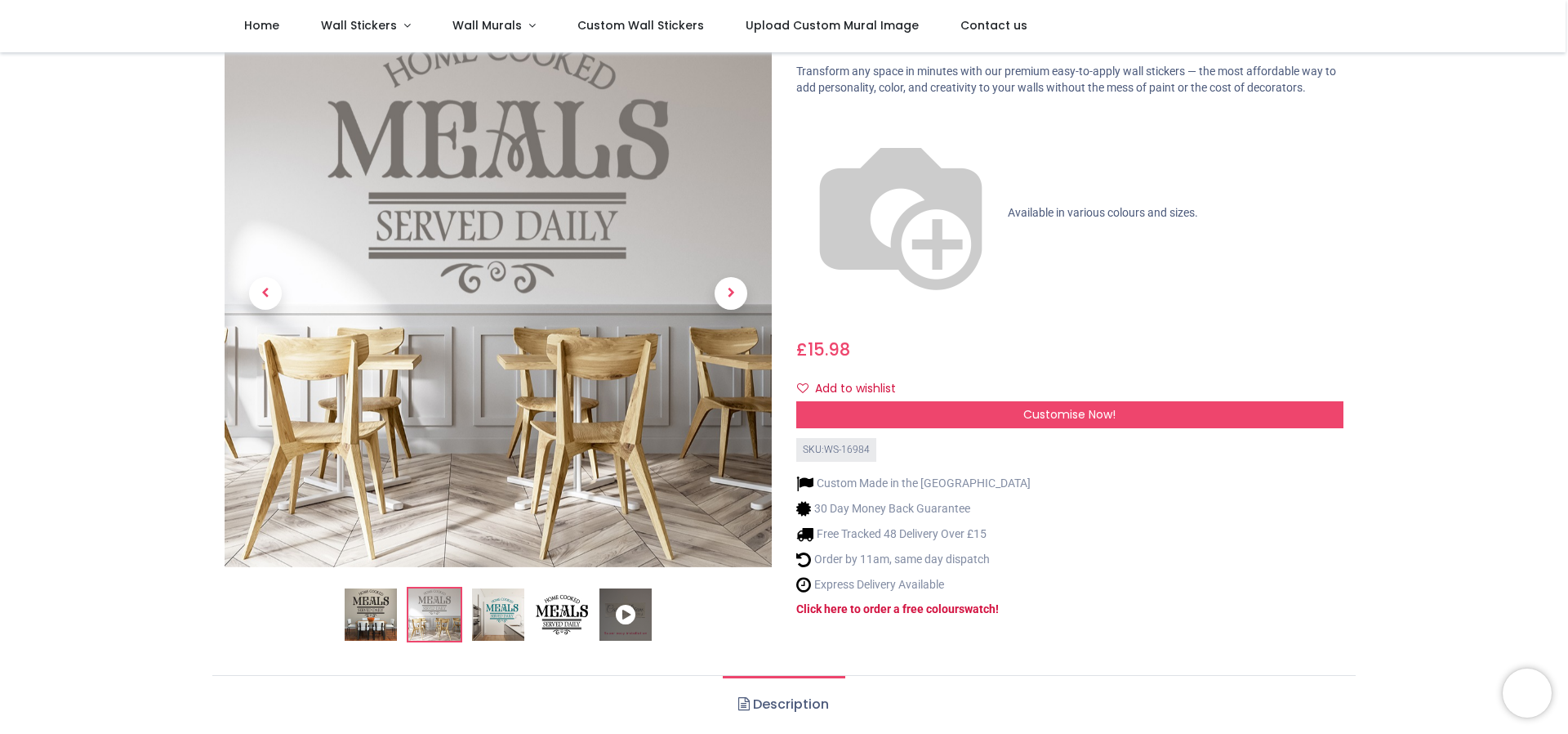
click at [485, 615] on img at bounding box center [499, 615] width 53 height 53
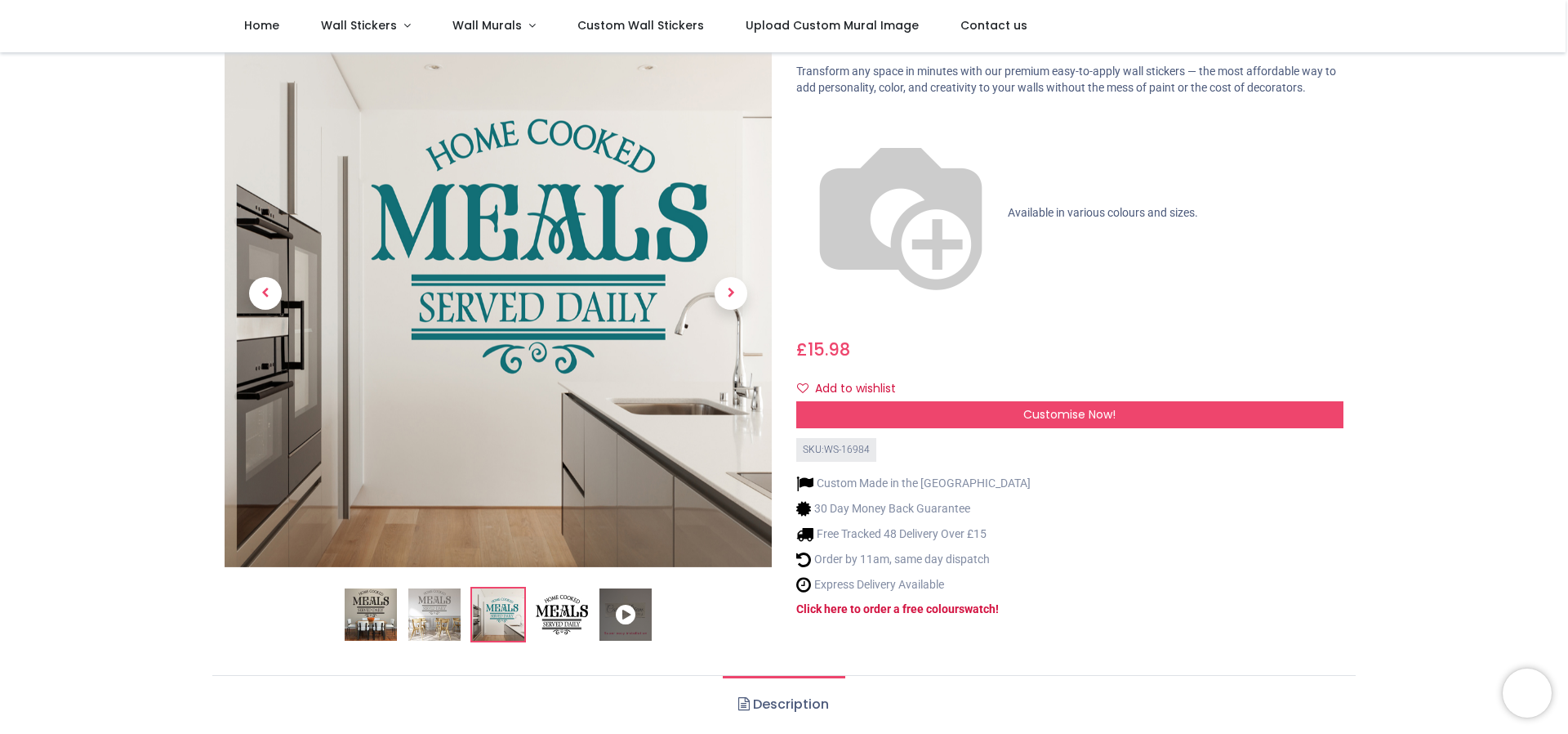
click at [558, 615] on img at bounding box center [562, 615] width 53 height 53
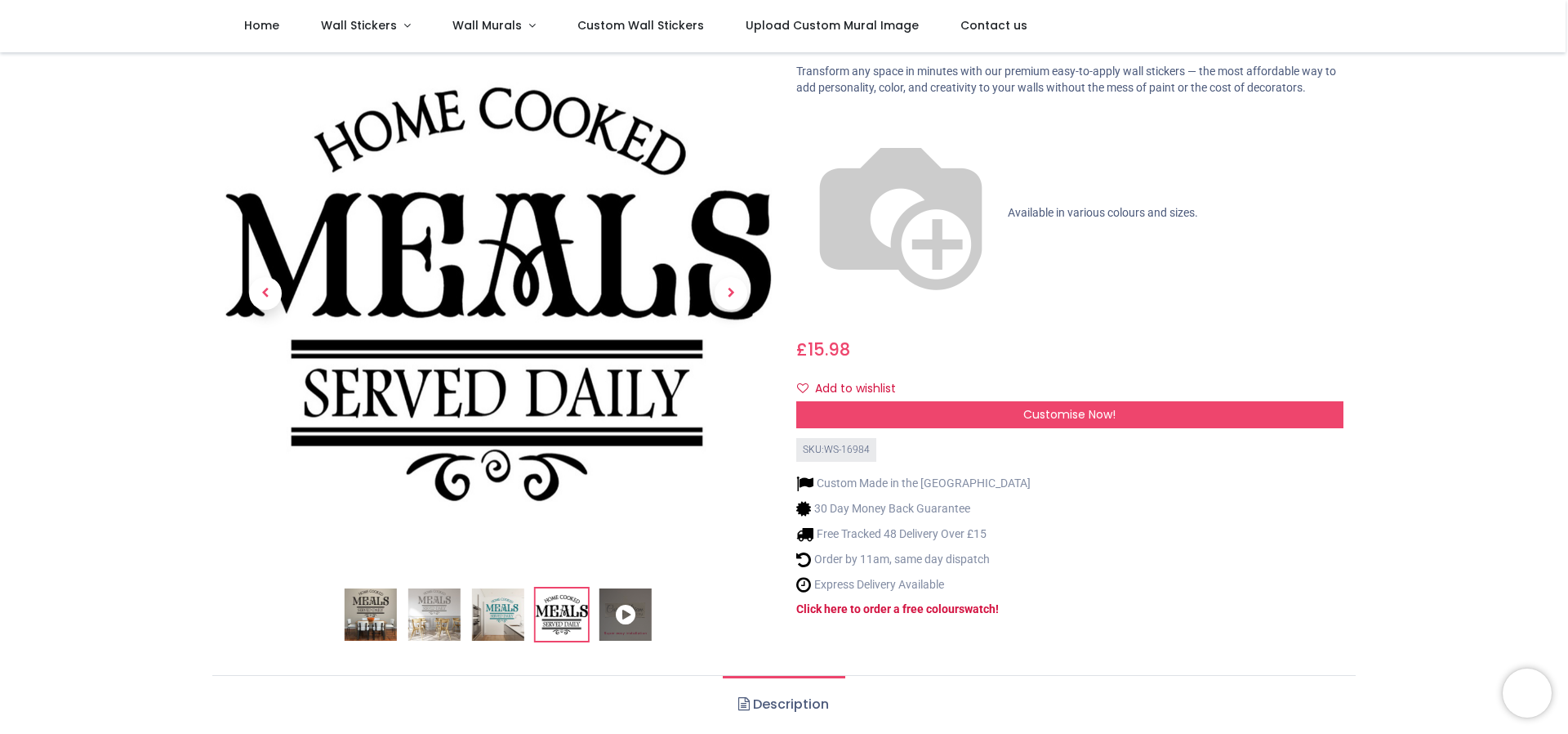
click at [611, 616] on icon at bounding box center [625, 615] width 53 height 53
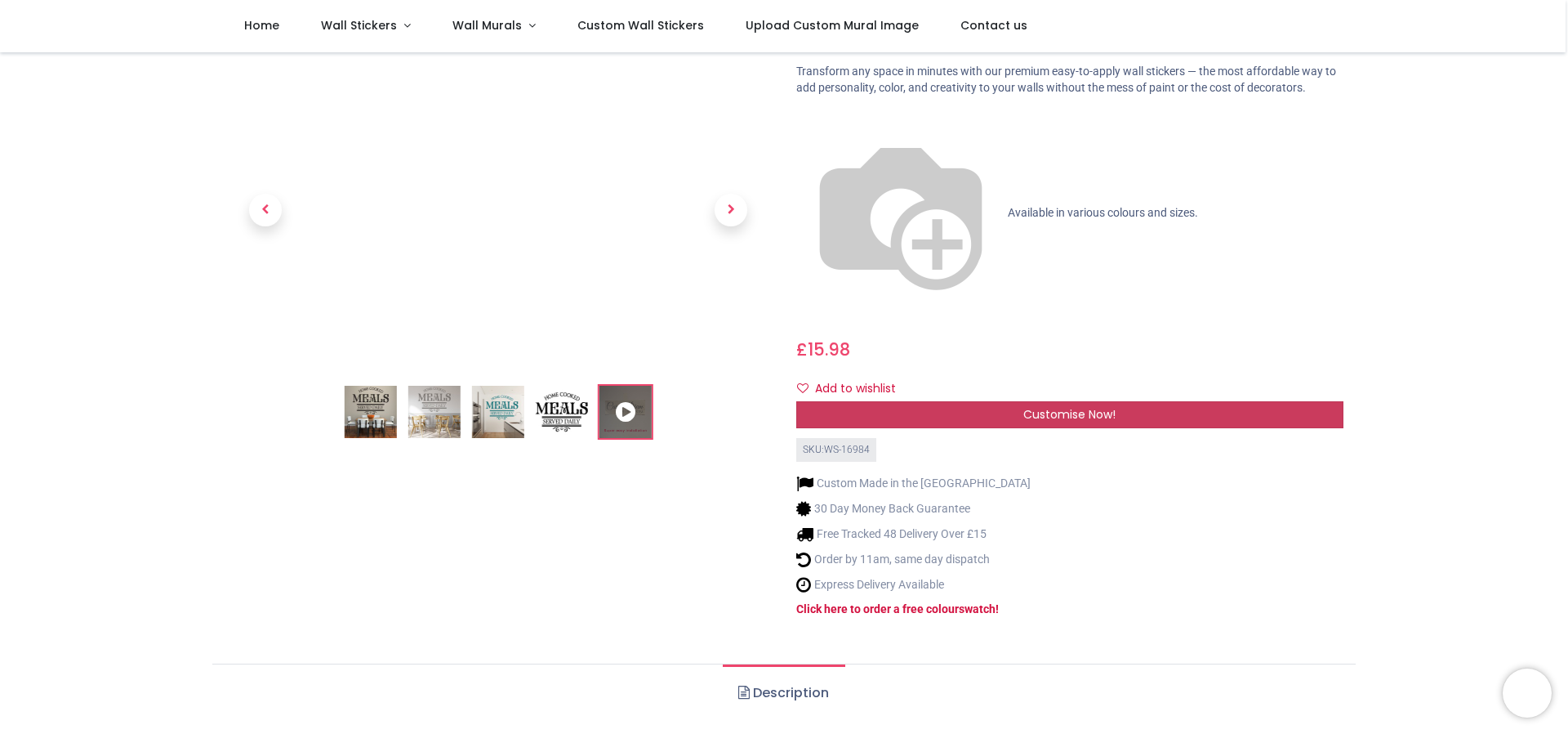
click at [1019, 401] on div "Customise Now!" at bounding box center [1069, 415] width 547 height 27
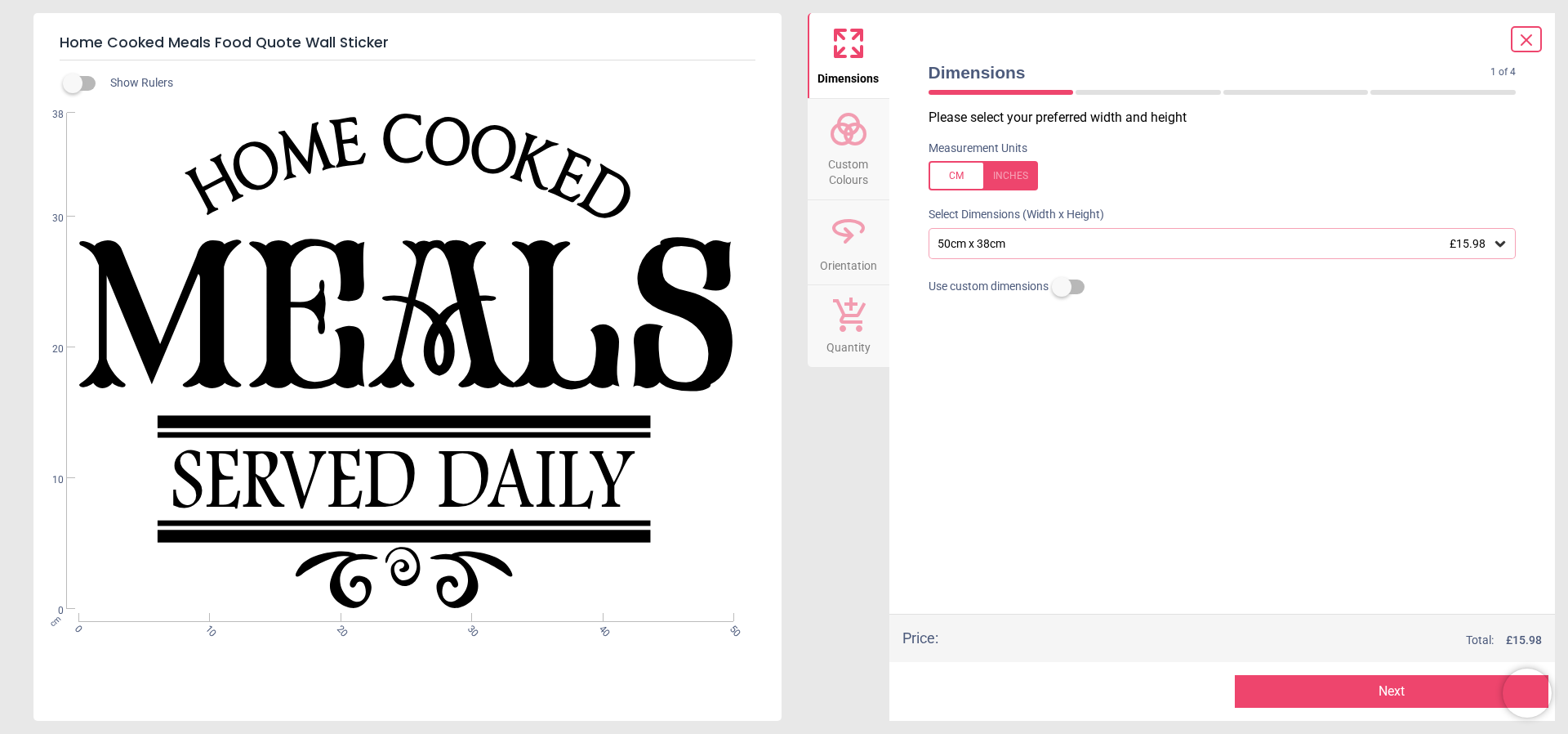
click at [1501, 249] on icon at bounding box center [1500, 243] width 17 height 17
